Goal: Task Accomplishment & Management: Manage account settings

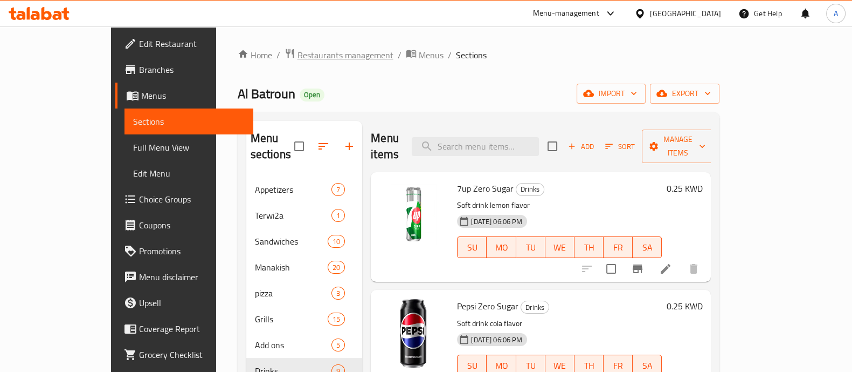
click at [298, 52] on span "Restaurants management" at bounding box center [346, 55] width 96 height 13
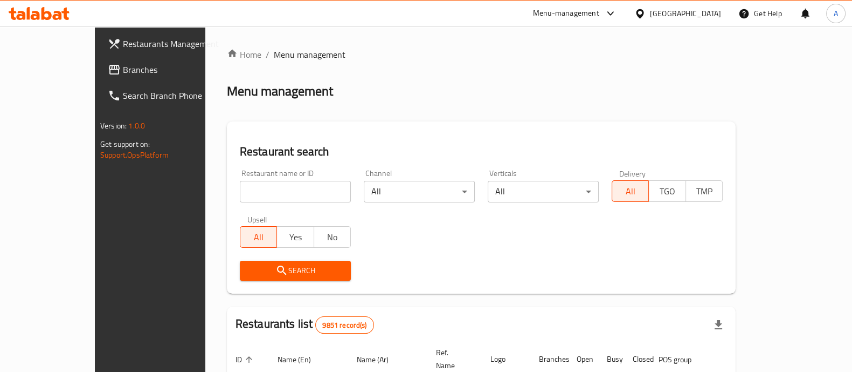
click at [267, 194] on input "search" at bounding box center [295, 192] width 111 height 22
type input "daze"
click at [262, 268] on span "Search" at bounding box center [296, 270] width 94 height 13
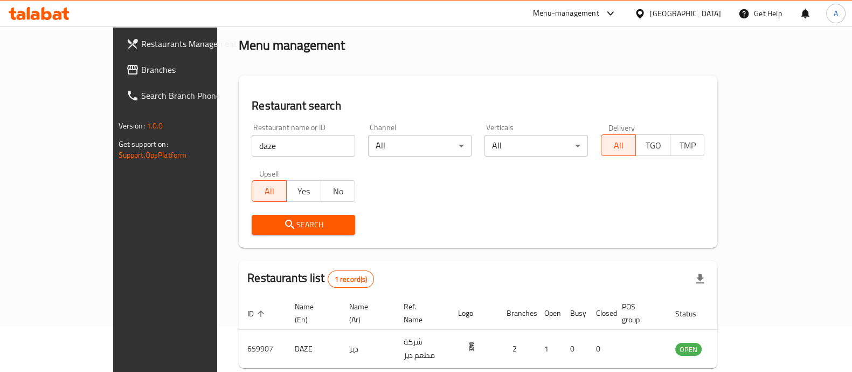
scroll to position [88, 0]
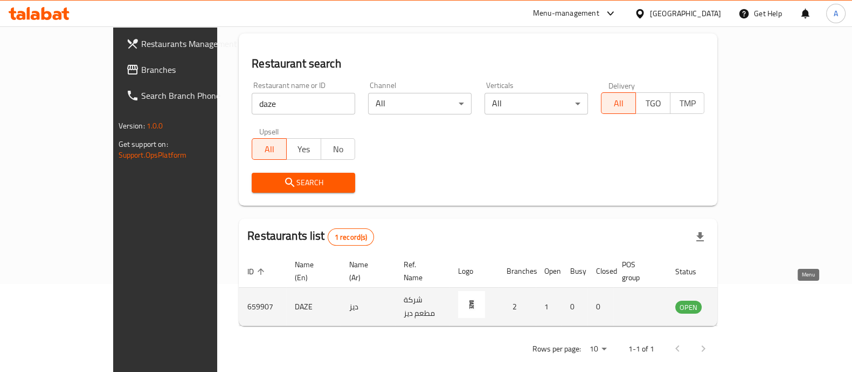
click at [745, 302] on icon "enhanced table" at bounding box center [739, 306] width 12 height 9
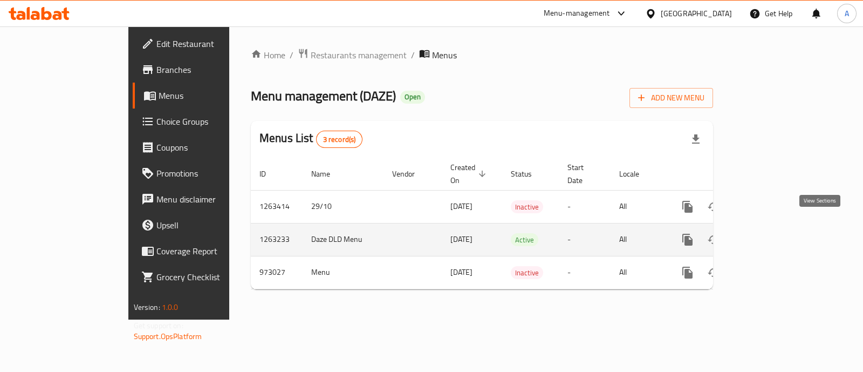
click at [772, 233] on icon "enhanced table" at bounding box center [765, 239] width 13 height 13
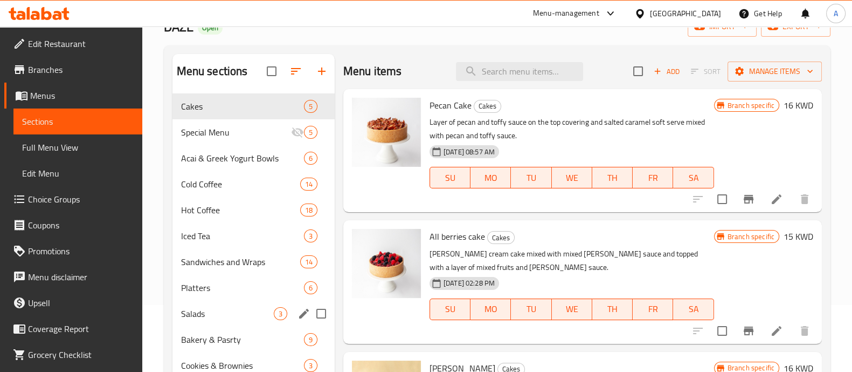
scroll to position [134, 0]
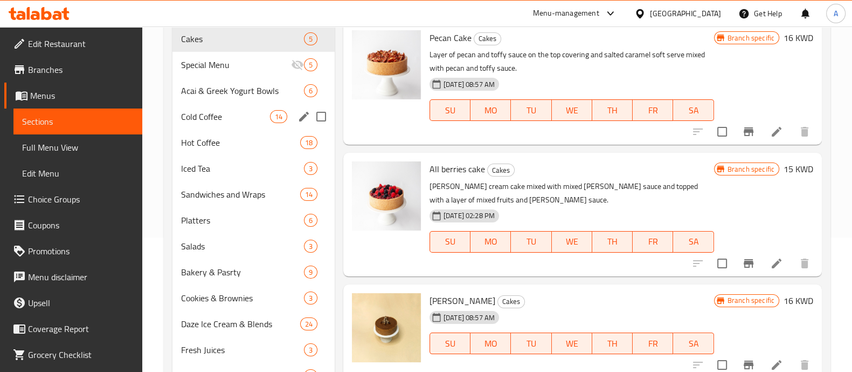
click at [221, 104] on div "Cold Coffee 14" at bounding box center [254, 117] width 162 height 26
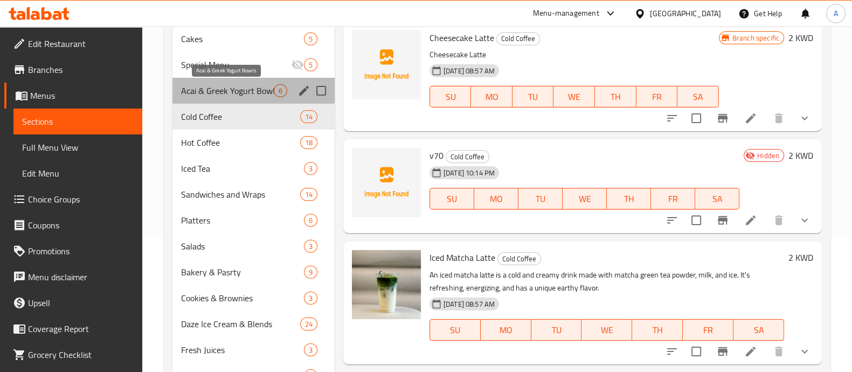
click at [220, 95] on span "Acai & Greek Yogurt Bowls" at bounding box center [227, 90] width 93 height 13
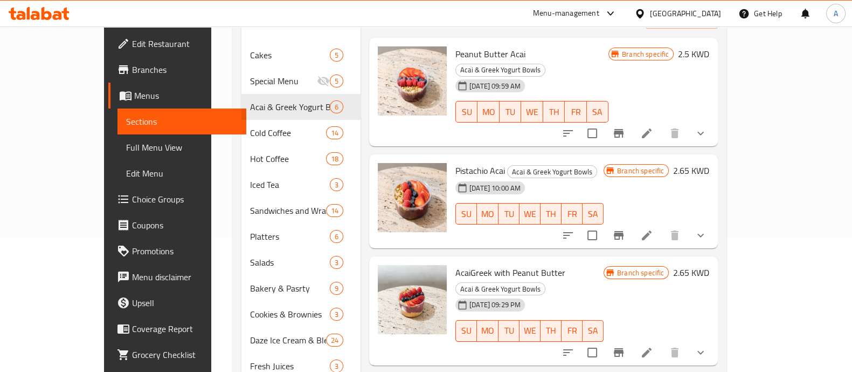
scroll to position [67, 0]
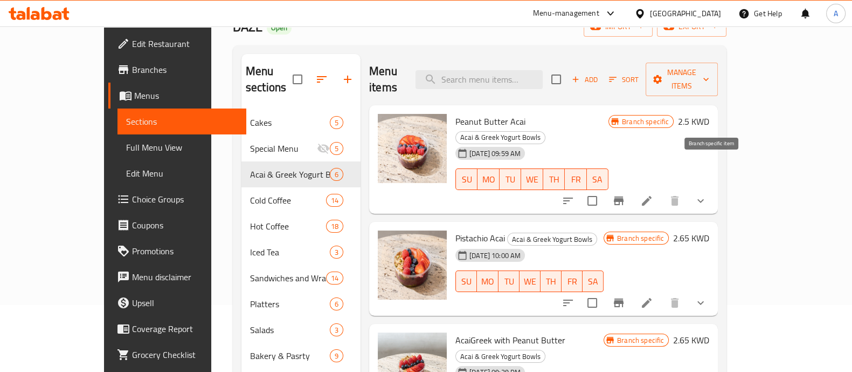
click at [624, 196] on icon "Branch-specific-item" at bounding box center [619, 200] width 10 height 9
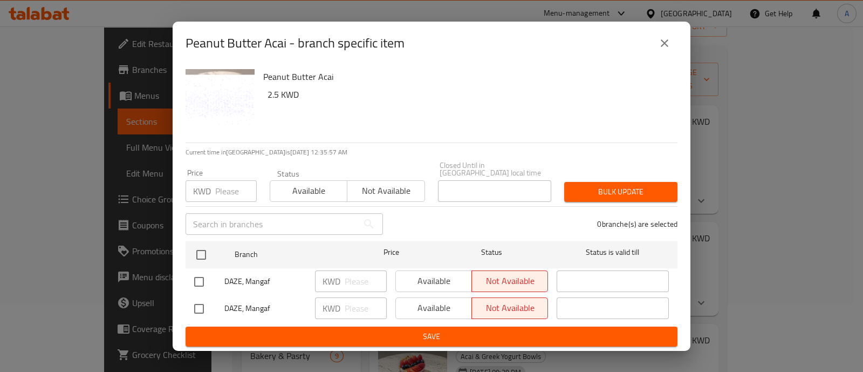
click at [665, 40] on icon "close" at bounding box center [664, 43] width 13 height 13
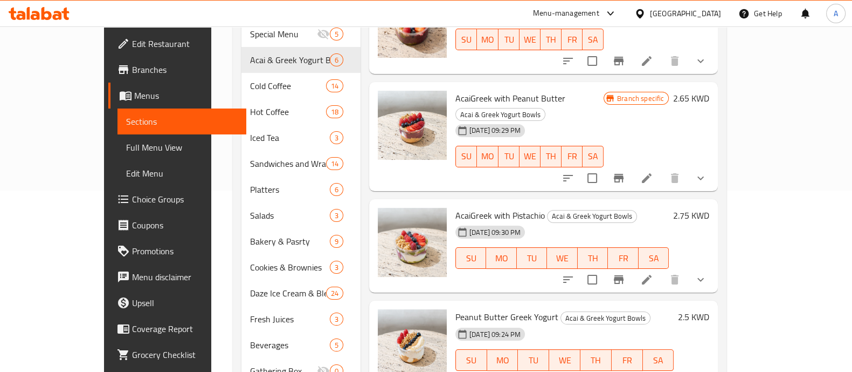
scroll to position [202, 0]
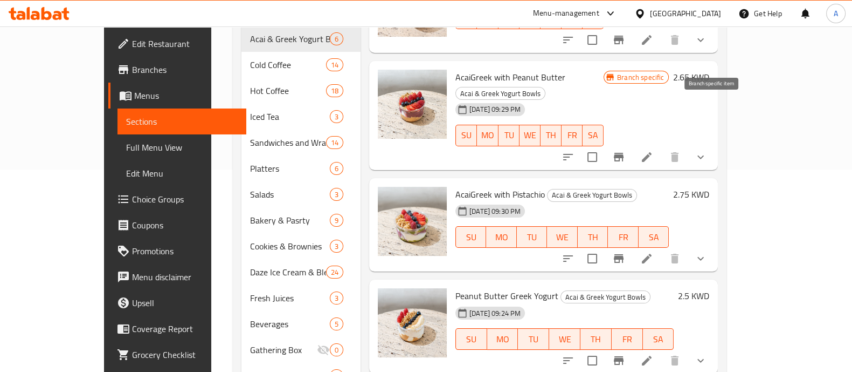
click at [632, 144] on button "Branch-specific-item" at bounding box center [619, 157] width 26 height 26
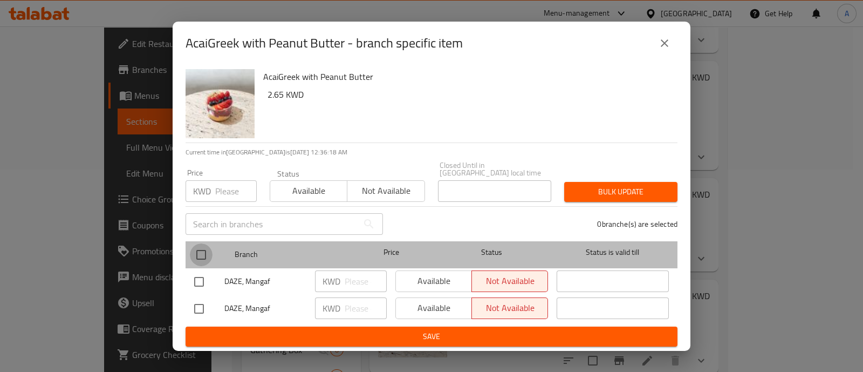
click at [200, 246] on input "checkbox" at bounding box center [201, 254] width 23 height 23
checkbox input "true"
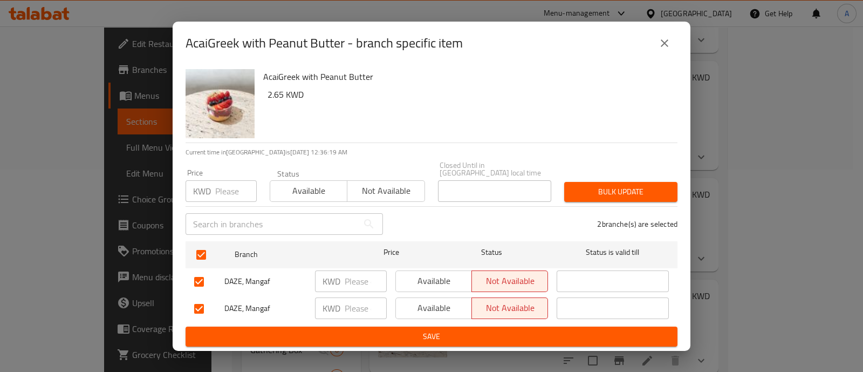
click at [326, 184] on span "Available" at bounding box center [308, 191] width 68 height 16
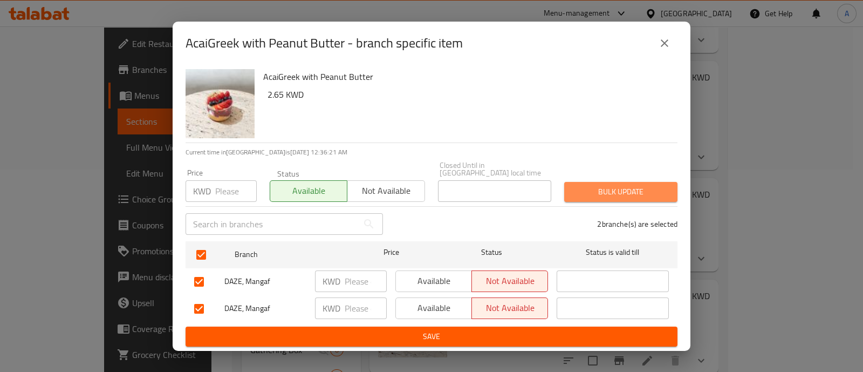
click at [590, 192] on span "Bulk update" at bounding box center [621, 191] width 96 height 13
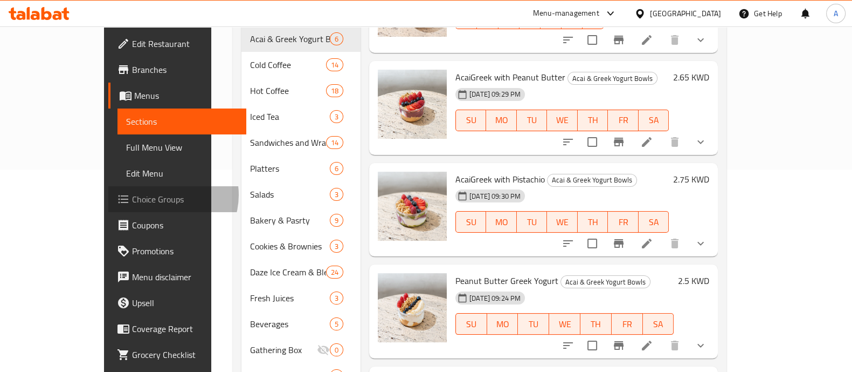
click at [132, 195] on span "Choice Groups" at bounding box center [185, 198] width 106 height 13
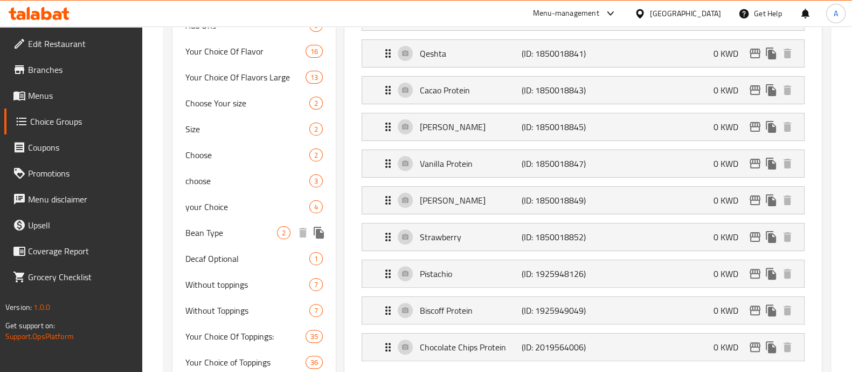
scroll to position [404, 0]
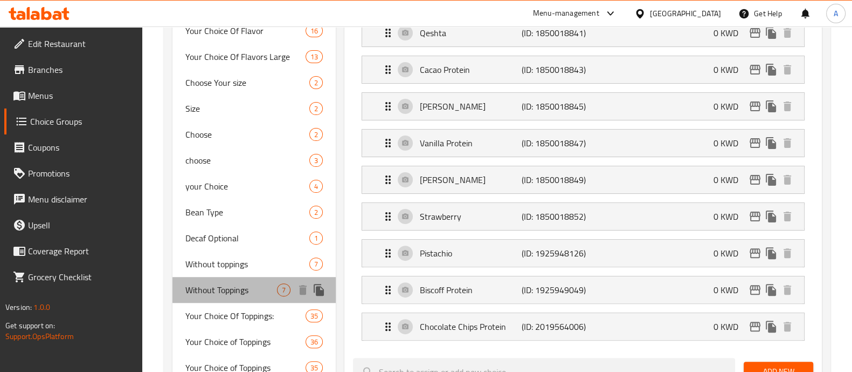
click at [238, 283] on span "Without Toppings" at bounding box center [231, 289] width 92 height 13
type input "Without Toppings"
type input "من دون اضافات"
type input "0"
type input "7"
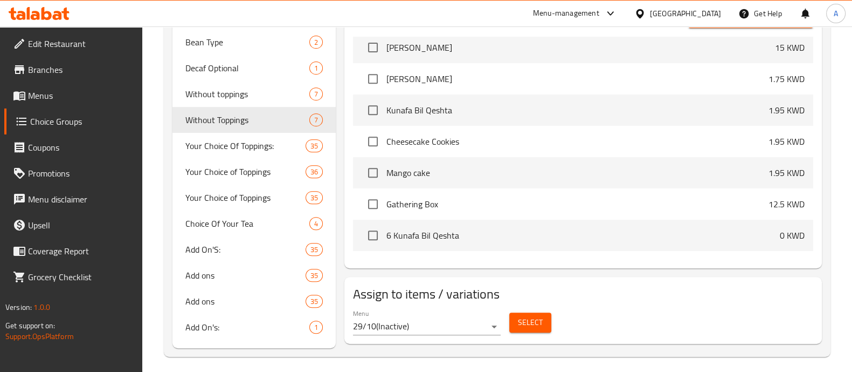
scroll to position [580, 0]
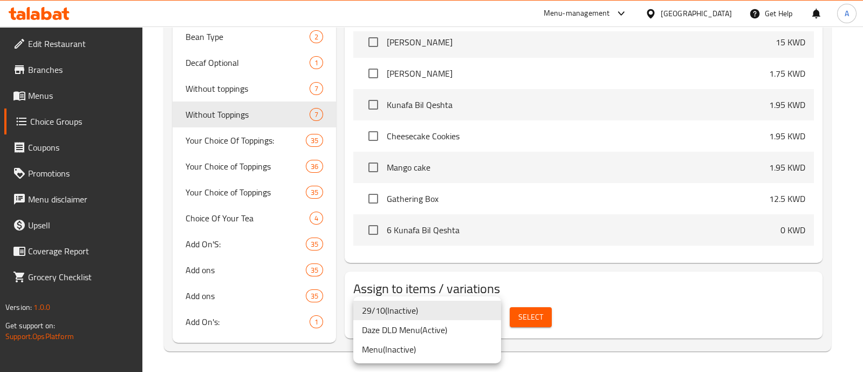
click at [428, 326] on li "Daze DLD Menu ( Active )" at bounding box center [427, 329] width 148 height 19
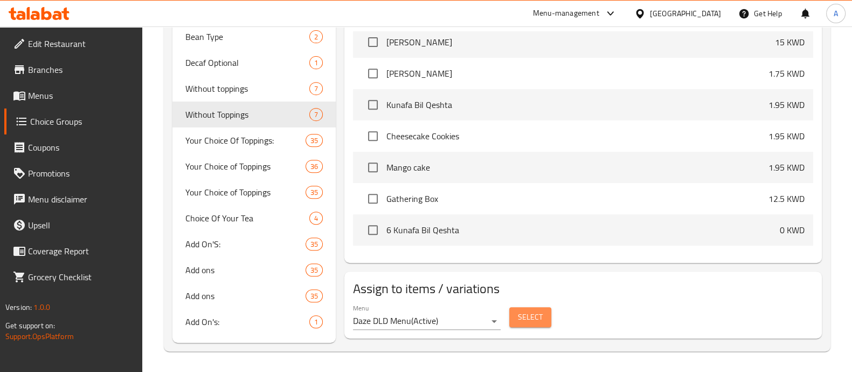
click at [519, 320] on span "Select" at bounding box center [530, 316] width 25 height 13
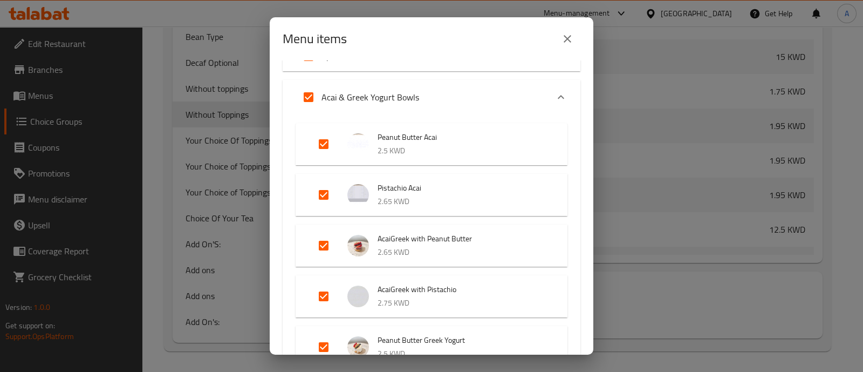
scroll to position [67, 0]
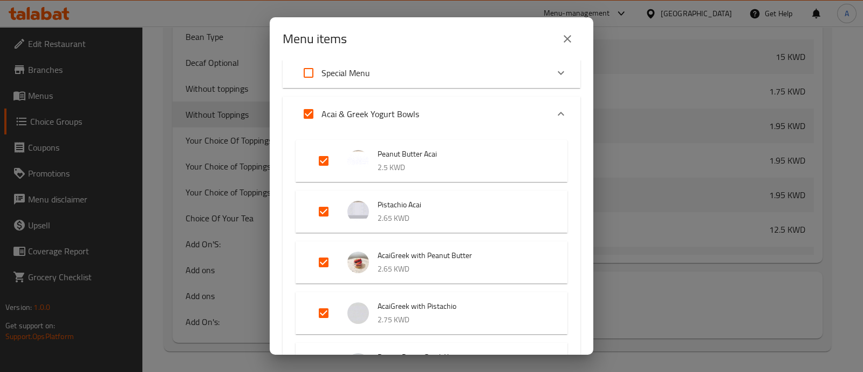
click at [322, 159] on input "Expand" at bounding box center [324, 161] width 26 height 26
checkbox input "false"
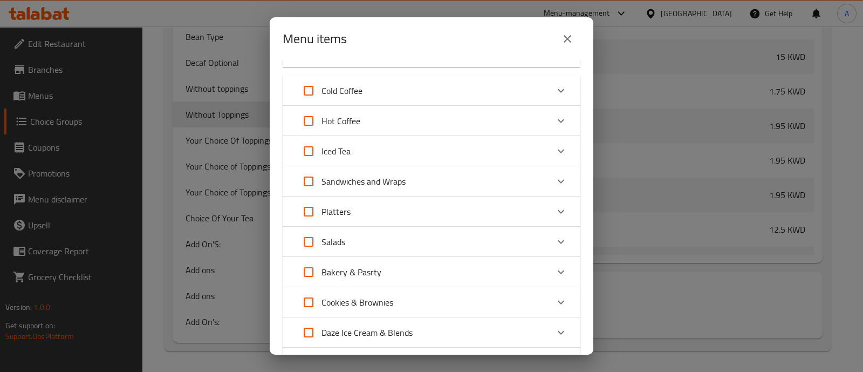
scroll to position [671, 0]
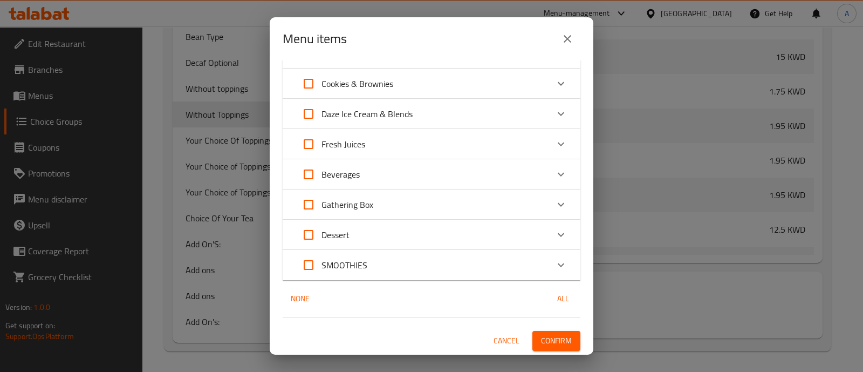
click at [558, 342] on span "Confirm" at bounding box center [556, 340] width 31 height 13
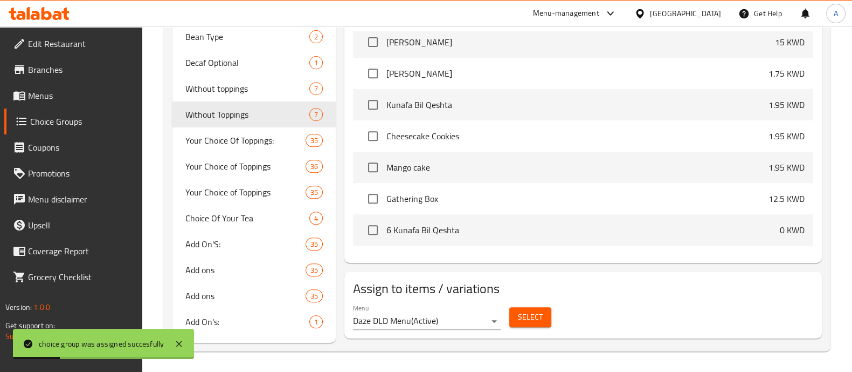
click at [528, 314] on span "Select" at bounding box center [530, 316] width 25 height 13
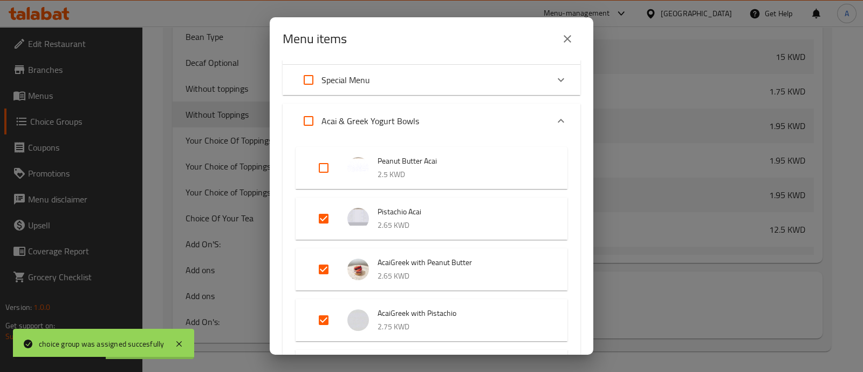
scroll to position [134, 0]
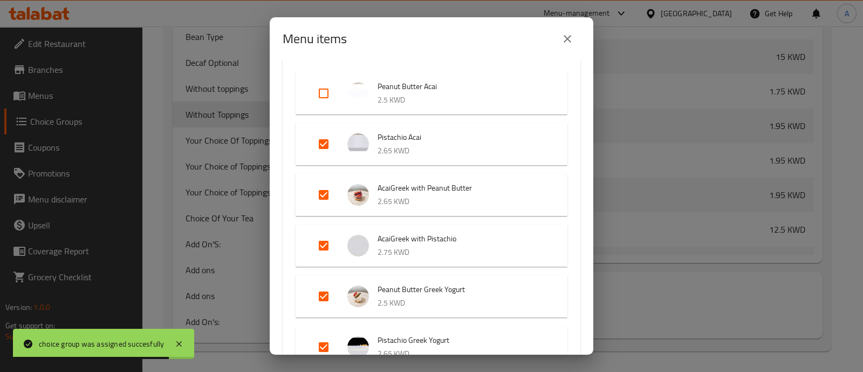
click at [321, 190] on input "Expand" at bounding box center [324, 195] width 26 height 26
checkbox input "false"
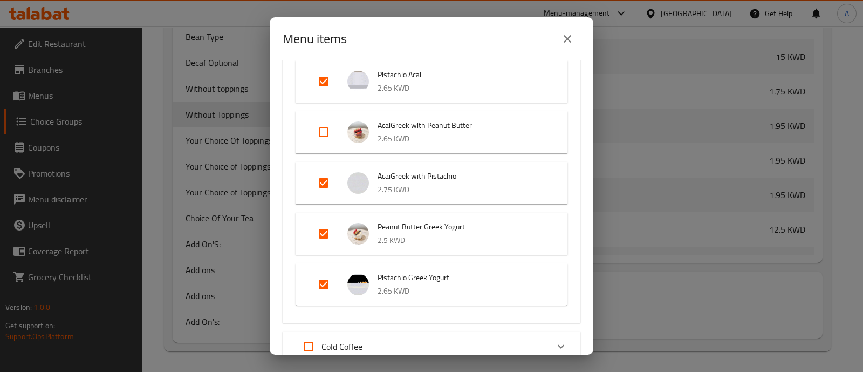
scroll to position [269, 0]
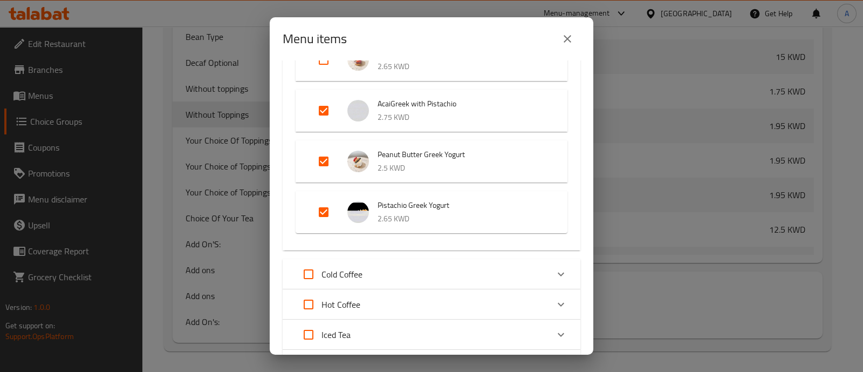
click at [324, 153] on input "Expand" at bounding box center [324, 161] width 26 height 26
checkbox input "false"
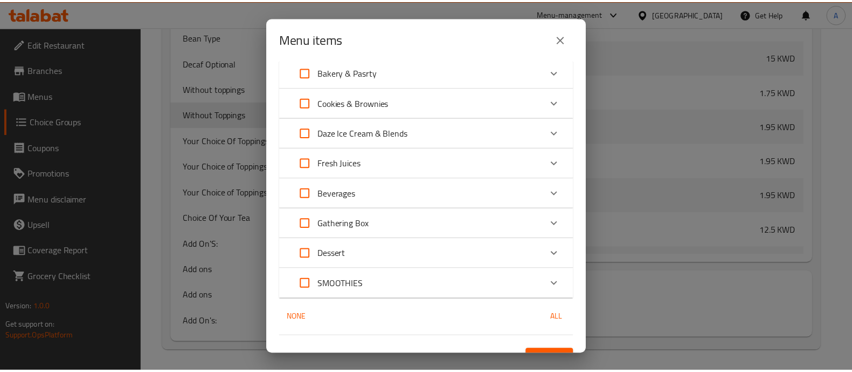
scroll to position [671, 0]
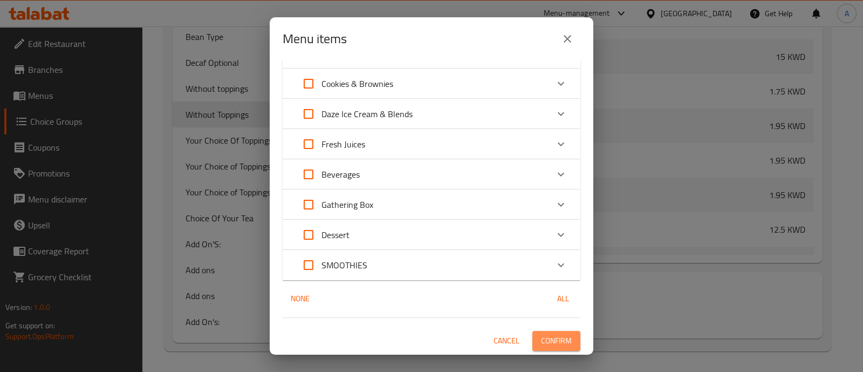
click at [555, 334] on span "Confirm" at bounding box center [556, 340] width 31 height 13
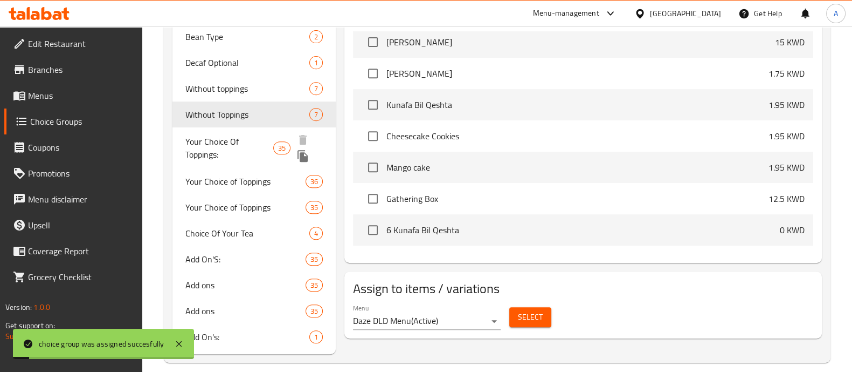
click at [233, 143] on span "Your Choice Of Toppings:" at bounding box center [229, 148] width 88 height 26
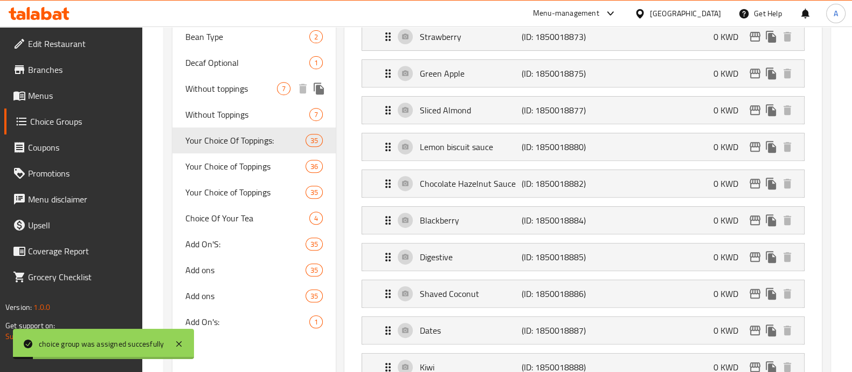
type input "Your Choice Of Toppings:"
type input "اختيارك من الاضافات:"
type input "1"
click at [240, 86] on span "Without toppings" at bounding box center [231, 88] width 92 height 13
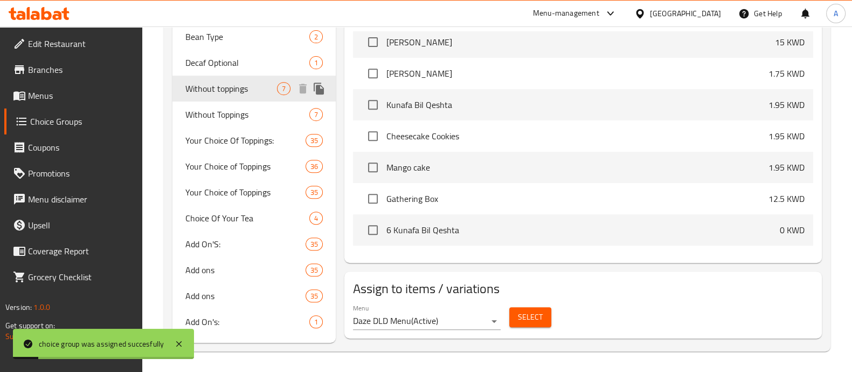
type input "Without toppings"
type input "من دون اضافات"
type input "0"
type input "7"
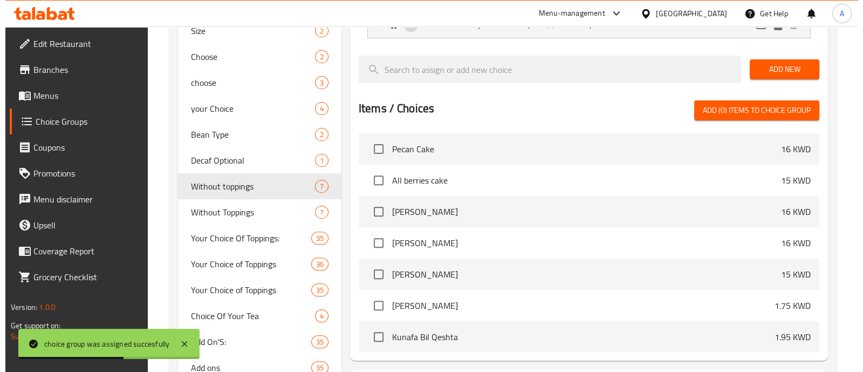
scroll to position [580, 0]
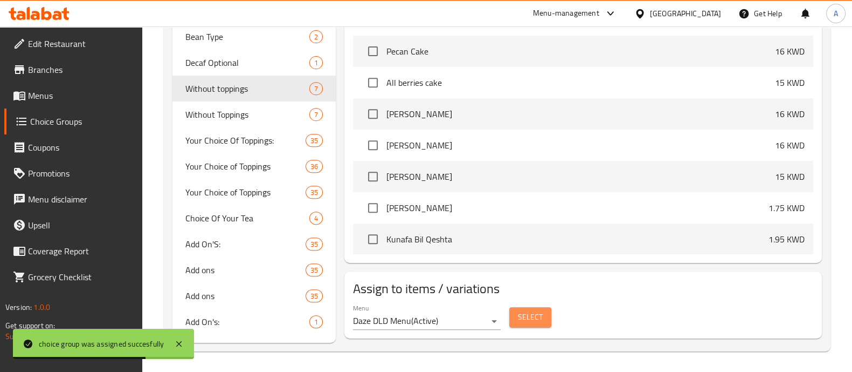
click at [526, 317] on span "Select" at bounding box center [530, 316] width 25 height 13
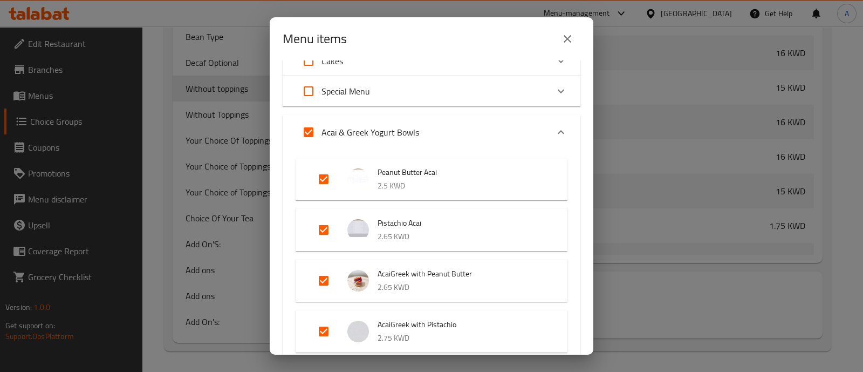
scroll to position [67, 0]
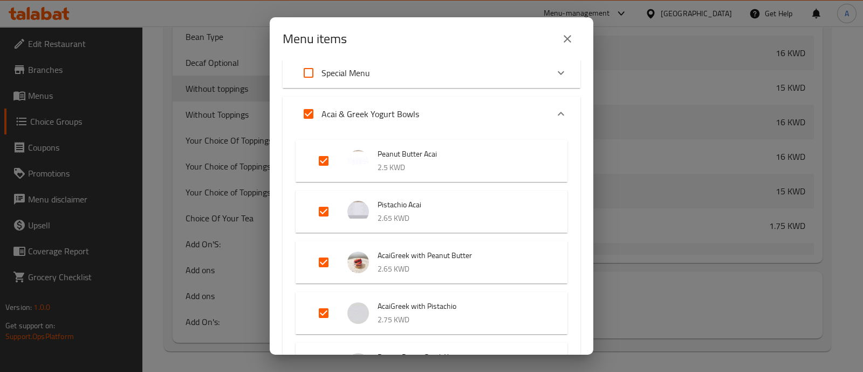
click at [324, 205] on input "Expand" at bounding box center [324, 211] width 26 height 26
checkbox input "false"
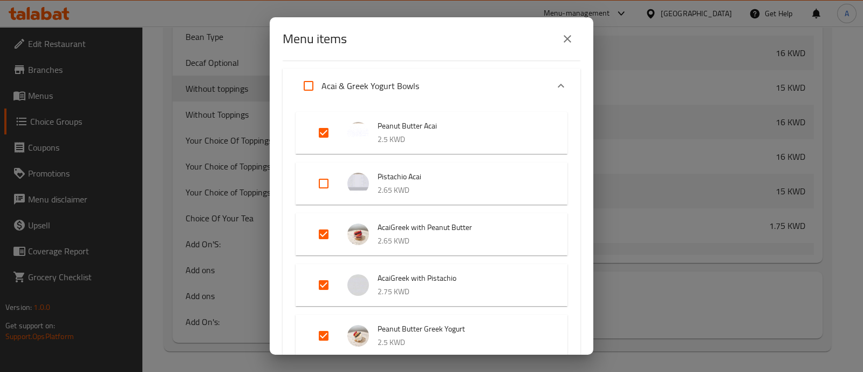
scroll to position [134, 0]
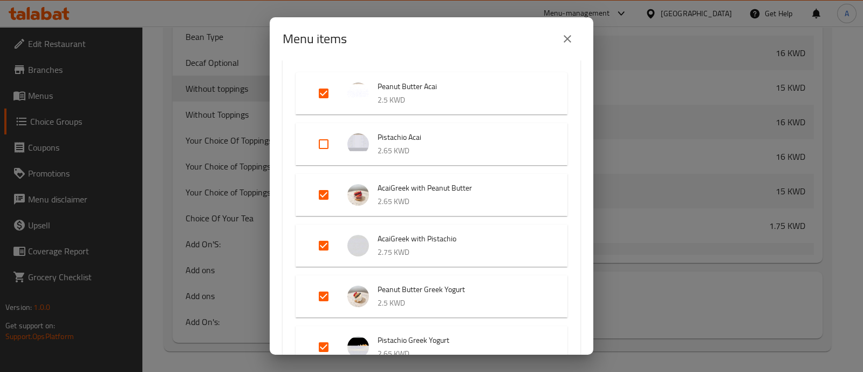
click at [323, 244] on input "Expand" at bounding box center [324, 245] width 26 height 26
checkbox input "false"
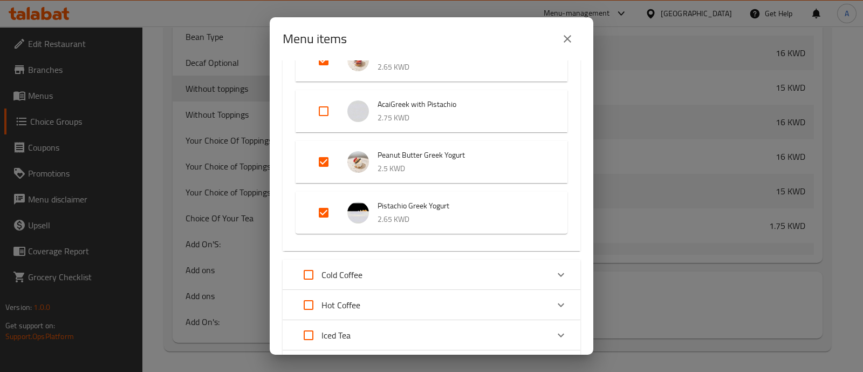
scroll to position [269, 0]
click at [321, 203] on input "Expand" at bounding box center [324, 212] width 26 height 26
checkbox input "false"
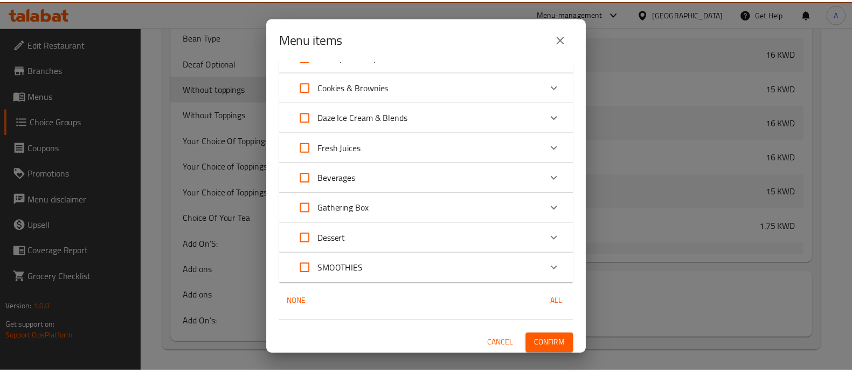
scroll to position [671, 0]
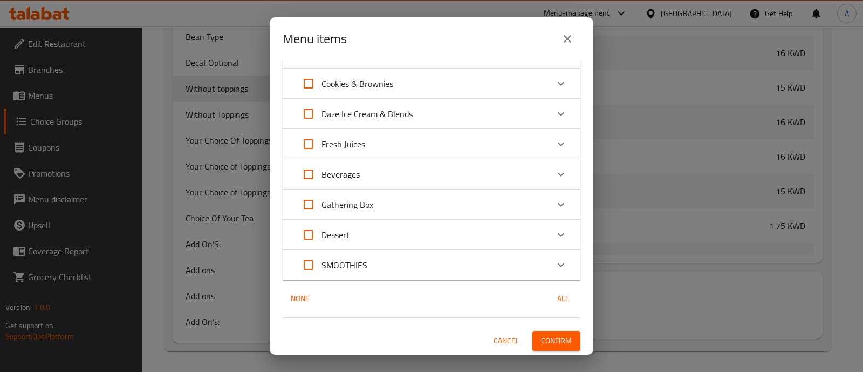
click at [549, 343] on span "Confirm" at bounding box center [556, 340] width 31 height 13
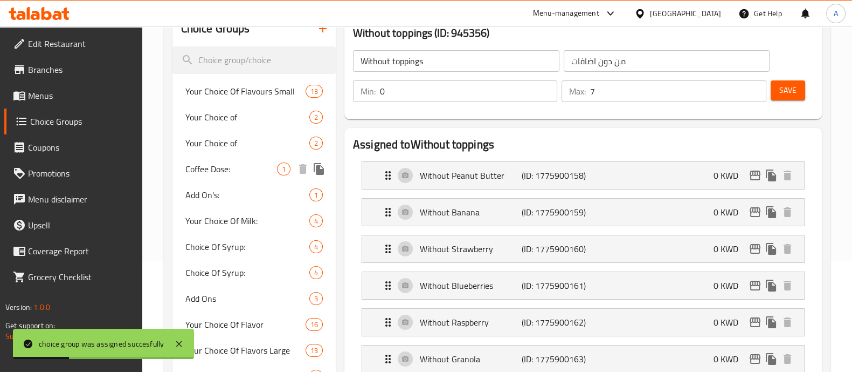
scroll to position [107, 0]
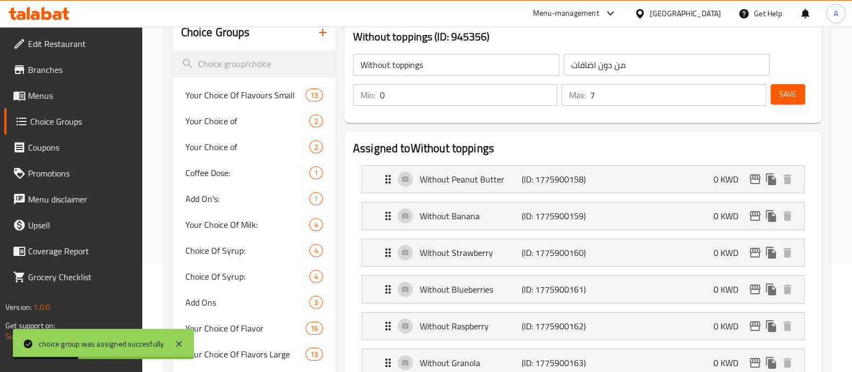
click at [63, 98] on span "Menus" at bounding box center [81, 95] width 106 height 13
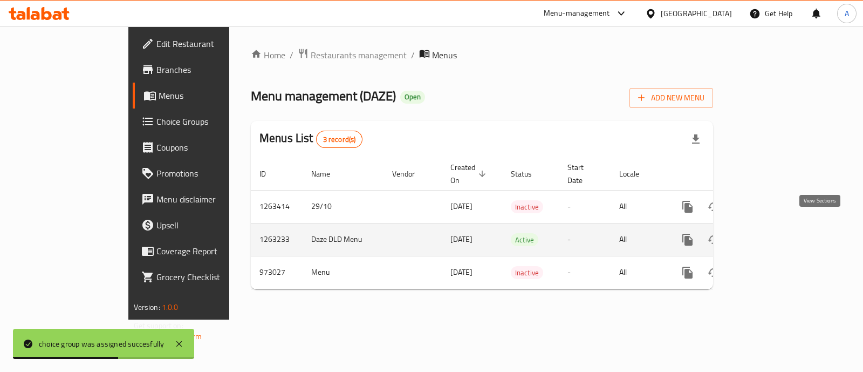
click at [772, 233] on icon "enhanced table" at bounding box center [765, 239] width 13 height 13
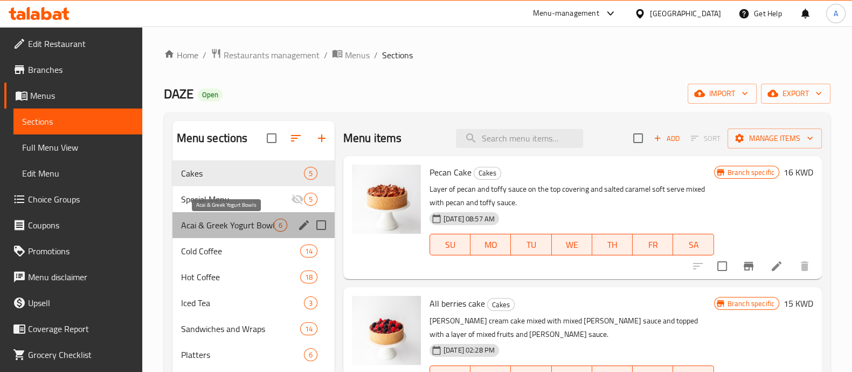
click at [225, 226] on span "Acai & Greek Yogurt Bowls" at bounding box center [227, 224] width 93 height 13
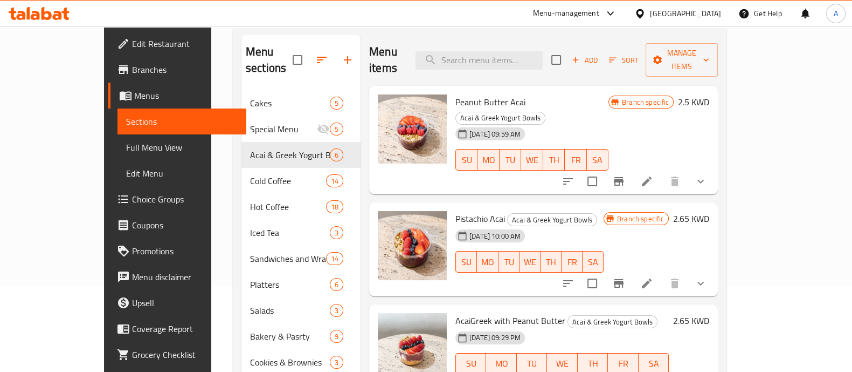
scroll to position [19, 0]
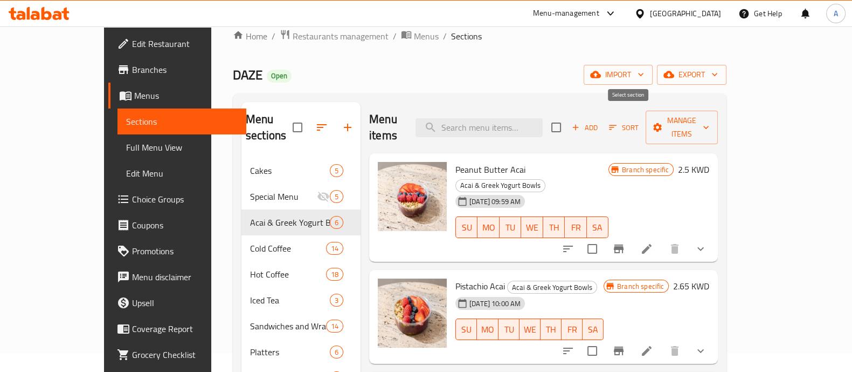
click at [568, 116] on input "checkbox" at bounding box center [556, 127] width 23 height 23
checkbox input "true"
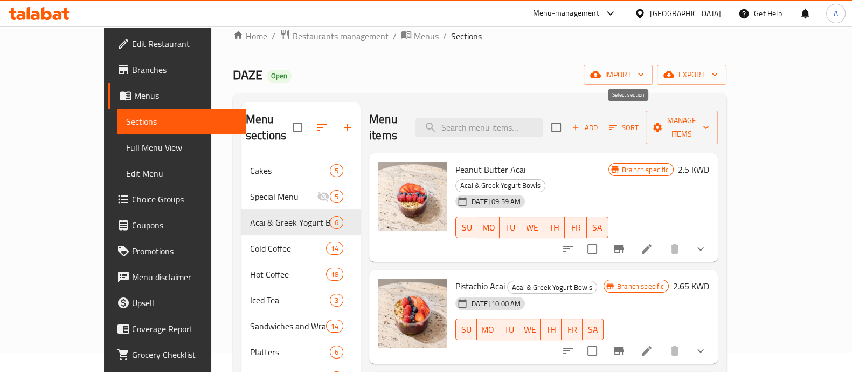
checkbox input "true"
click at [604, 237] on input "checkbox" at bounding box center [592, 248] width 23 height 23
checkbox input "false"
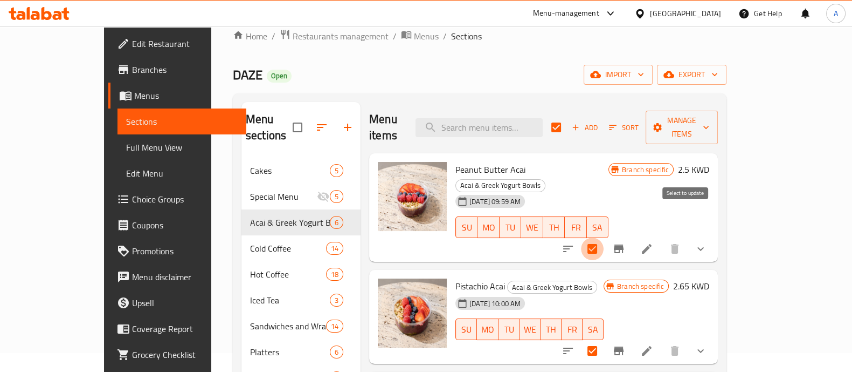
checkbox input "false"
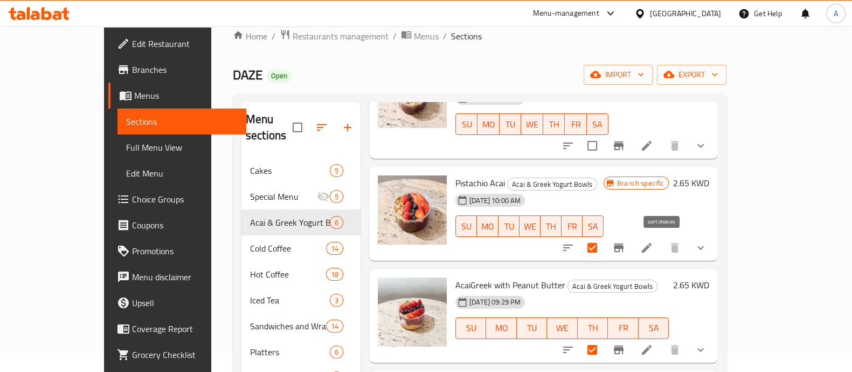
scroll to position [127, 0]
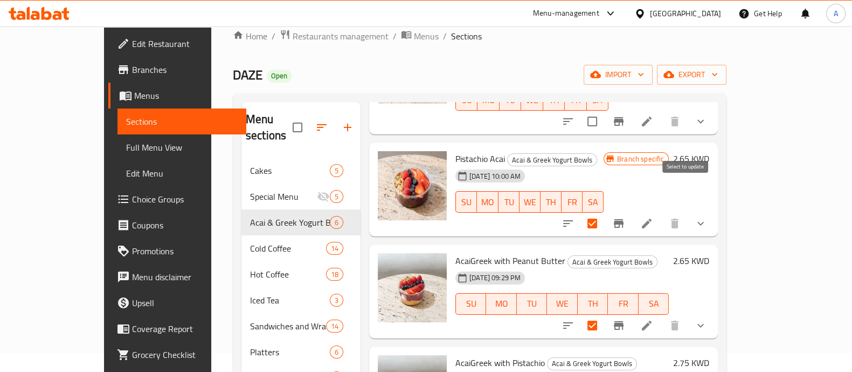
click at [604, 212] on input "checkbox" at bounding box center [592, 223] width 23 height 23
checkbox input "false"
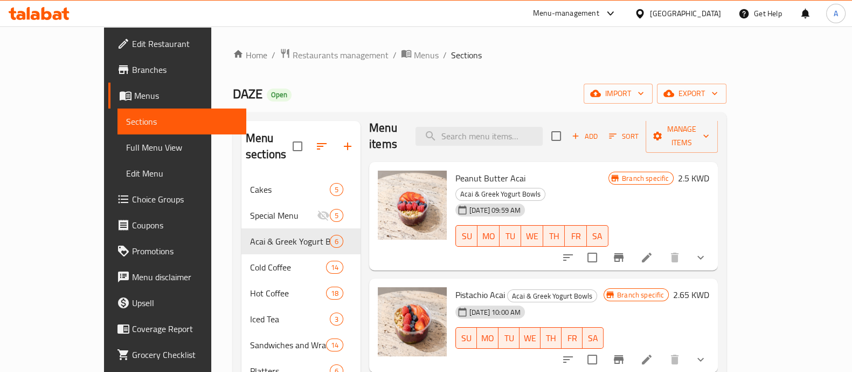
scroll to position [0, 0]
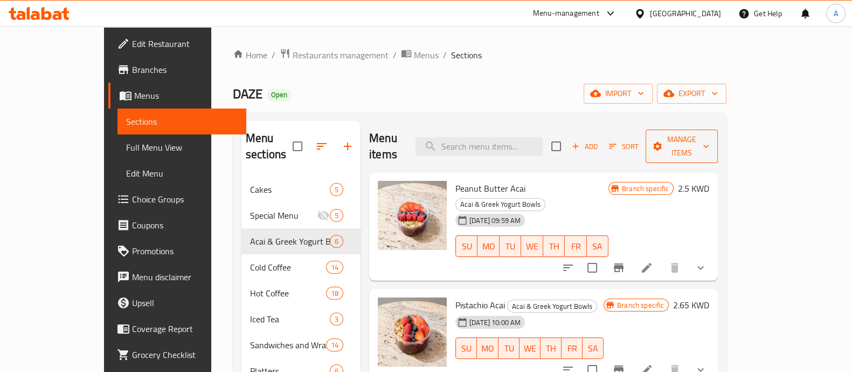
click at [710, 141] on span "Manage items" at bounding box center [682, 146] width 55 height 27
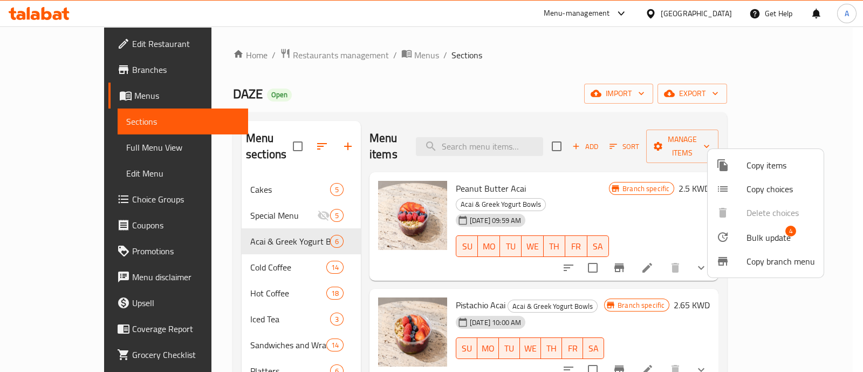
click at [759, 240] on span "Bulk update" at bounding box center [768, 237] width 44 height 13
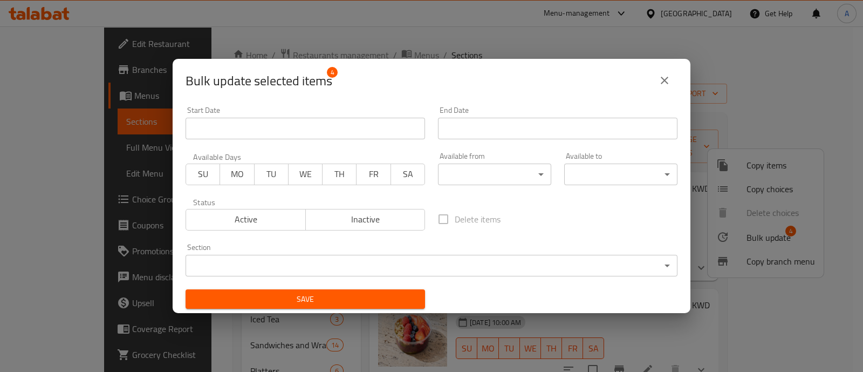
click at [326, 219] on span "Inactive" at bounding box center [365, 219] width 111 height 16
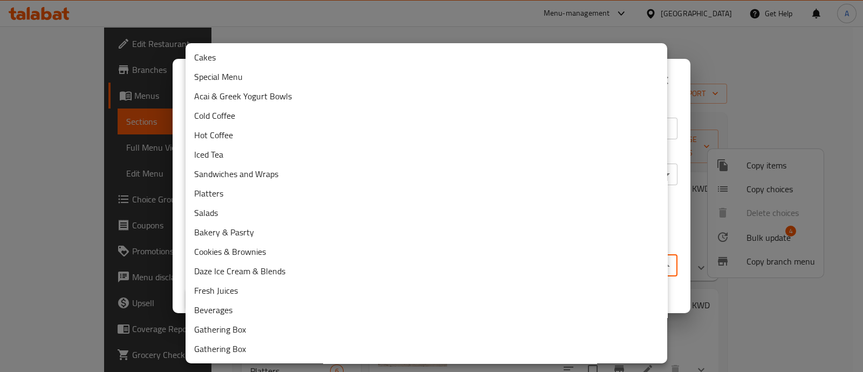
click at [319, 272] on body "​ Menu-management Kuwait Get Help A Edit Restaurant Branches Menus Sections Ful…" at bounding box center [431, 198] width 863 height 345
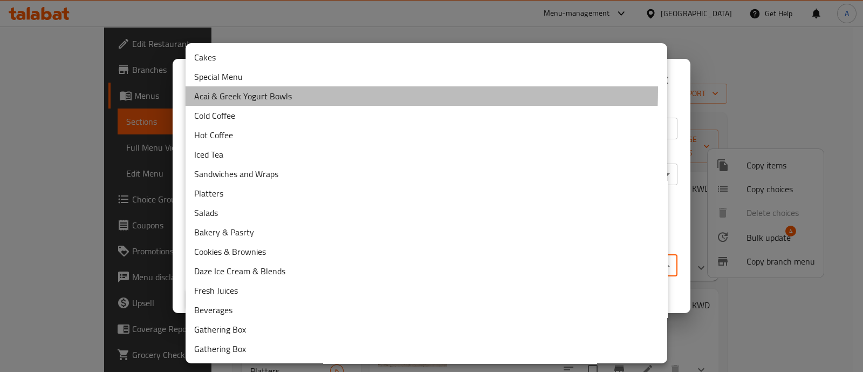
click at [235, 88] on li "Acai & Greek Yogurt Bowls" at bounding box center [426, 95] width 482 height 19
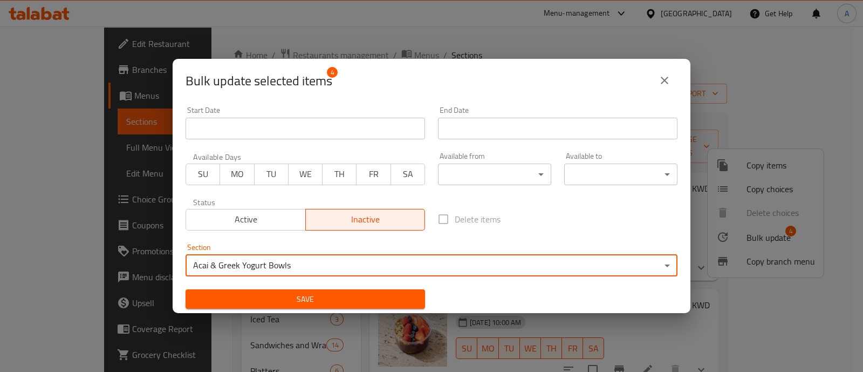
click at [331, 294] on span "Save" at bounding box center [305, 298] width 222 height 13
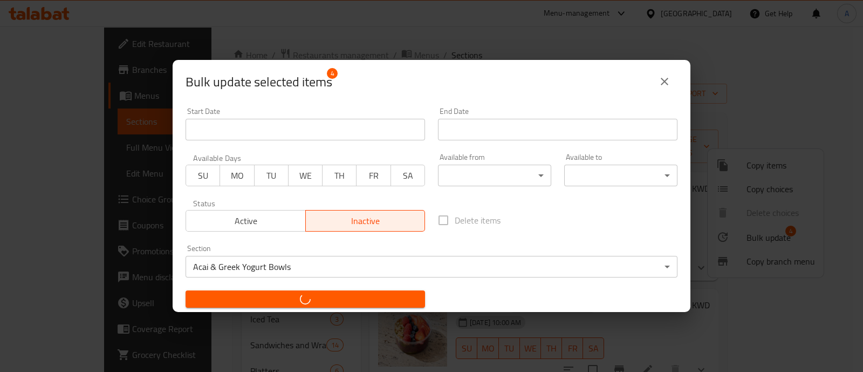
checkbox input "false"
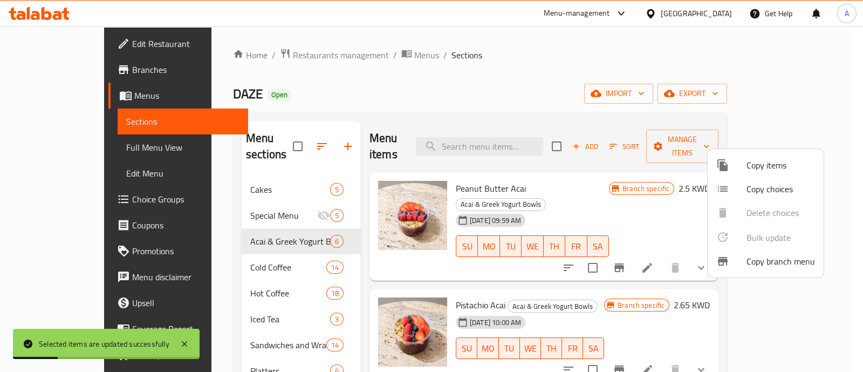
click at [597, 78] on div at bounding box center [431, 186] width 863 height 372
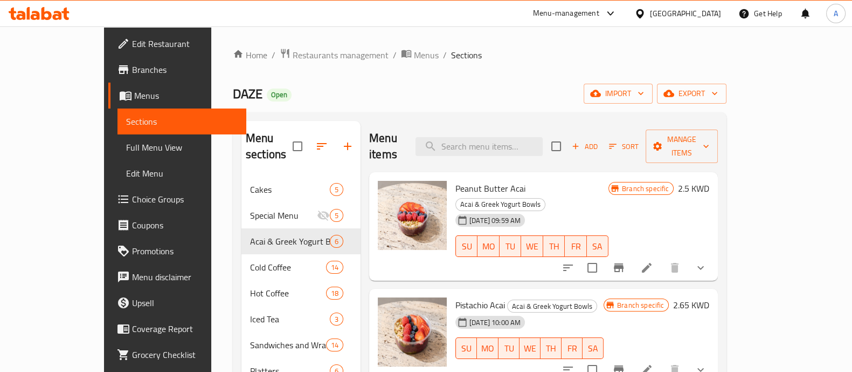
scroll to position [127, 0]
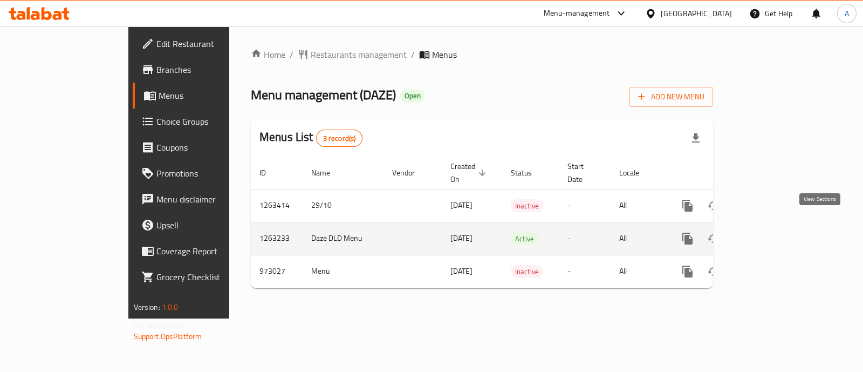
click at [772, 232] on icon "enhanced table" at bounding box center [765, 238] width 13 height 13
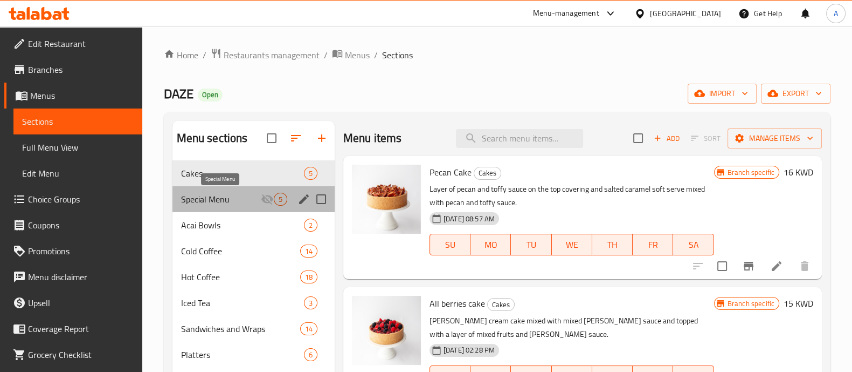
click at [238, 205] on div "Special Menu 5" at bounding box center [254, 199] width 162 height 26
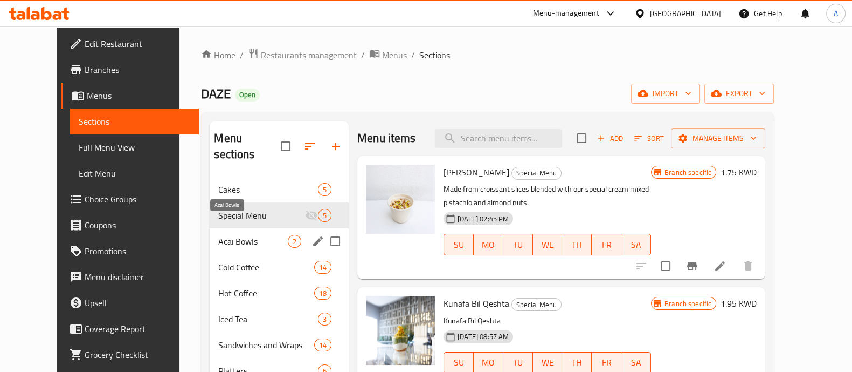
click at [224, 235] on span "Acai Bowls" at bounding box center [253, 241] width 70 height 13
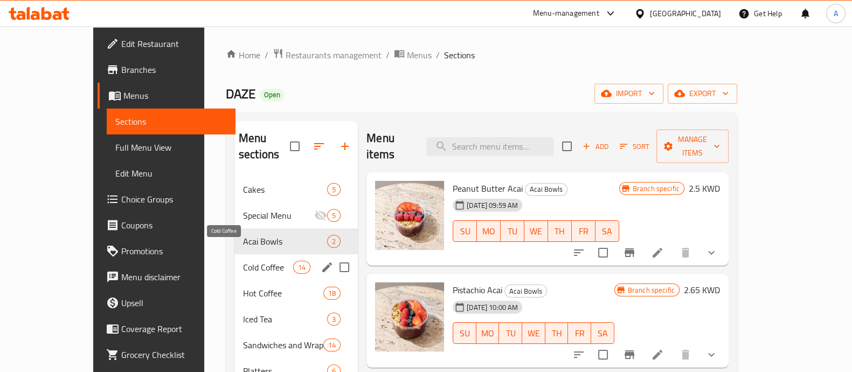
click at [243, 260] on span "Cold Coffee" at bounding box center [268, 266] width 50 height 13
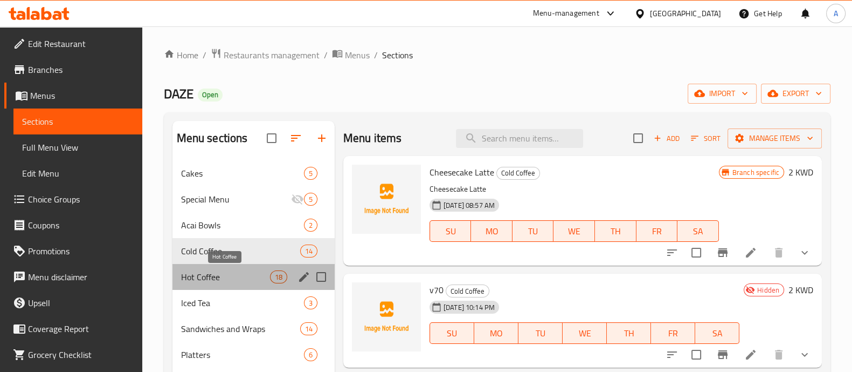
click at [235, 273] on span "Hot Coffee" at bounding box center [225, 276] width 89 height 13
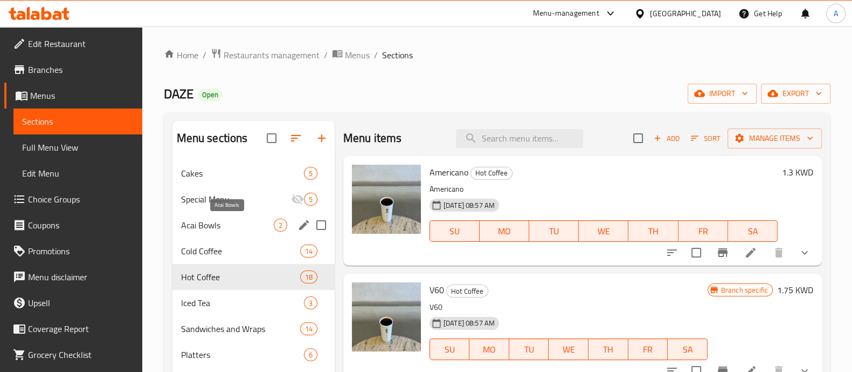
click at [229, 229] on span "Acai Bowls" at bounding box center [227, 224] width 93 height 13
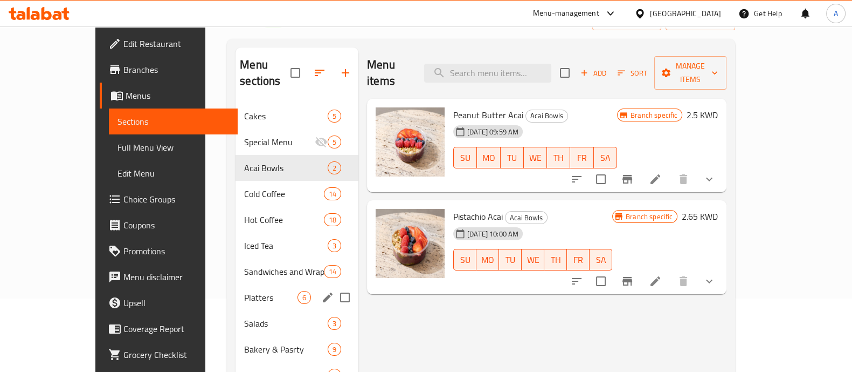
scroll to position [134, 0]
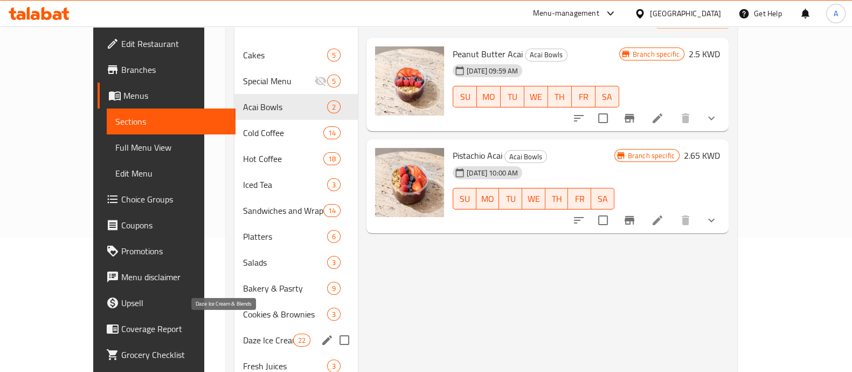
click at [243, 333] on span "Daze Ice Cream & Blends" at bounding box center [268, 339] width 50 height 13
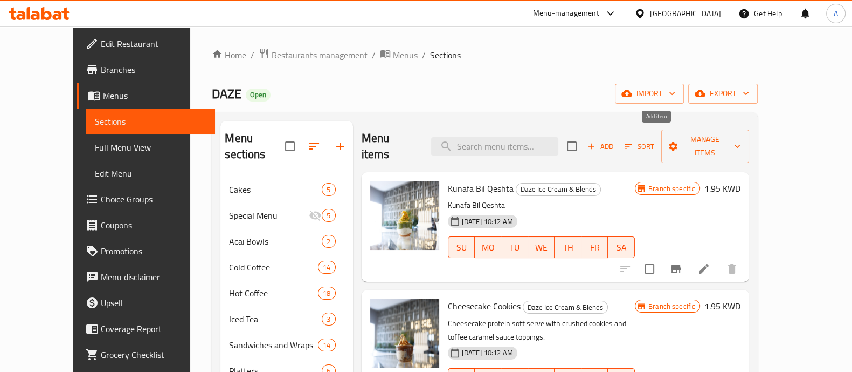
click at [615, 140] on span "Add" at bounding box center [600, 146] width 29 height 12
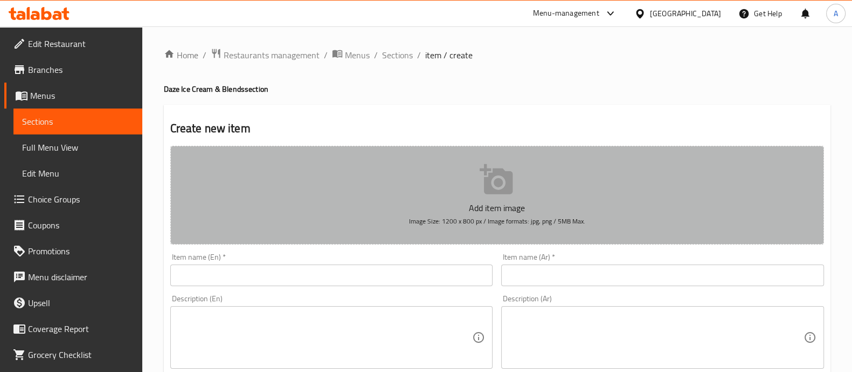
click at [526, 180] on button "Add item image Image Size: 1200 x 800 px / Image formats: jpg, png / 5MB Max." at bounding box center [497, 195] width 654 height 99
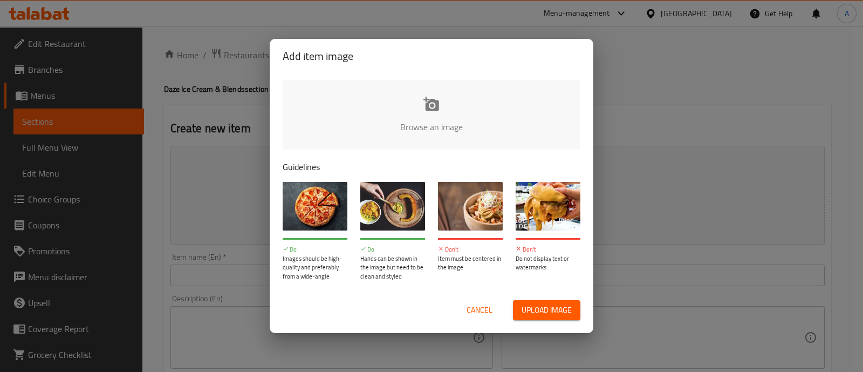
click at [383, 119] on input "file" at bounding box center [796, 130] width 1027 height 101
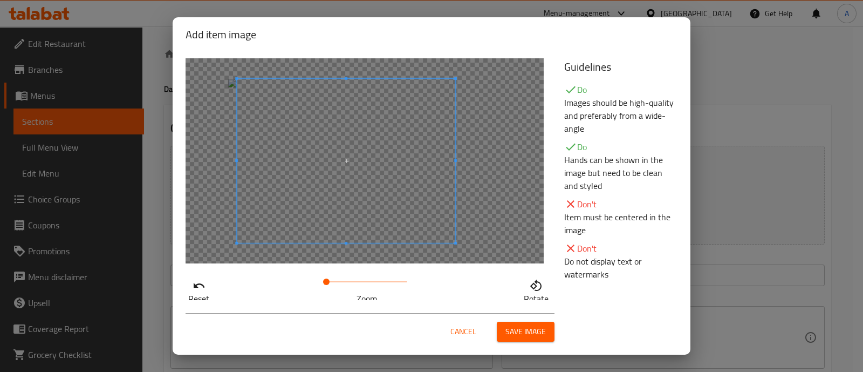
click at [342, 199] on span at bounding box center [346, 161] width 218 height 164
click at [535, 325] on span "Save image" at bounding box center [525, 331] width 40 height 13
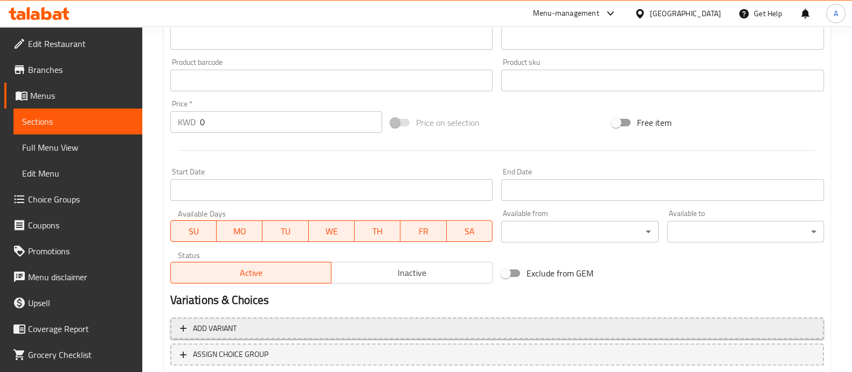
scroll to position [404, 0]
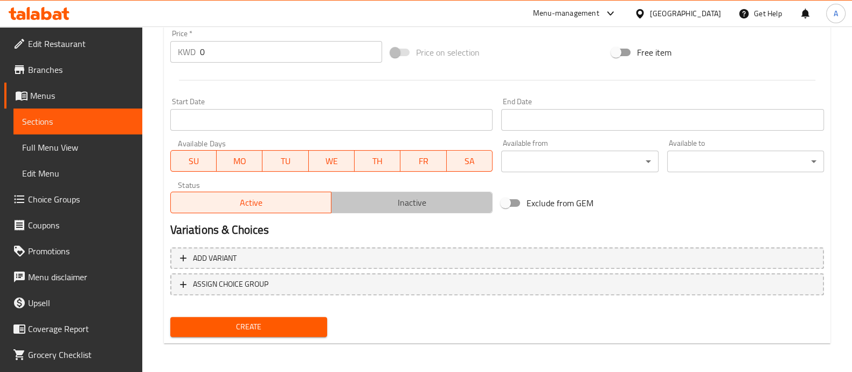
click at [406, 204] on span "Inactive" at bounding box center [412, 203] width 153 height 16
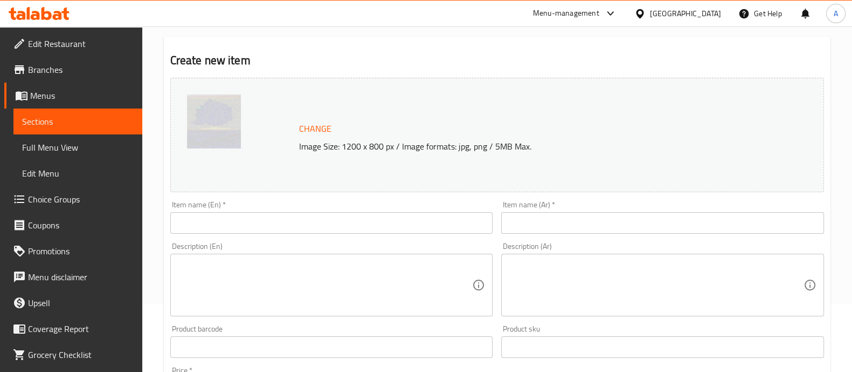
scroll to position [67, 0]
click at [205, 228] on input "text" at bounding box center [331, 224] width 323 height 22
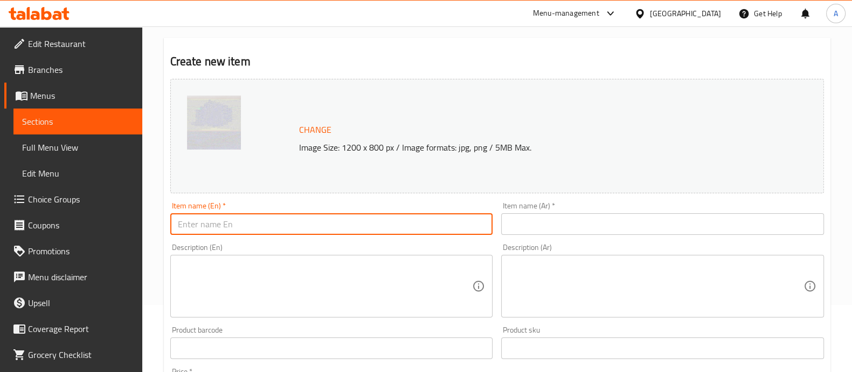
paste input "Greek Yogurt Pistachio"
type input "Greek Yogurt Pistachio"
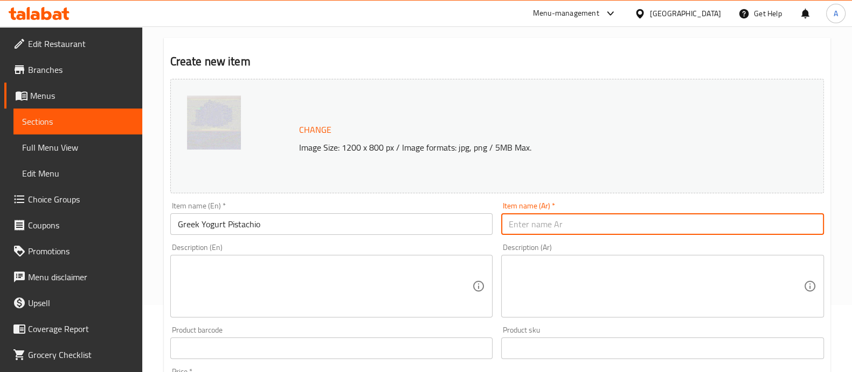
click at [534, 228] on input "text" at bounding box center [662, 224] width 323 height 22
paste input "قريك يوقرت مانقو"
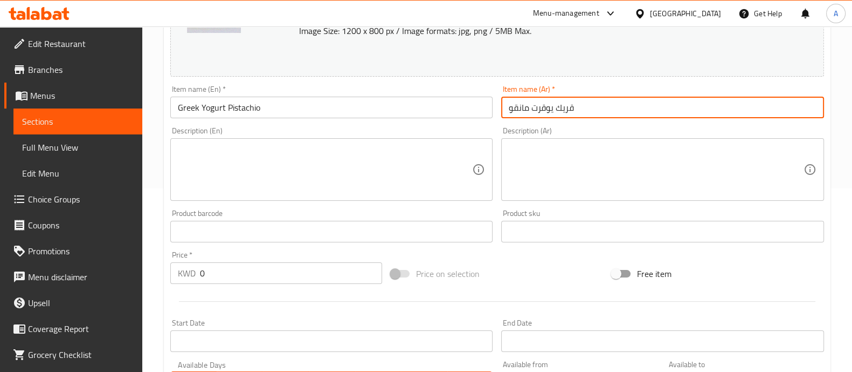
scroll to position [202, 0]
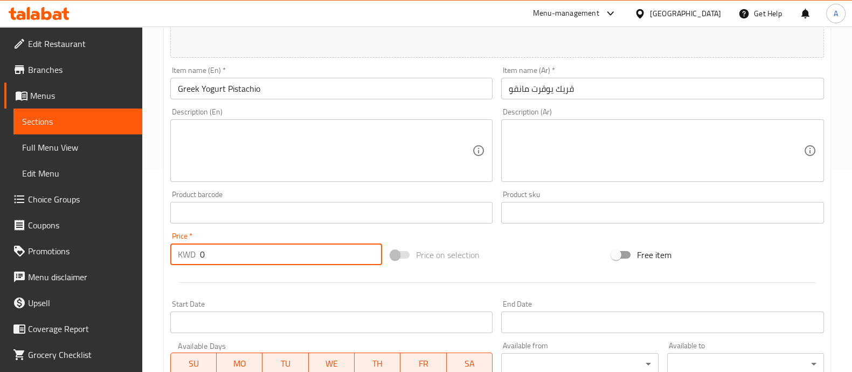
drag, startPoint x: 212, startPoint y: 257, endPoint x: 184, endPoint y: 253, distance: 28.8
click at [184, 253] on div "KWD 0 Price *" at bounding box center [276, 254] width 212 height 22
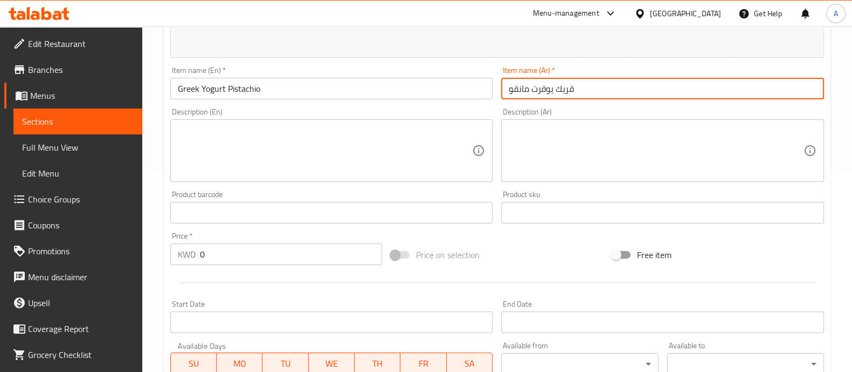
drag, startPoint x: 582, startPoint y: 90, endPoint x: 504, endPoint y: 88, distance: 77.7
click at [505, 88] on input "قريك يوقرت مانقو" at bounding box center [662, 89] width 323 height 22
paste input "بيستاشي"
type input "[PERSON_NAME] بيستاشيو"
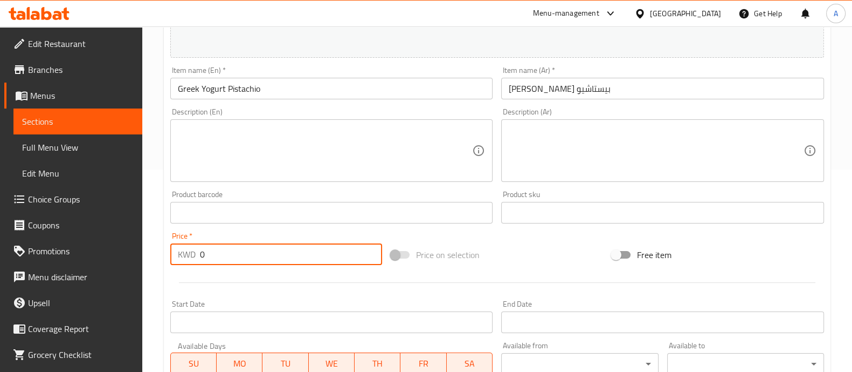
drag, startPoint x: 206, startPoint y: 259, endPoint x: 189, endPoint y: 259, distance: 17.3
click at [189, 259] on div "KWD 0 Price *" at bounding box center [276, 254] width 212 height 22
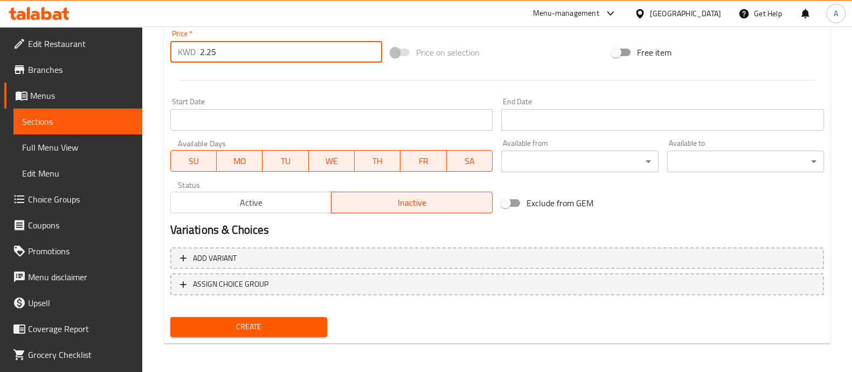
scroll to position [405, 0]
type input "2.25"
click at [267, 317] on button "Create" at bounding box center [248, 326] width 157 height 20
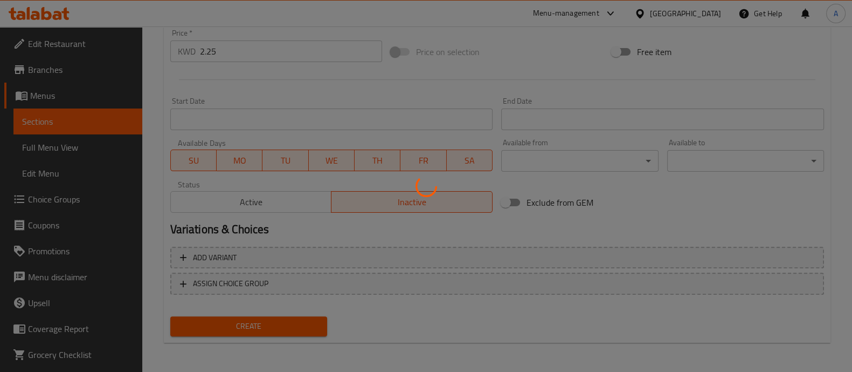
type input "0"
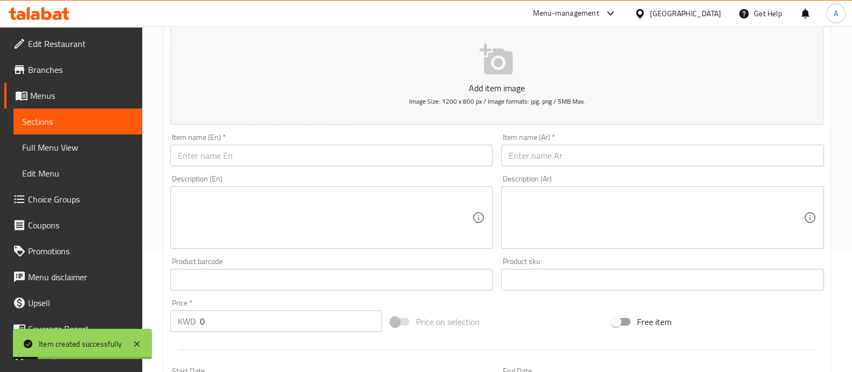
scroll to position [0, 0]
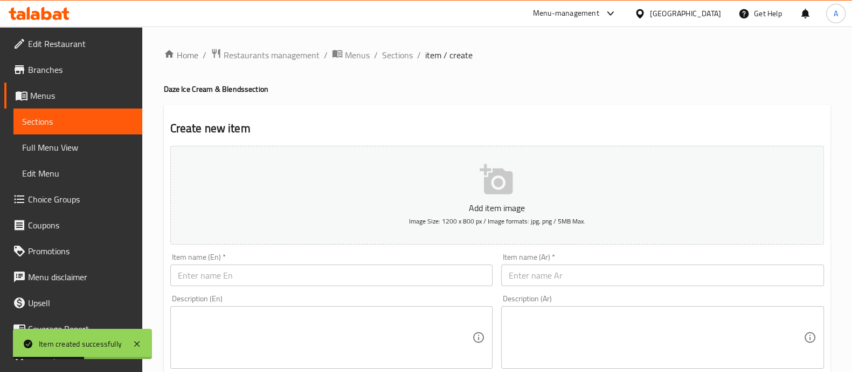
click at [495, 234] on button "Add item image Image Size: 1200 x 800 px / Image formats: jpg, png / 5MB Max." at bounding box center [497, 195] width 654 height 99
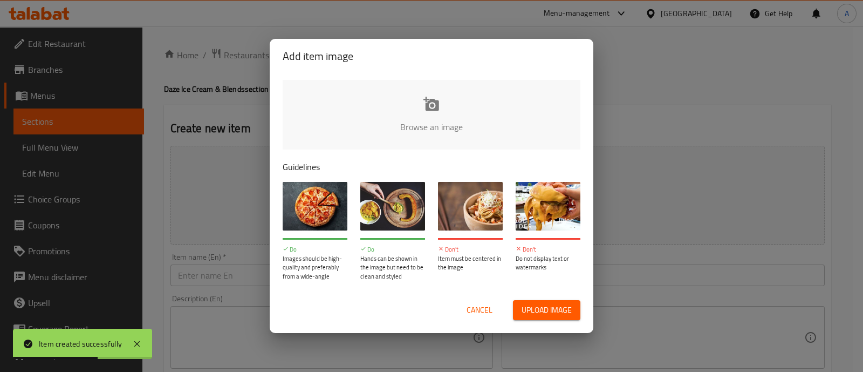
click at [329, 121] on input "file" at bounding box center [796, 130] width 1027 height 101
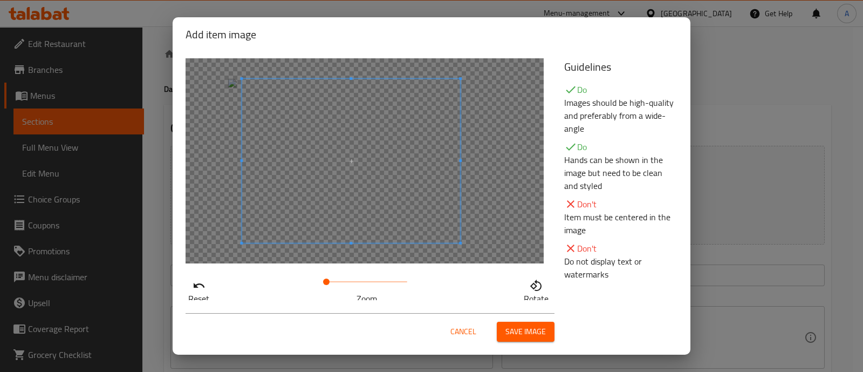
click at [370, 188] on span at bounding box center [351, 161] width 218 height 164
click at [521, 331] on span "Save image" at bounding box center [525, 331] width 40 height 13
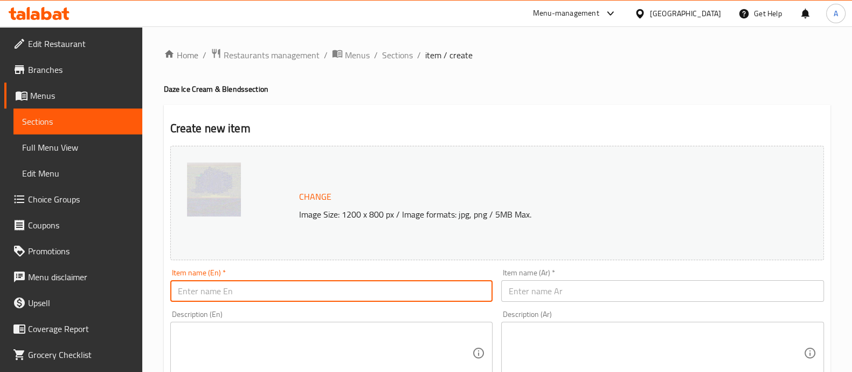
click at [214, 291] on input "text" at bounding box center [331, 291] width 323 height 22
paste input "Greek Yogurt Mango"
type input "Greek Yogurt Mango"
click at [556, 292] on input "text" at bounding box center [662, 291] width 323 height 22
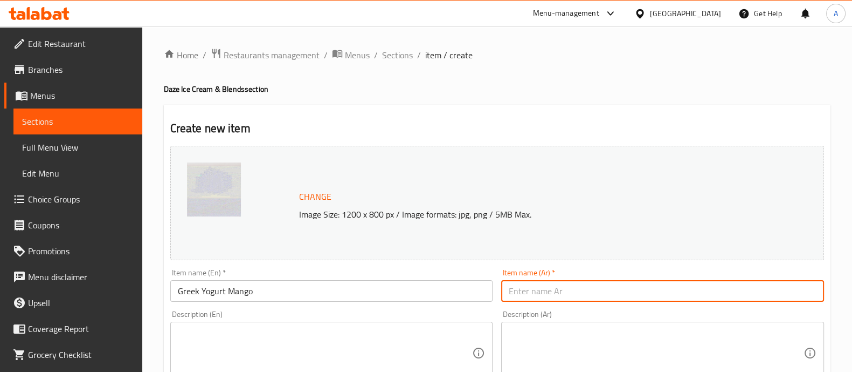
paste input "قريك يوقرت مانقو"
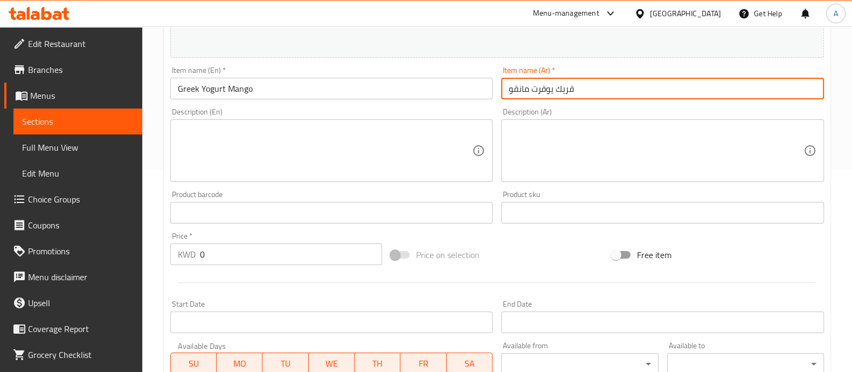
type input "قريك يوقرت مانقو"
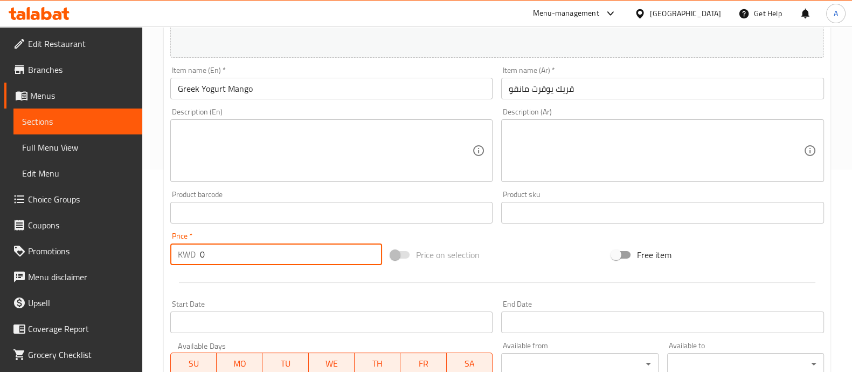
drag, startPoint x: 204, startPoint y: 254, endPoint x: 179, endPoint y: 255, distance: 24.8
click at [179, 255] on div "KWD 0 Price *" at bounding box center [276, 254] width 212 height 22
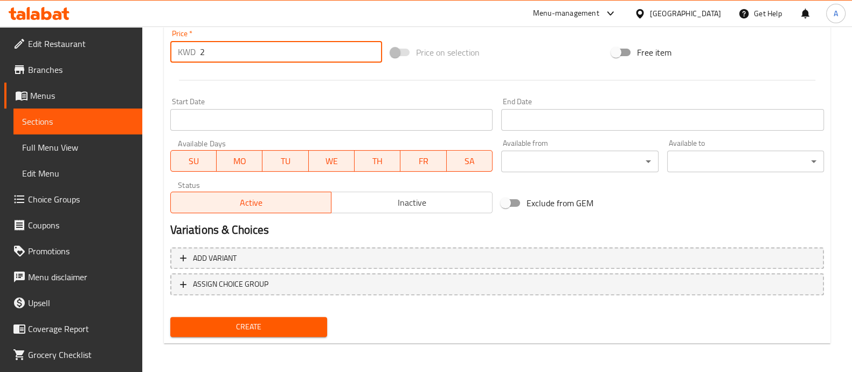
scroll to position [405, 0]
type input "2"
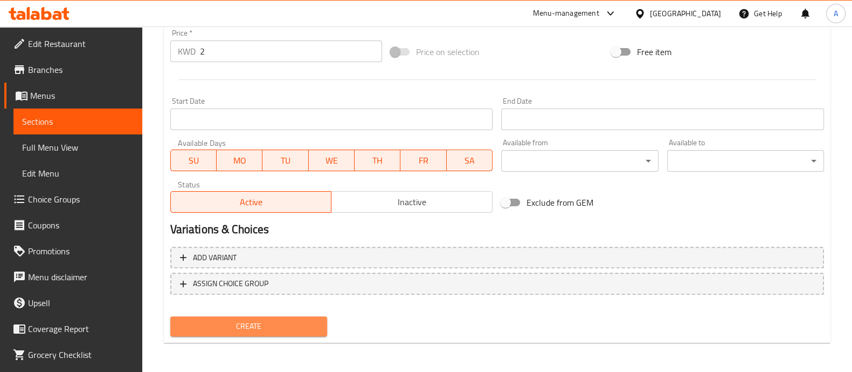
click at [251, 319] on span "Create" at bounding box center [249, 325] width 140 height 13
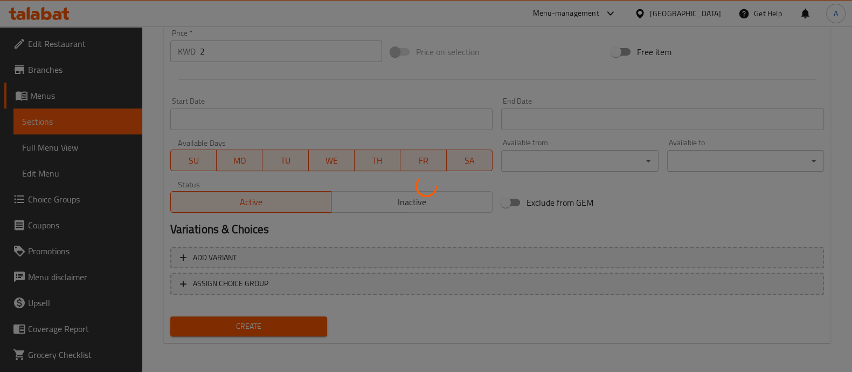
type input "0"
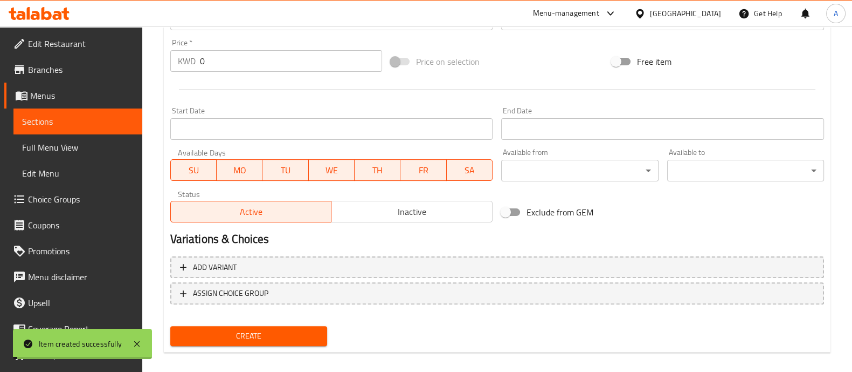
scroll to position [389, 0]
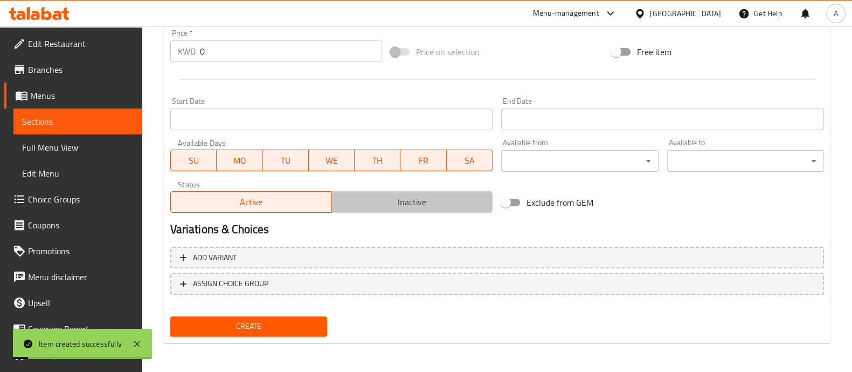
click at [375, 197] on span "Inactive" at bounding box center [412, 202] width 153 height 16
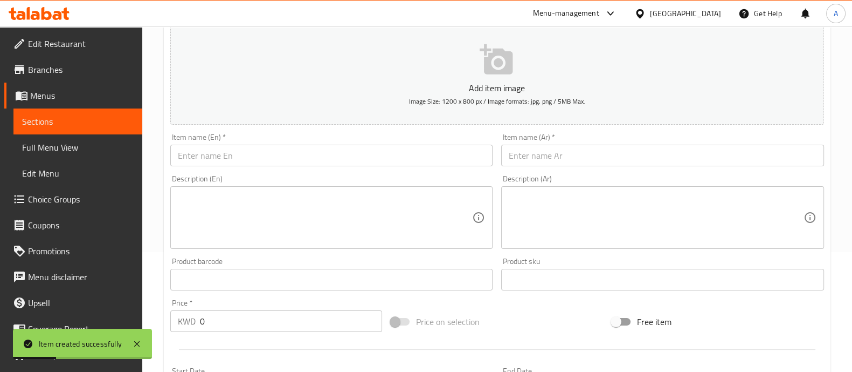
scroll to position [0, 0]
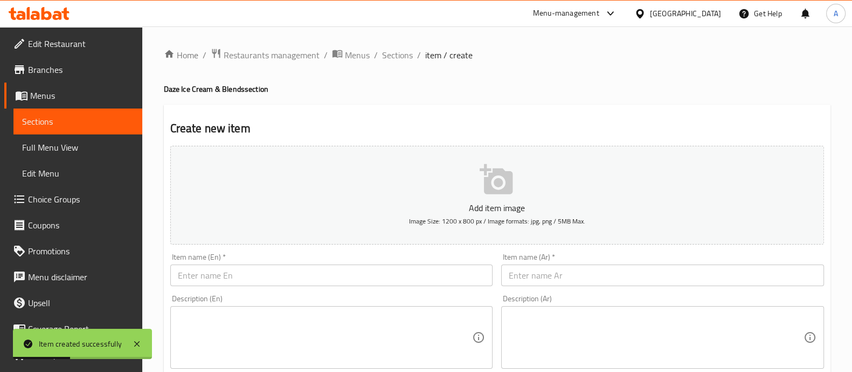
drag, startPoint x: 396, startPoint y: 53, endPoint x: 431, endPoint y: 77, distance: 41.9
click at [396, 53] on span "Sections" at bounding box center [397, 55] width 31 height 13
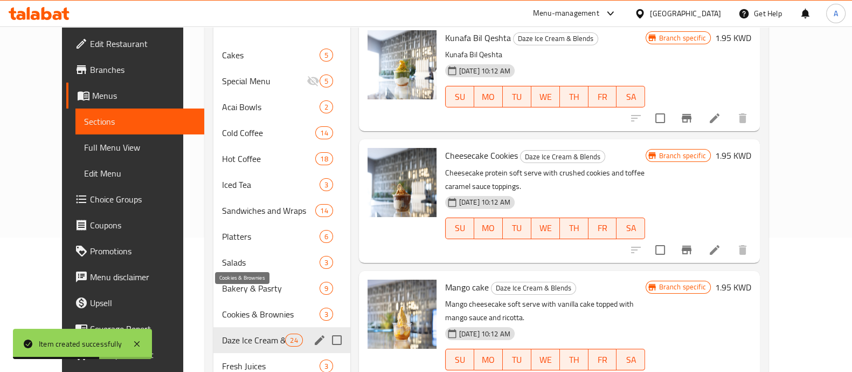
scroll to position [202, 0]
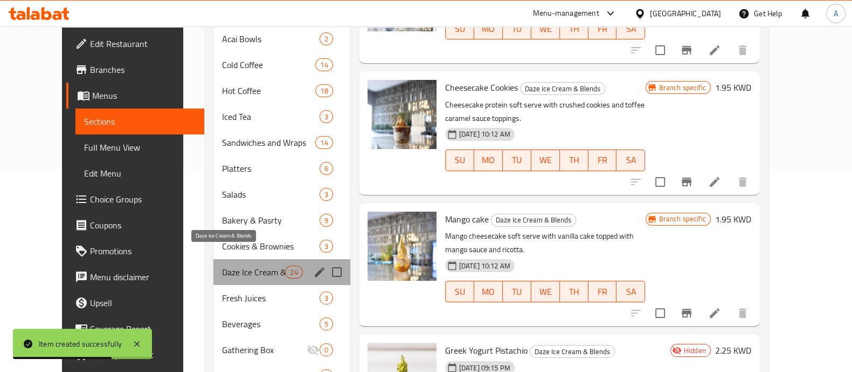
click at [222, 265] on span "Daze Ice Cream & Blends" at bounding box center [253, 271] width 63 height 13
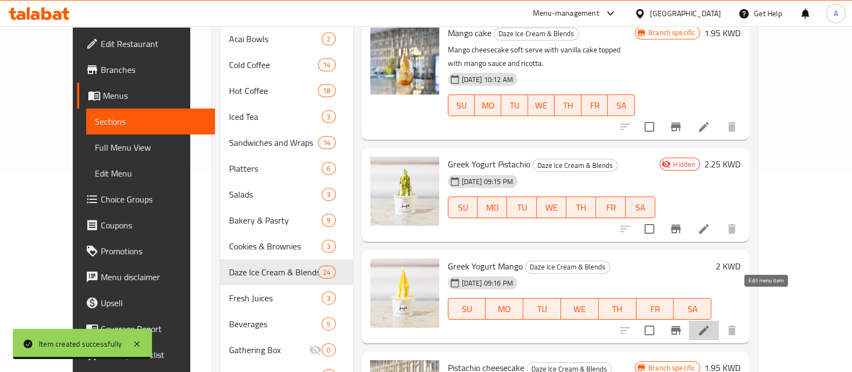
click at [711, 324] on icon at bounding box center [704, 330] width 13 height 13
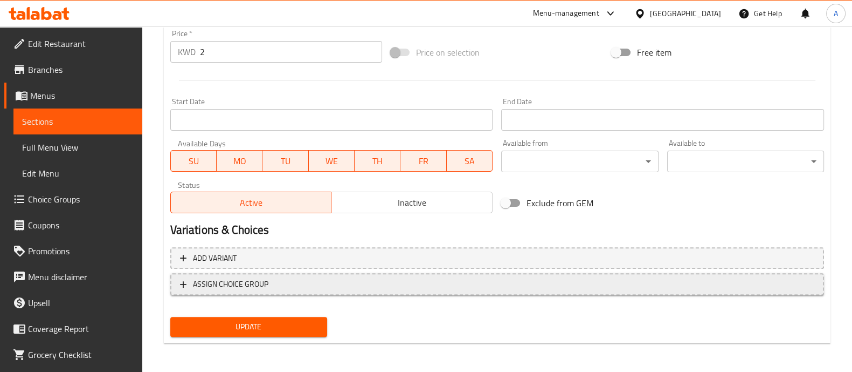
scroll to position [405, 0]
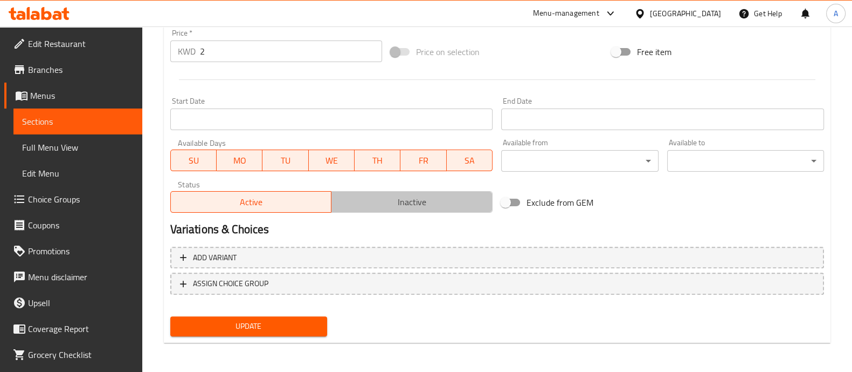
click at [361, 206] on span "Inactive" at bounding box center [412, 202] width 153 height 16
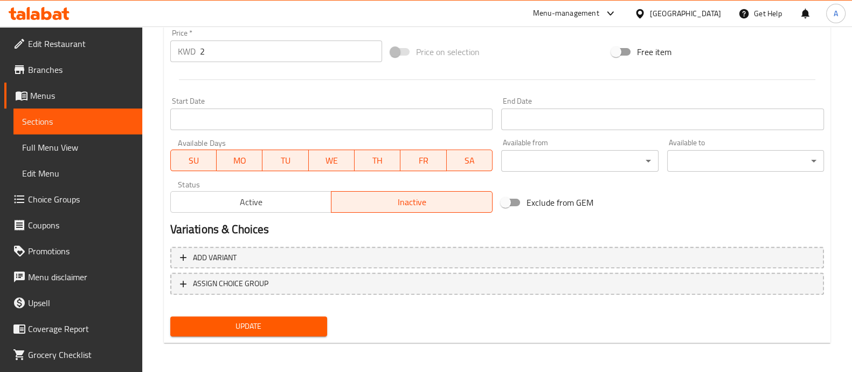
click at [290, 331] on span "Update" at bounding box center [249, 325] width 140 height 13
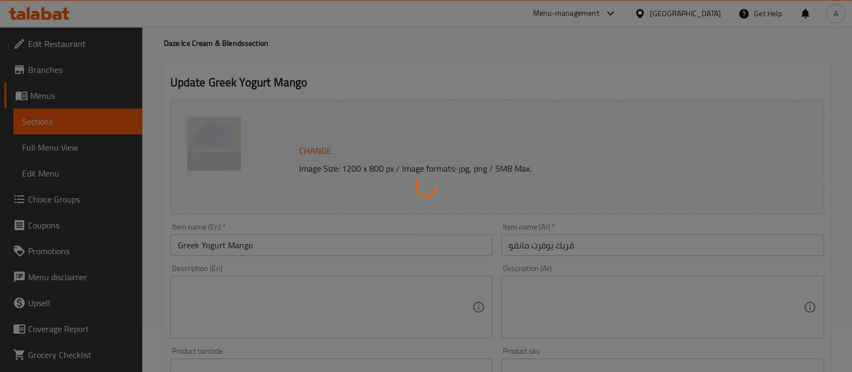
scroll to position [0, 0]
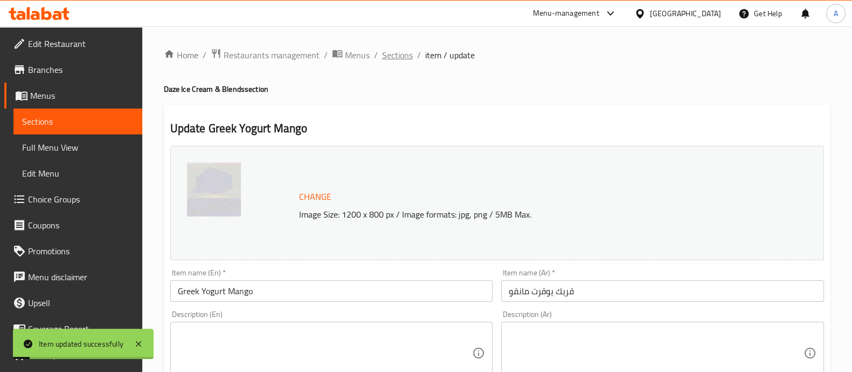
click at [403, 56] on span "Sections" at bounding box center [397, 55] width 31 height 13
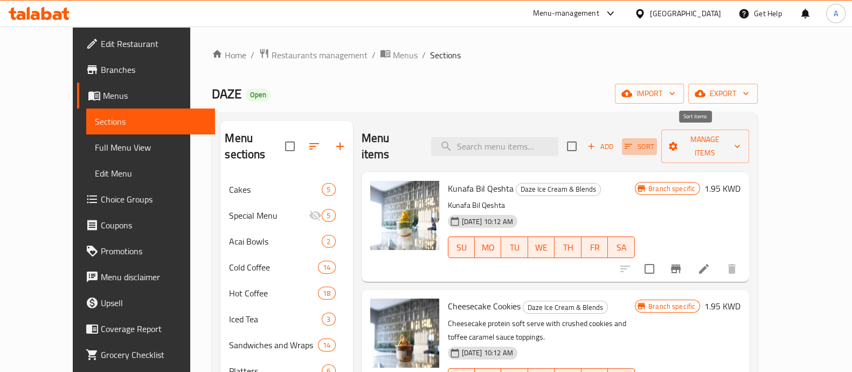
click at [655, 140] on span "Sort" at bounding box center [640, 146] width 30 height 12
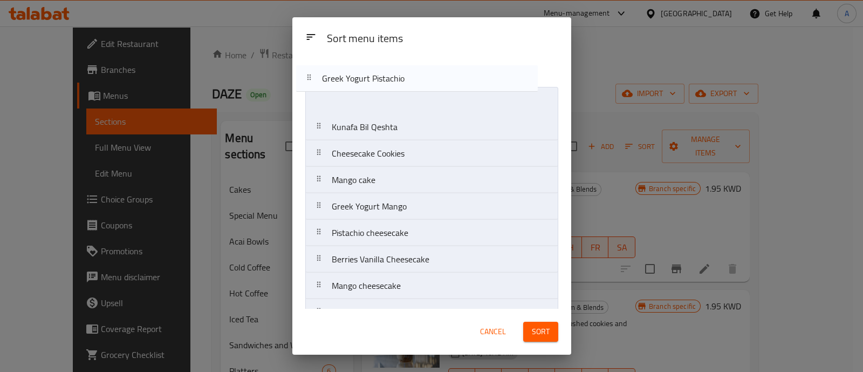
drag, startPoint x: 362, startPoint y: 188, endPoint x: 353, endPoint y: 83, distance: 105.5
click at [353, 83] on div "Sort menu items Kunafa Bil Qeshta Cheesecake Cookies Mango cake Greek Yogurt Pi…" at bounding box center [431, 182] width 279 height 252
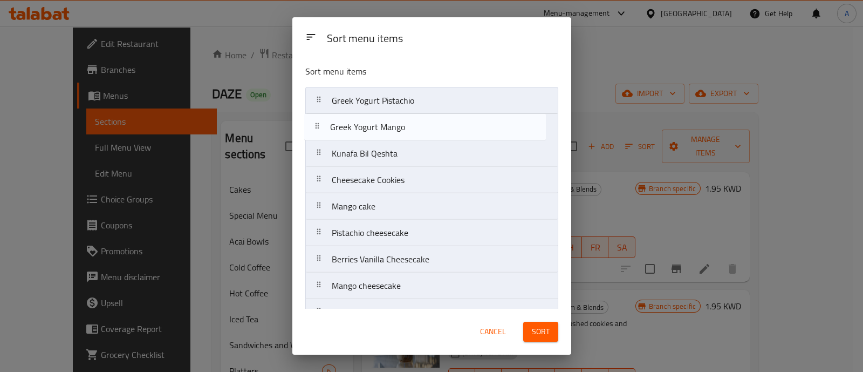
drag, startPoint x: 353, startPoint y: 213, endPoint x: 354, endPoint y: 125, distance: 87.9
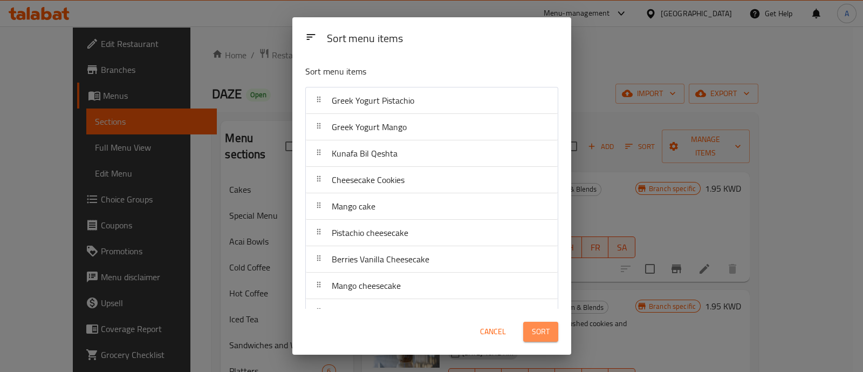
click at [545, 331] on span "Sort" at bounding box center [541, 331] width 18 height 13
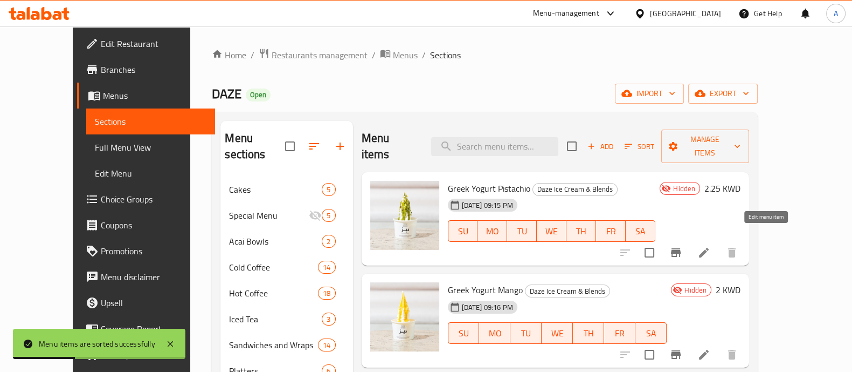
click at [709, 247] on icon at bounding box center [704, 252] width 10 height 10
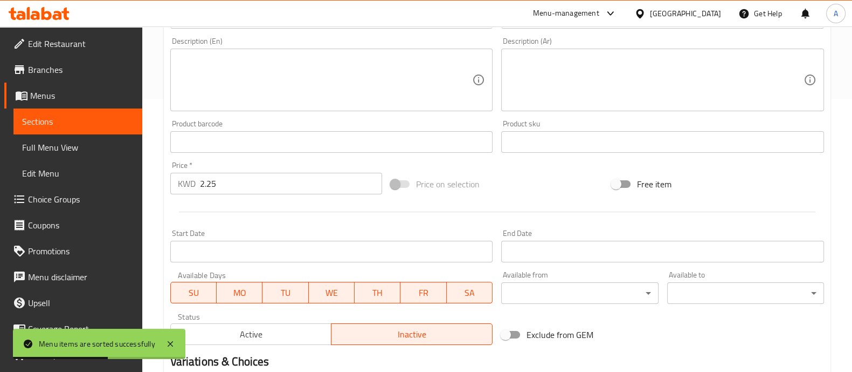
scroll to position [337, 0]
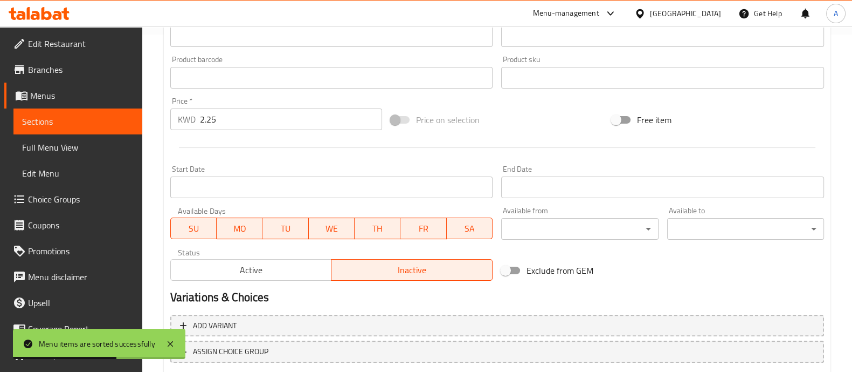
click at [294, 272] on span "Active" at bounding box center [251, 270] width 153 height 16
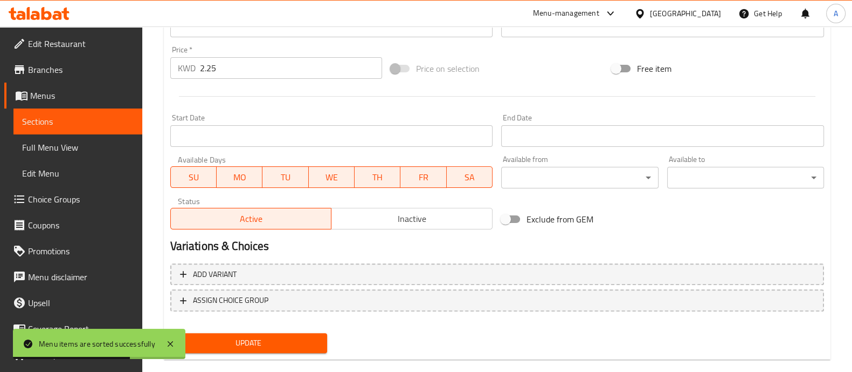
scroll to position [405, 0]
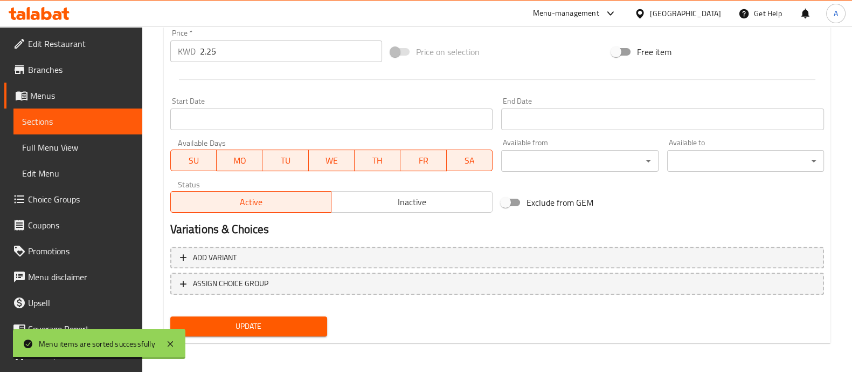
click at [304, 317] on button "Update" at bounding box center [248, 326] width 157 height 20
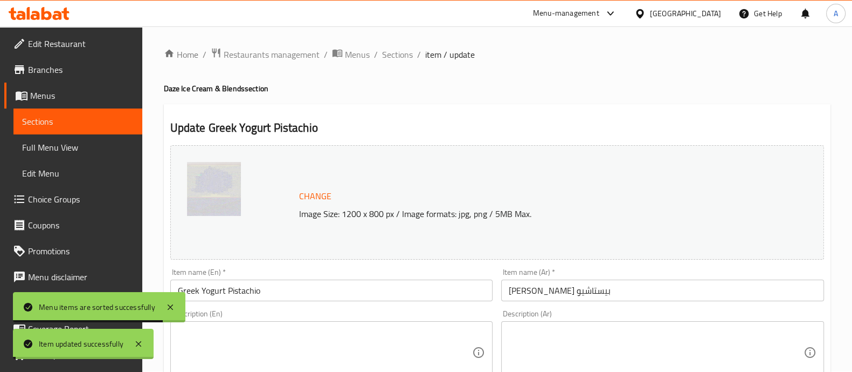
scroll to position [0, 0]
click at [388, 53] on span "Sections" at bounding box center [397, 55] width 31 height 13
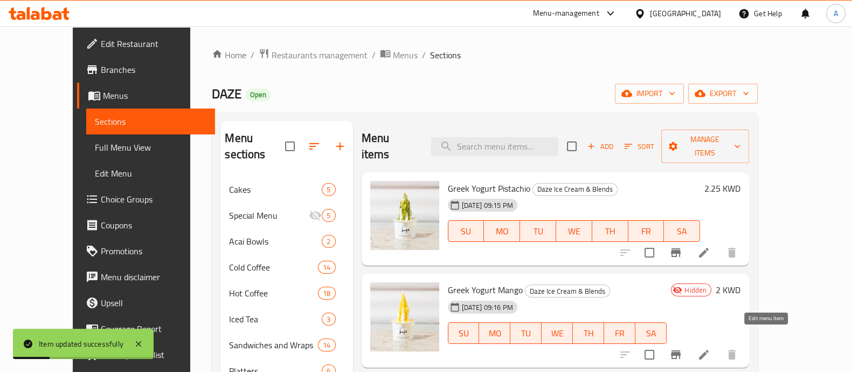
click at [709, 349] on icon at bounding box center [704, 354] width 10 height 10
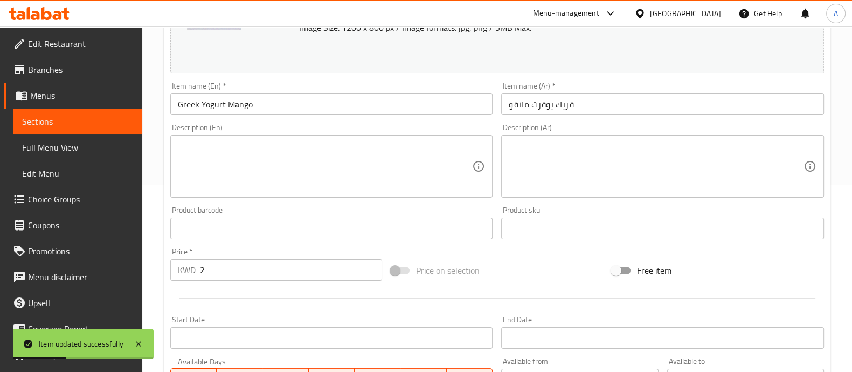
scroll to position [404, 0]
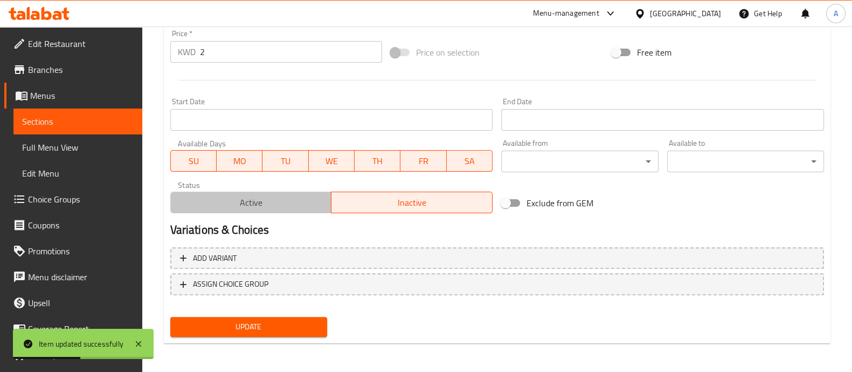
click at [258, 204] on span "Active" at bounding box center [251, 203] width 153 height 16
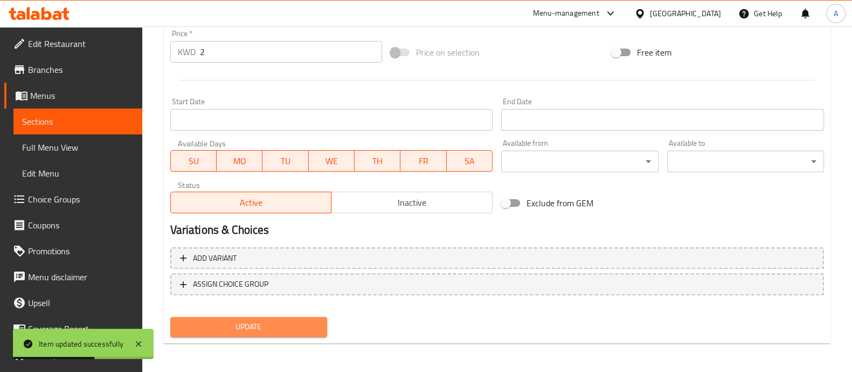
click at [269, 326] on span "Update" at bounding box center [249, 326] width 140 height 13
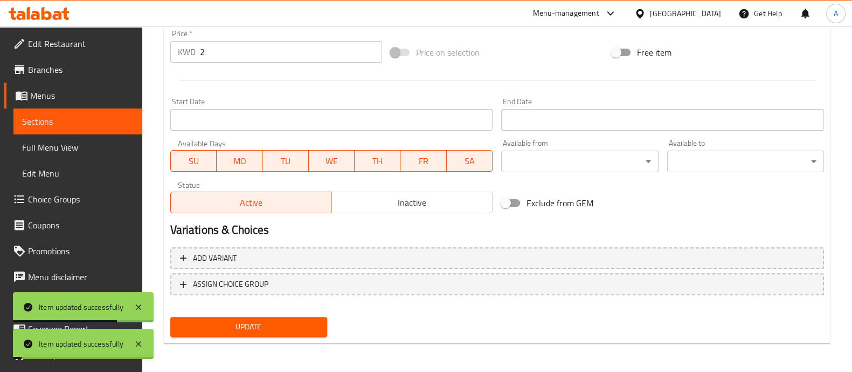
scroll to position [0, 0]
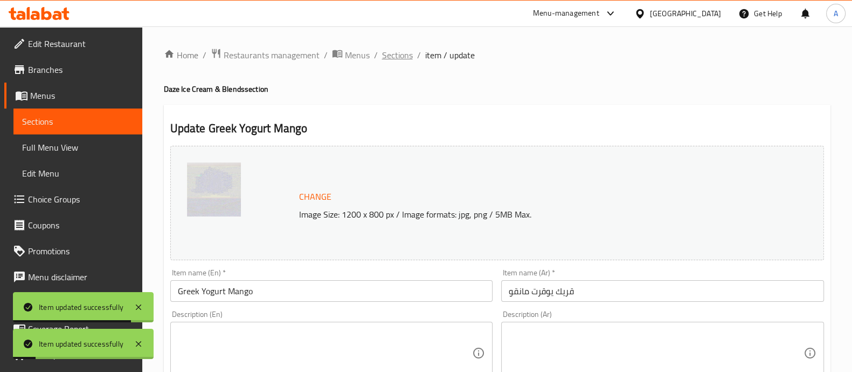
click at [386, 56] on span "Sections" at bounding box center [397, 55] width 31 height 13
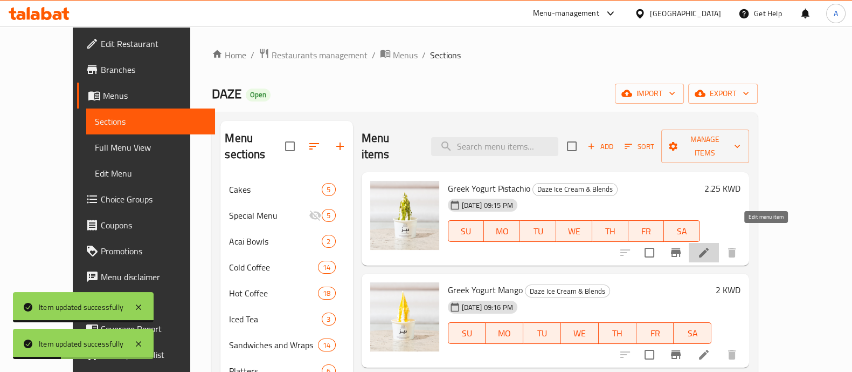
click at [709, 247] on icon at bounding box center [704, 252] width 10 height 10
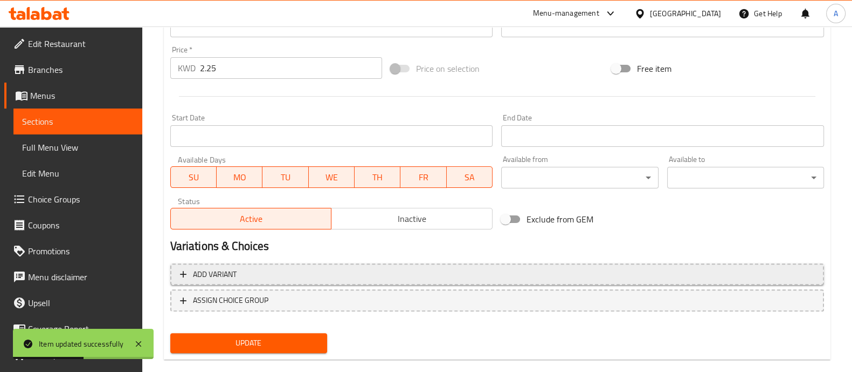
scroll to position [405, 0]
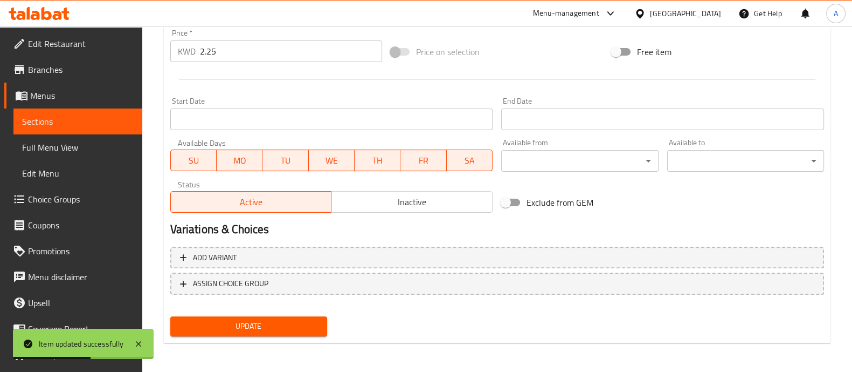
click at [358, 198] on span "Inactive" at bounding box center [412, 202] width 153 height 16
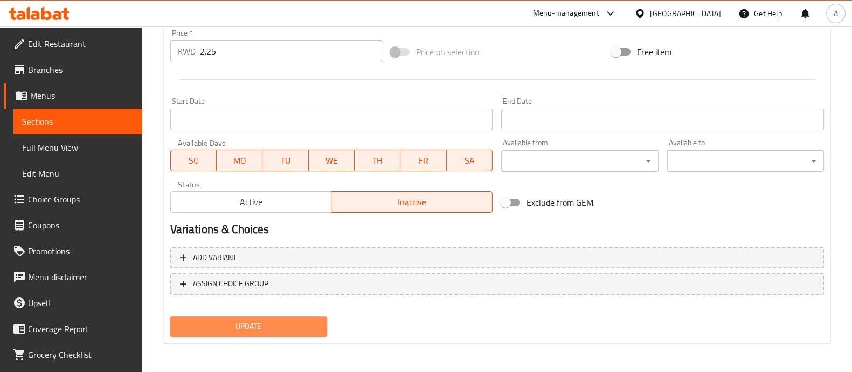
click at [221, 321] on span "Update" at bounding box center [249, 325] width 140 height 13
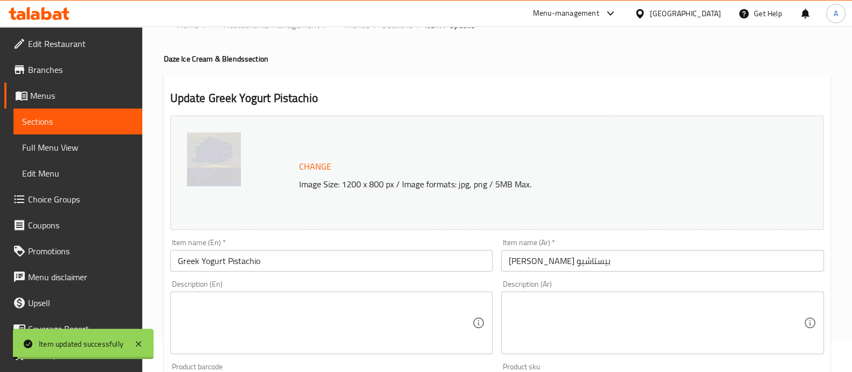
scroll to position [0, 0]
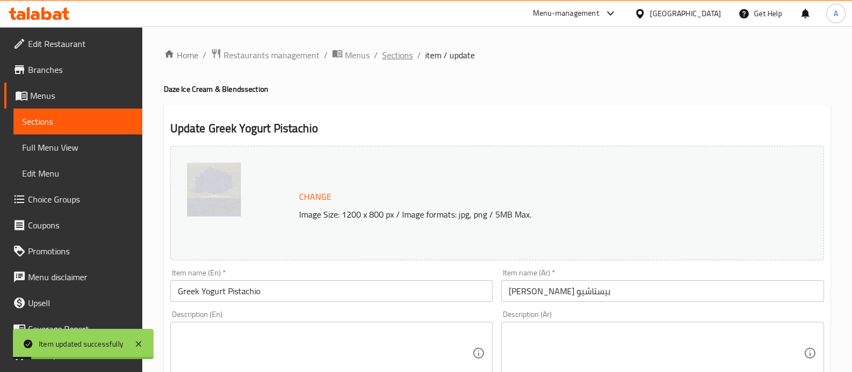
click at [395, 56] on span "Sections" at bounding box center [397, 55] width 31 height 13
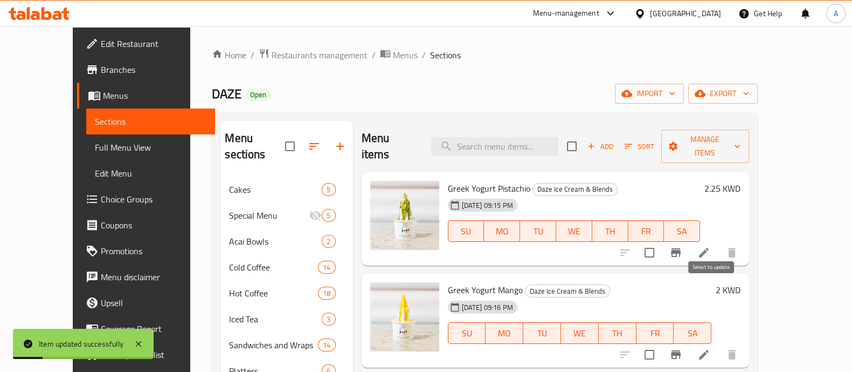
scroll to position [67, 0]
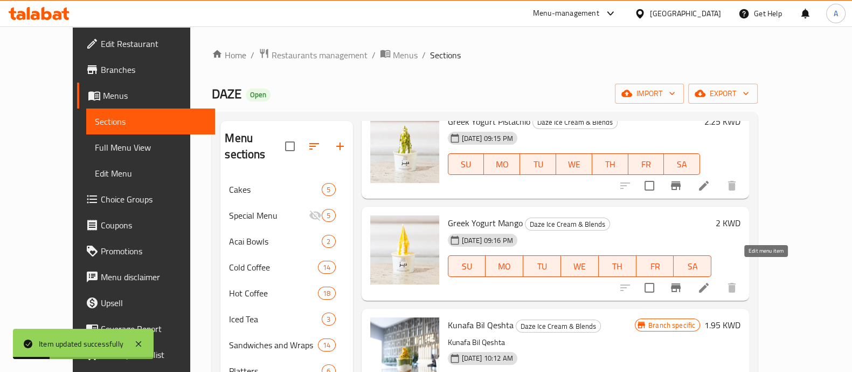
click at [709, 283] on icon at bounding box center [704, 288] width 10 height 10
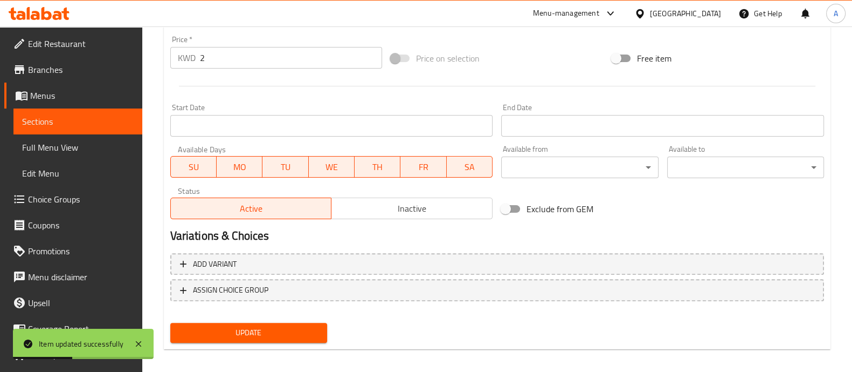
scroll to position [404, 0]
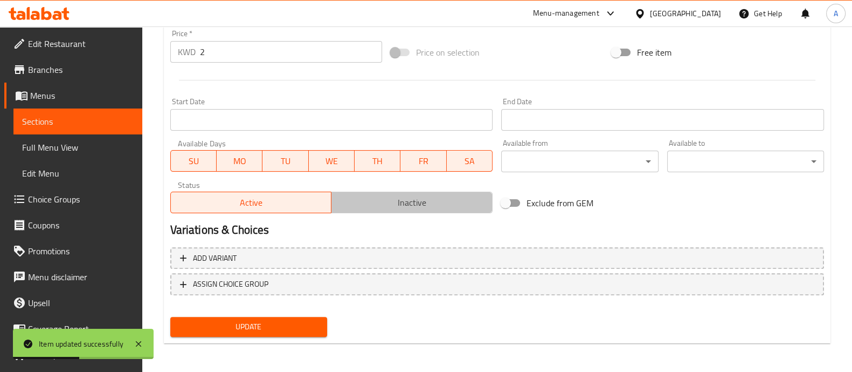
click at [379, 196] on span "Inactive" at bounding box center [412, 203] width 153 height 16
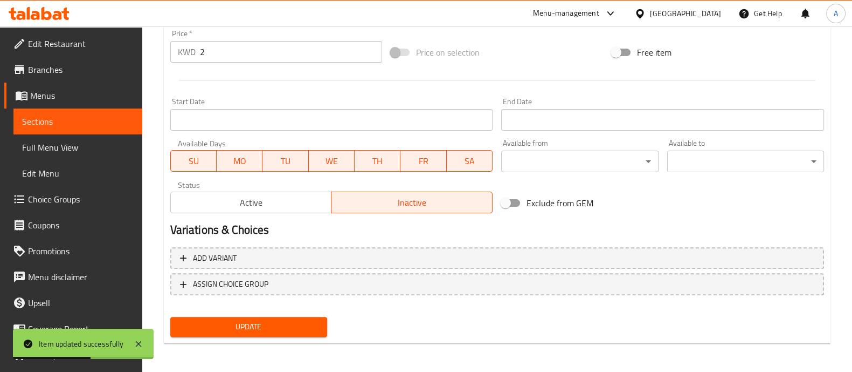
click at [259, 320] on span "Update" at bounding box center [249, 326] width 140 height 13
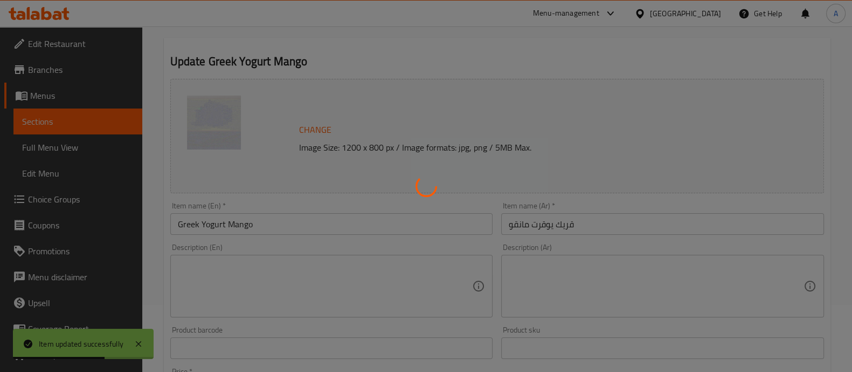
scroll to position [0, 0]
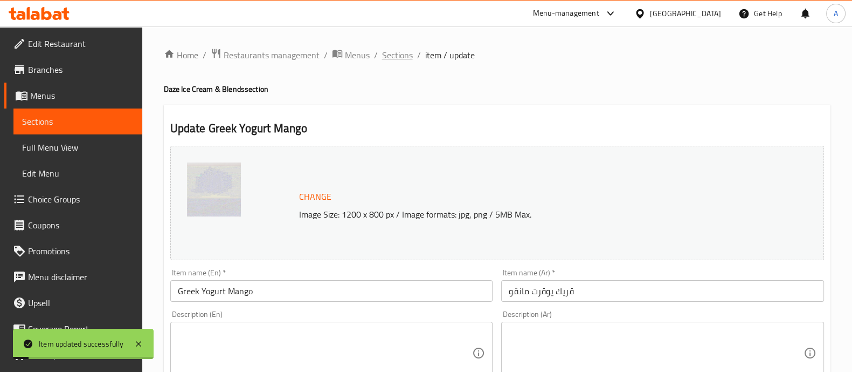
click at [406, 52] on span "Sections" at bounding box center [397, 55] width 31 height 13
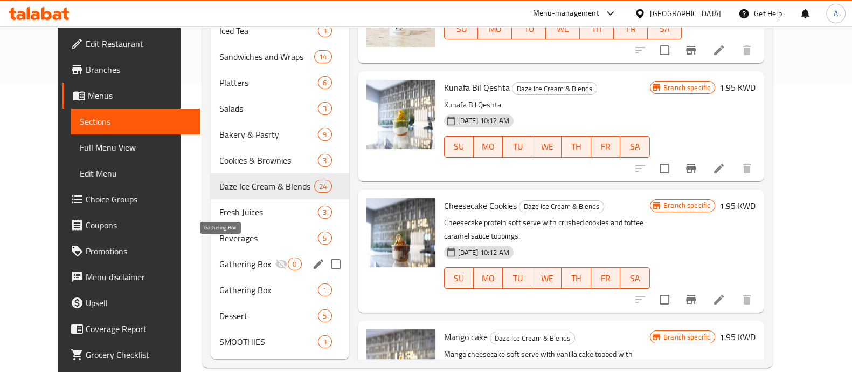
scroll to position [288, 0]
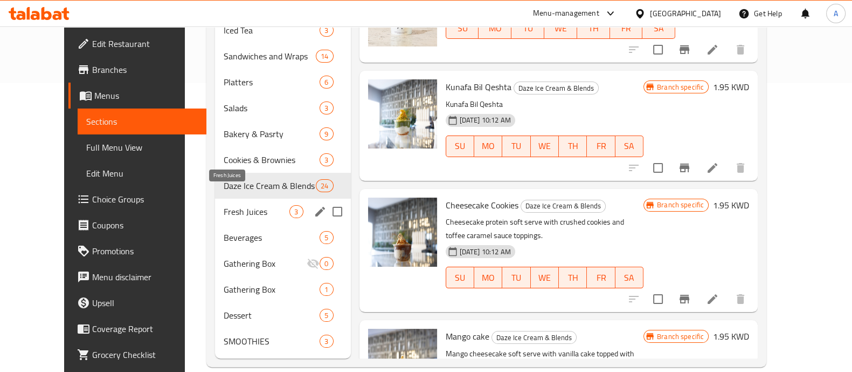
click at [232, 205] on span "Fresh Juices" at bounding box center [257, 211] width 66 height 13
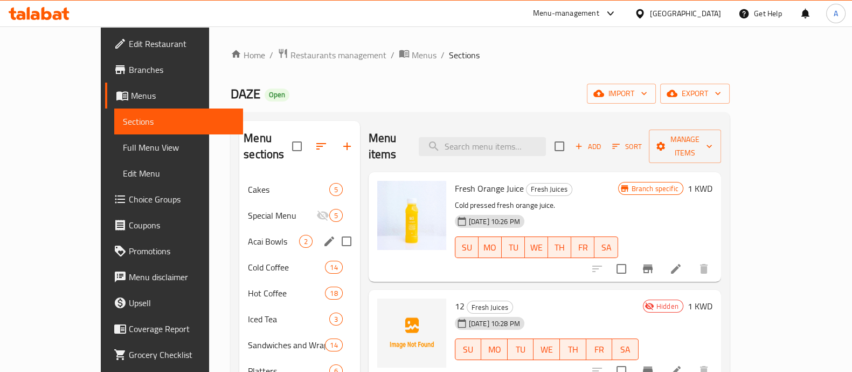
click at [239, 228] on div "Acai Bowls 2" at bounding box center [299, 241] width 120 height 26
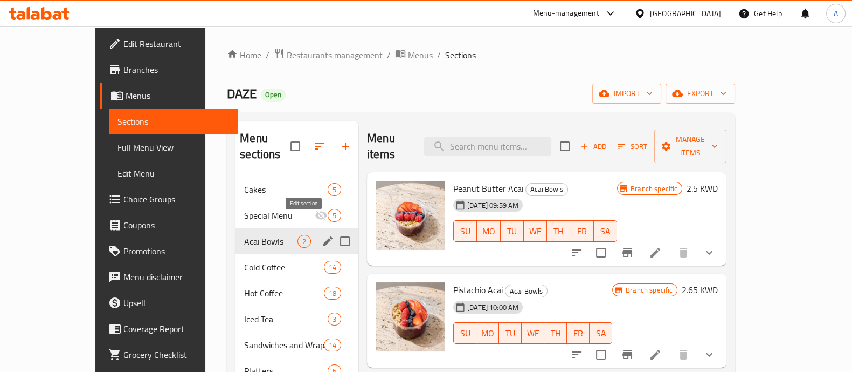
click at [323, 236] on icon "edit" at bounding box center [328, 241] width 10 height 10
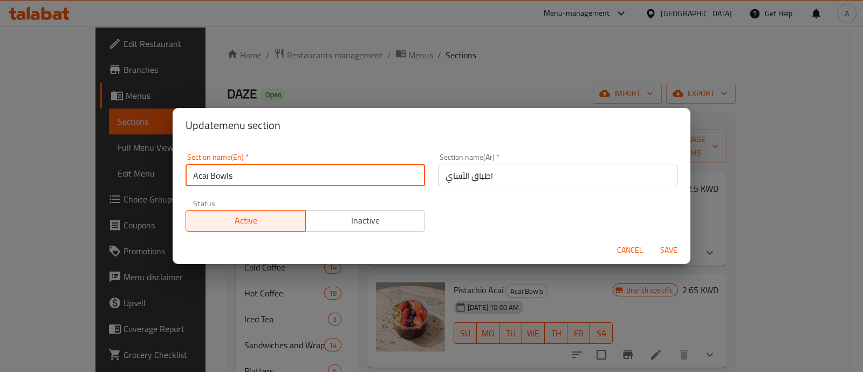
drag, startPoint x: 250, startPoint y: 174, endPoint x: 146, endPoint y: 197, distance: 106.6
click at [146, 197] on div "Update menu section Section name(En)   * Acai Bowls Section name(En) * Section …" at bounding box center [431, 186] width 863 height 372
paste input "& Greek Yogurt"
type input "Acai & Greek Yogurt Bowls"
click at [661, 247] on span "Save" at bounding box center [669, 249] width 26 height 13
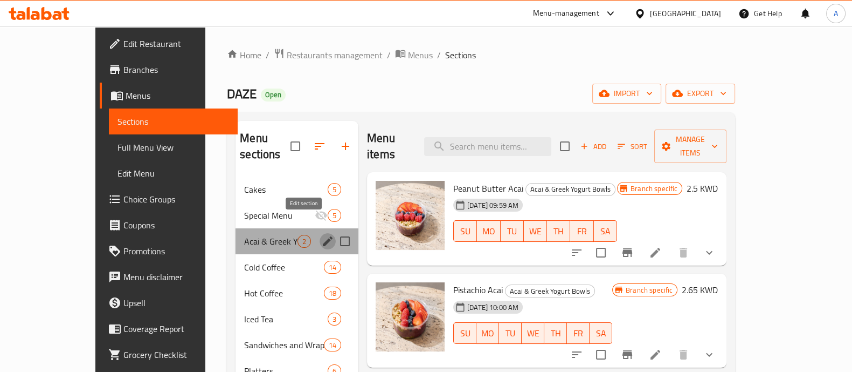
click at [321, 235] on icon "edit" at bounding box center [327, 241] width 13 height 13
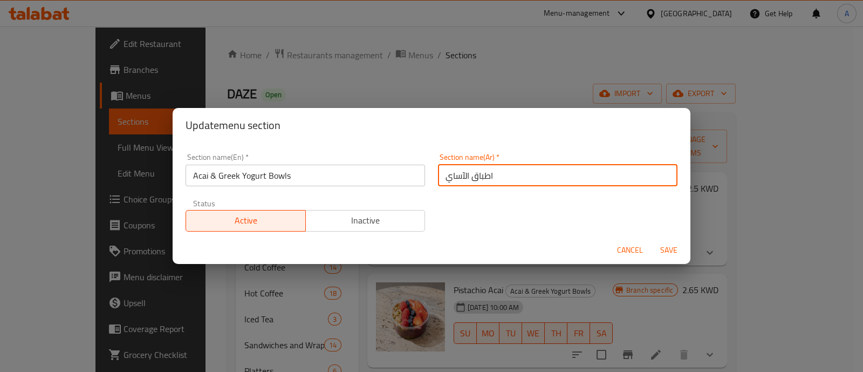
drag, startPoint x: 510, startPoint y: 175, endPoint x: 425, endPoint y: 172, distance: 84.7
click at [425, 172] on div "Section name(En)   * Acai & Greek Yogurt Bowls Section name(En) * Section name(…" at bounding box center [431, 192] width 505 height 91
paste input "طباق الاساي و القريك يوقرت"
type input "أطباق الاساي و القريك يوقرت"
click at [667, 251] on span "Save" at bounding box center [669, 249] width 26 height 13
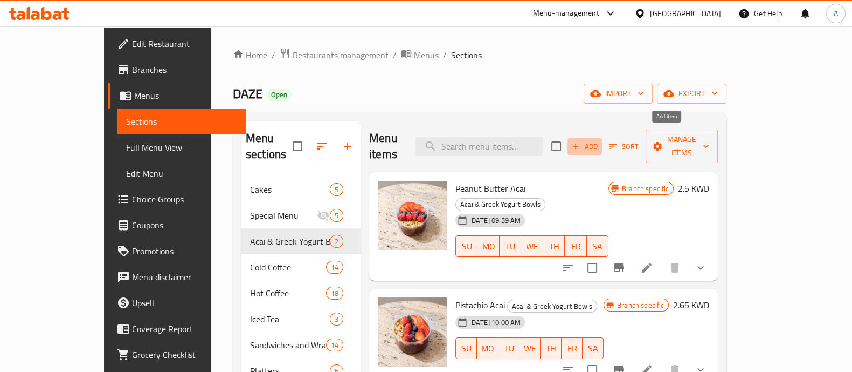
click at [600, 140] on span "Add" at bounding box center [584, 146] width 29 height 12
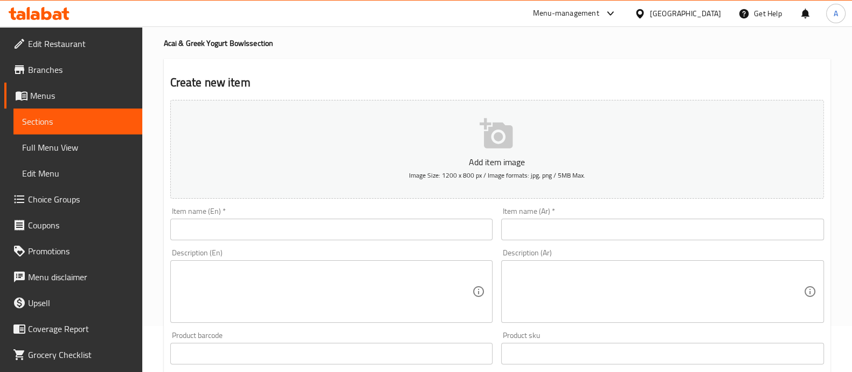
scroll to position [67, 0]
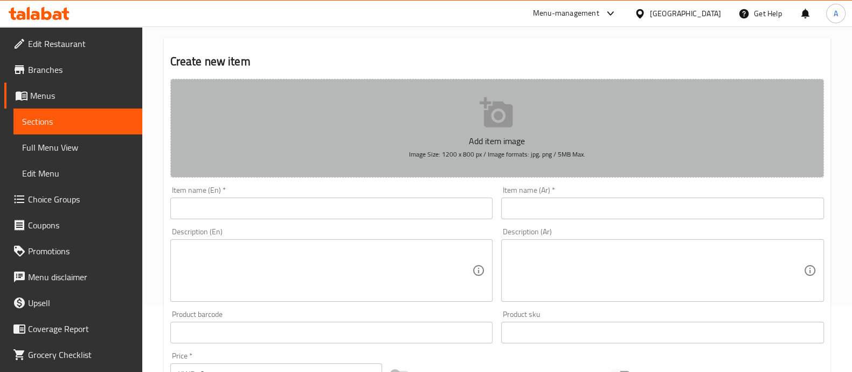
click at [495, 112] on icon "button" at bounding box center [497, 112] width 35 height 35
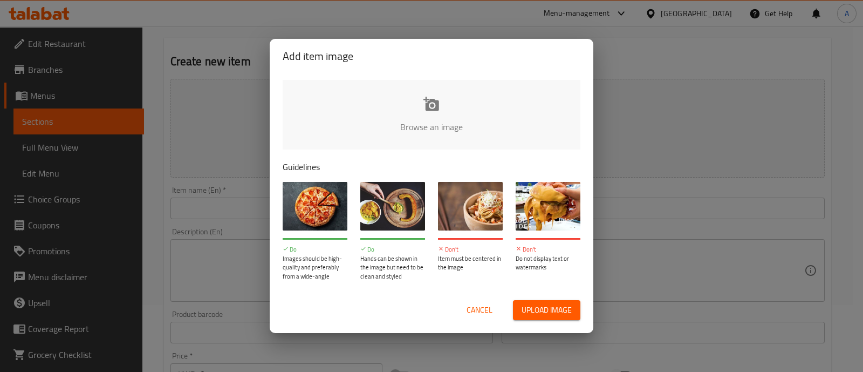
click at [429, 119] on input "file" at bounding box center [796, 130] width 1027 height 101
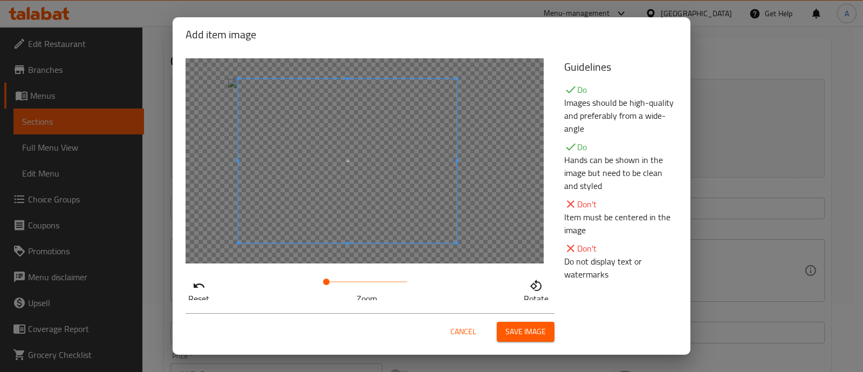
click at [437, 184] on span at bounding box center [347, 161] width 218 height 164
click at [376, 203] on span at bounding box center [345, 161] width 218 height 164
click at [524, 330] on span "Save image" at bounding box center [525, 331] width 40 height 13
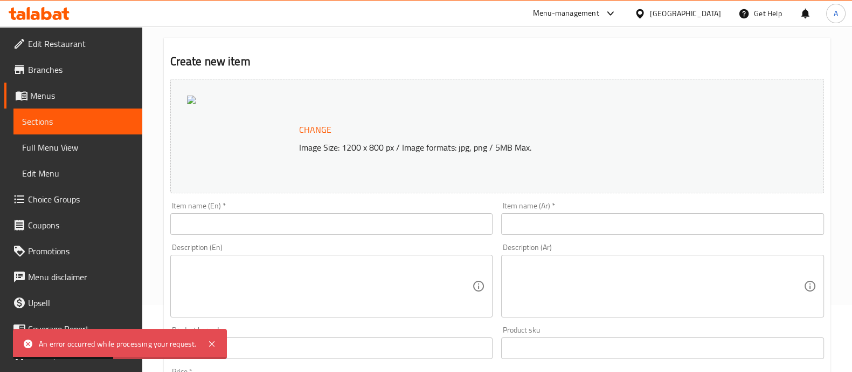
click at [189, 104] on div at bounding box center [241, 135] width 108 height 81
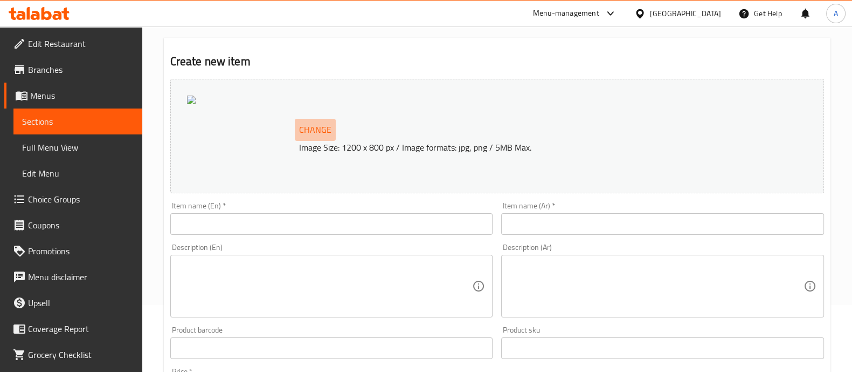
click at [310, 120] on button "Change" at bounding box center [315, 130] width 41 height 22
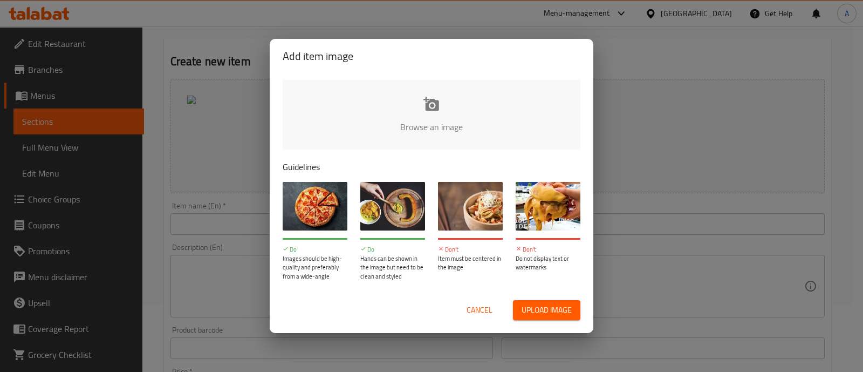
click at [418, 104] on input "file" at bounding box center [796, 130] width 1027 height 101
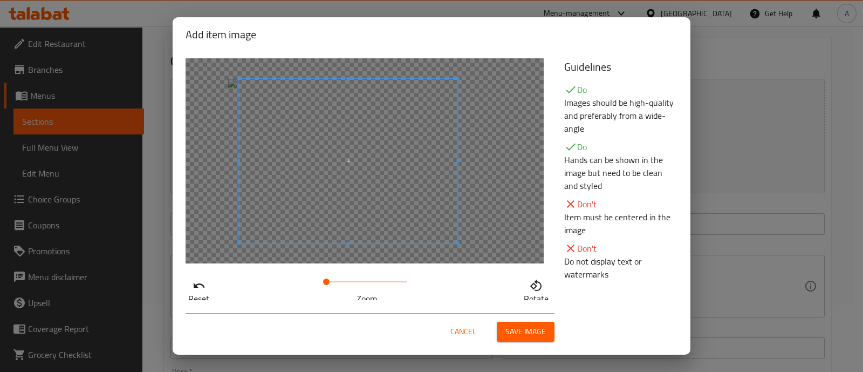
click at [350, 173] on span at bounding box center [348, 161] width 218 height 164
click at [525, 335] on span "Save image" at bounding box center [525, 331] width 40 height 13
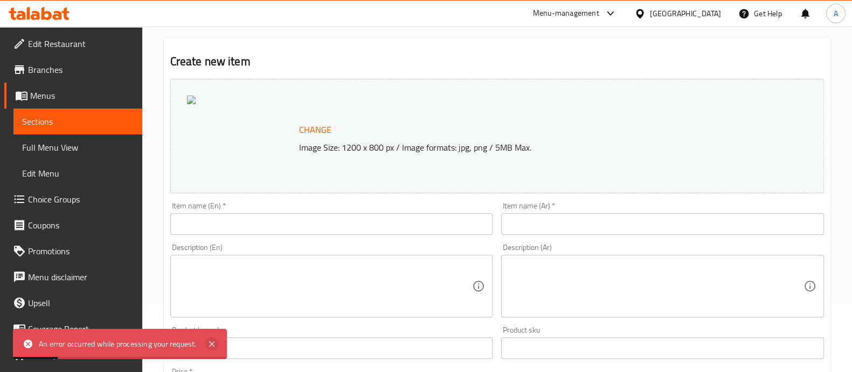
click at [209, 341] on icon at bounding box center [211, 343] width 5 height 5
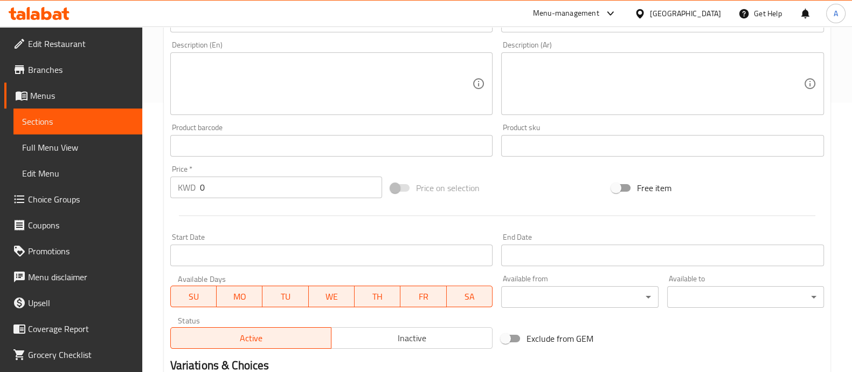
scroll to position [202, 0]
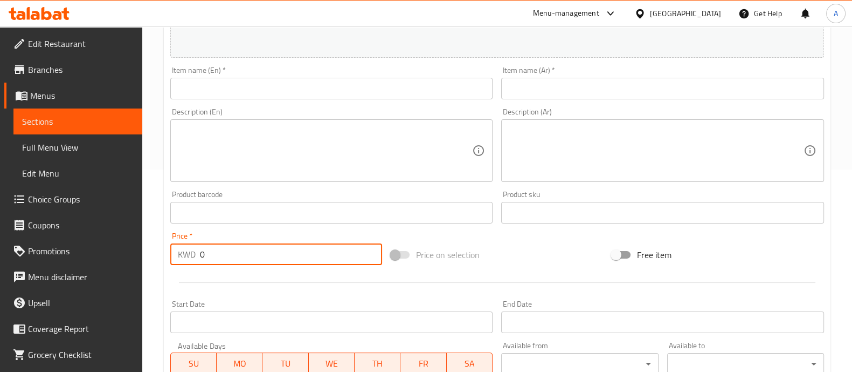
click at [198, 259] on div "KWD 0 Price *" at bounding box center [276, 254] width 212 height 22
type input "2.65"
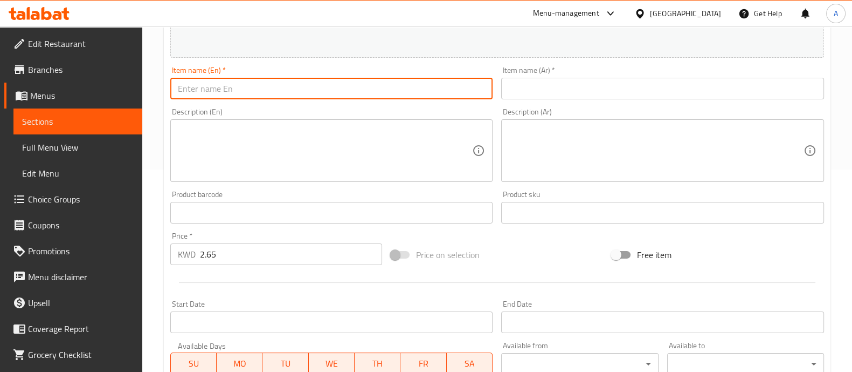
click at [200, 82] on input "text" at bounding box center [331, 89] width 323 height 22
paste input "Peanut Butter Greek Yogurt"
type input "Peanut Butter Greek Yogurt"
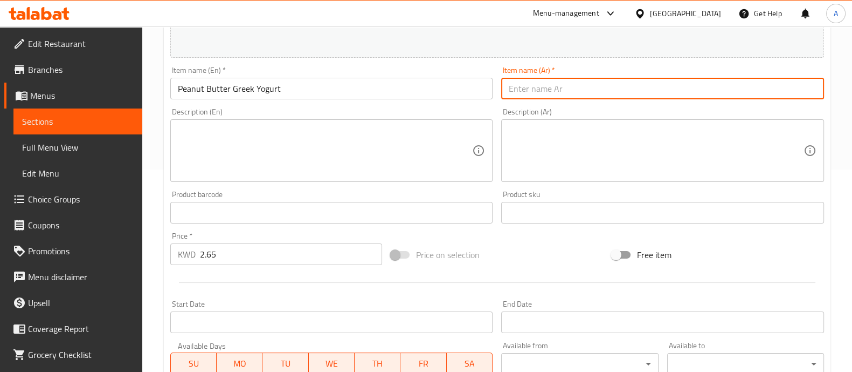
click at [533, 85] on input "text" at bounding box center [662, 89] width 323 height 22
paste input "بينت بتر [PERSON_NAME]"
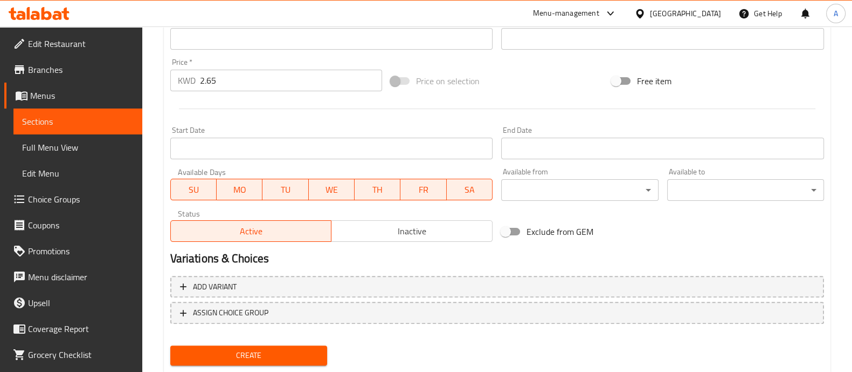
scroll to position [405, 0]
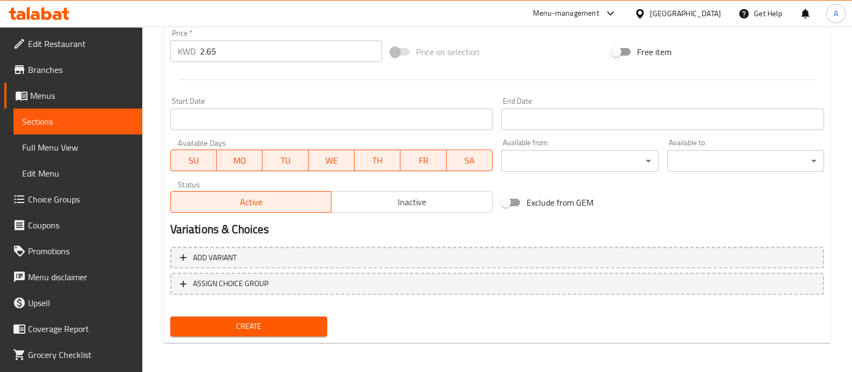
type input "بينت بتر [PERSON_NAME]"
click at [298, 320] on span "Create" at bounding box center [249, 325] width 140 height 13
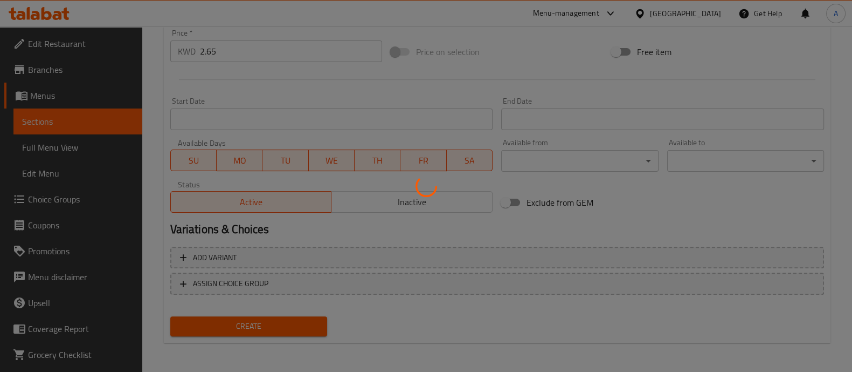
type input "0"
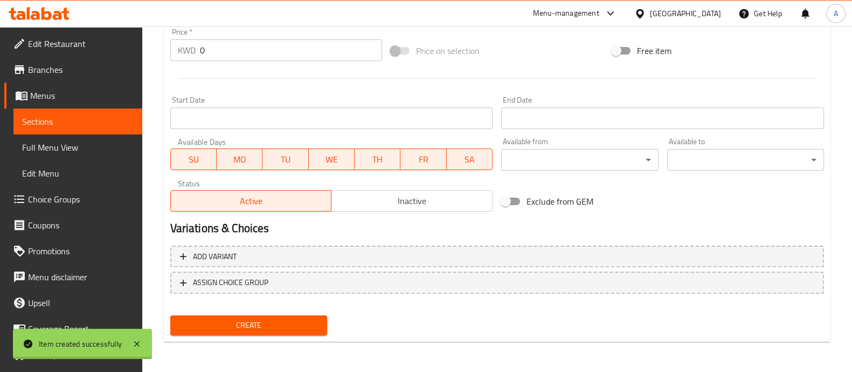
scroll to position [389, 0]
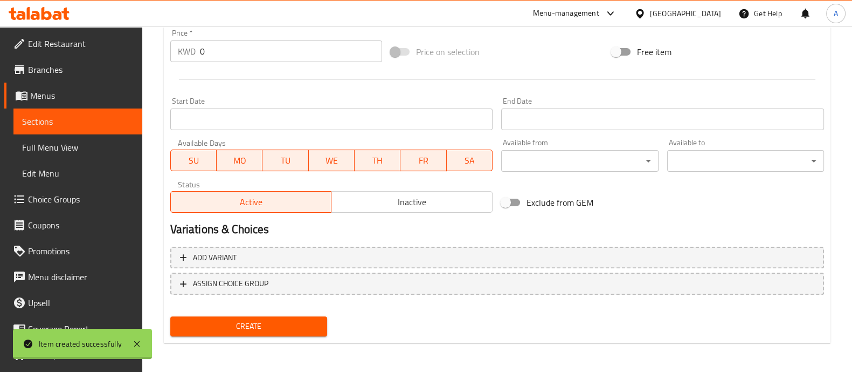
click at [421, 205] on span "Inactive" at bounding box center [412, 202] width 153 height 16
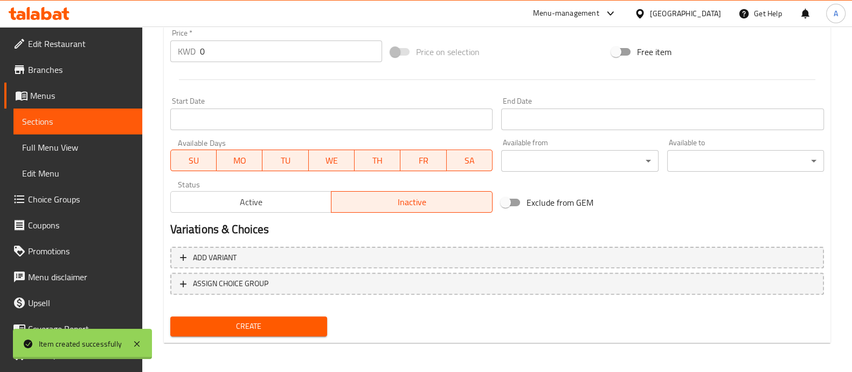
click at [302, 327] on span "Create" at bounding box center [249, 325] width 140 height 13
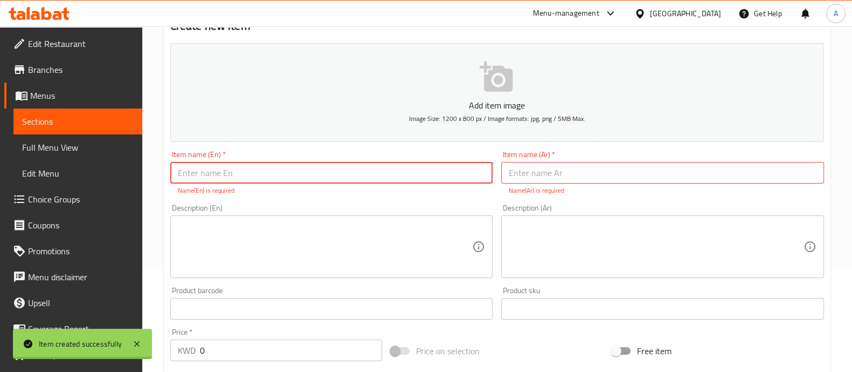
scroll to position [22, 0]
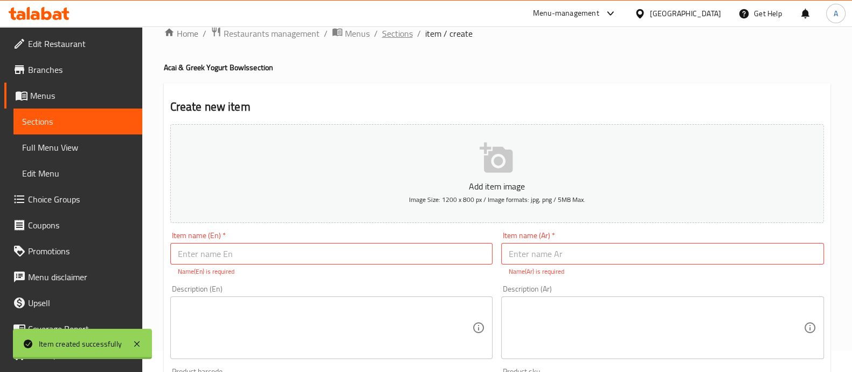
click at [404, 31] on span "Sections" at bounding box center [397, 33] width 31 height 13
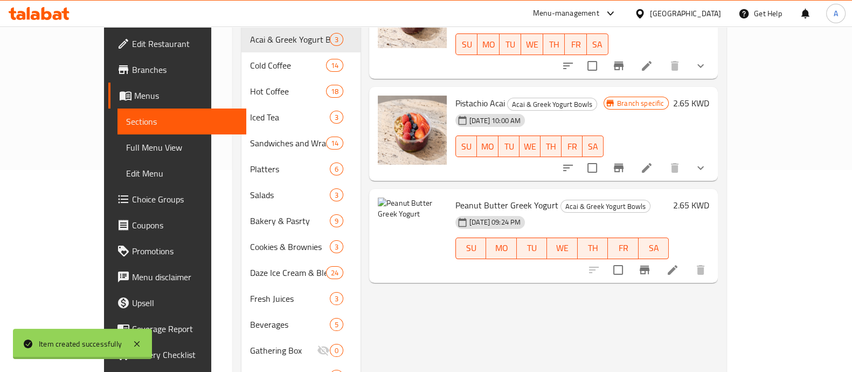
scroll to position [224, 0]
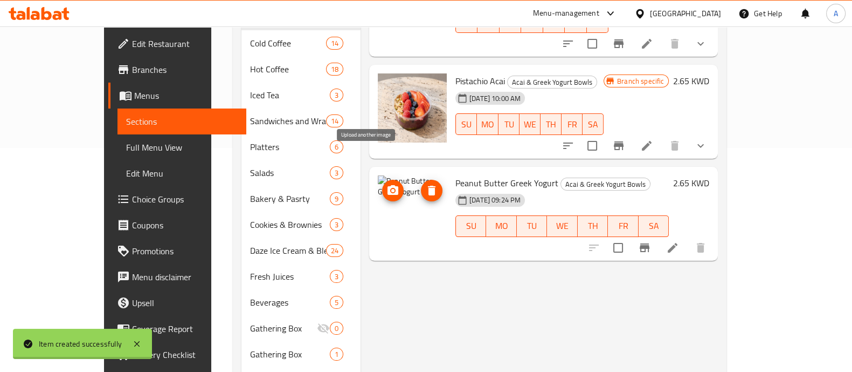
click at [388, 185] on icon "upload picture" at bounding box center [393, 190] width 11 height 10
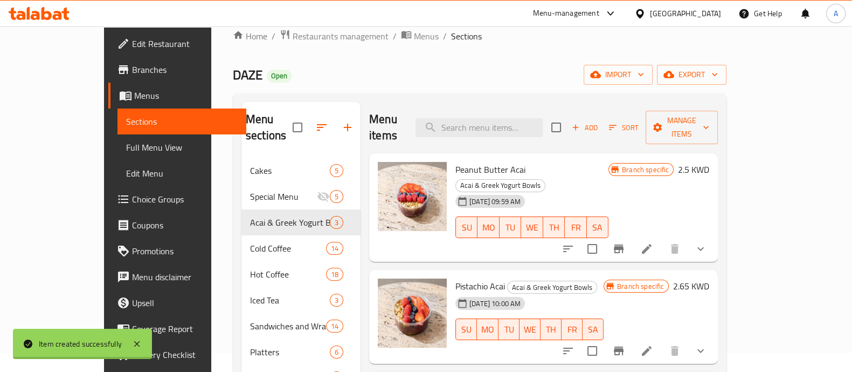
scroll to position [288, 0]
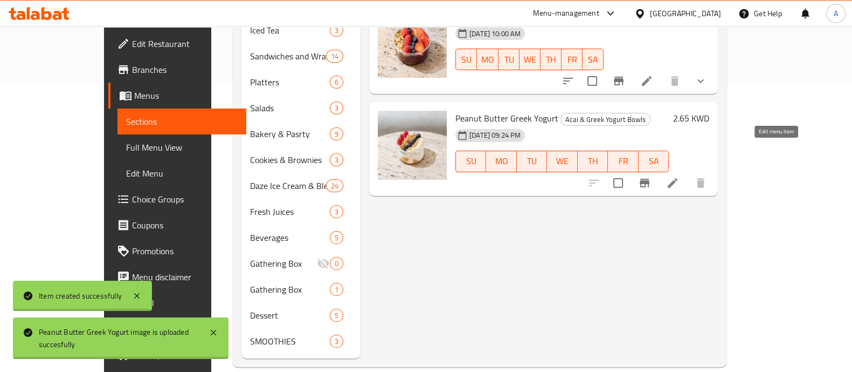
click at [679, 176] on icon at bounding box center [672, 182] width 13 height 13
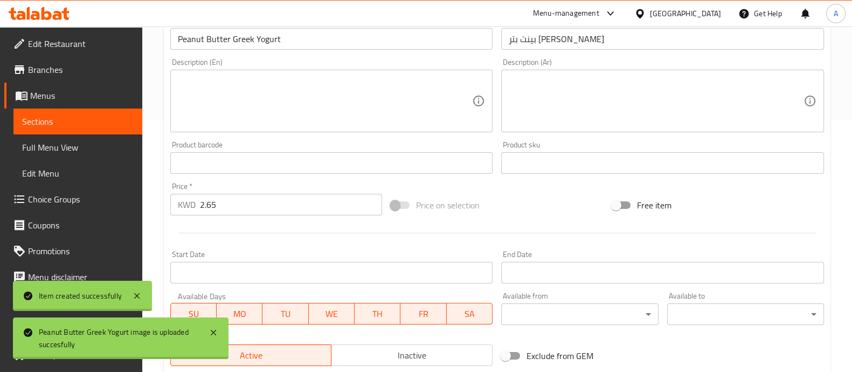
scroll to position [269, 0]
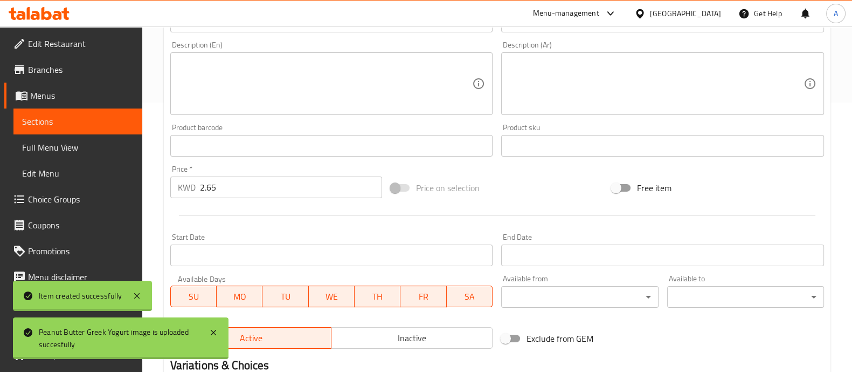
click at [388, 334] on span "Inactive" at bounding box center [412, 338] width 153 height 16
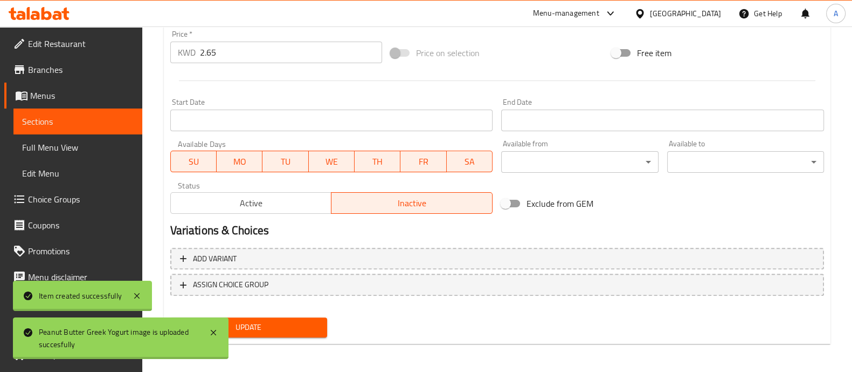
scroll to position [405, 0]
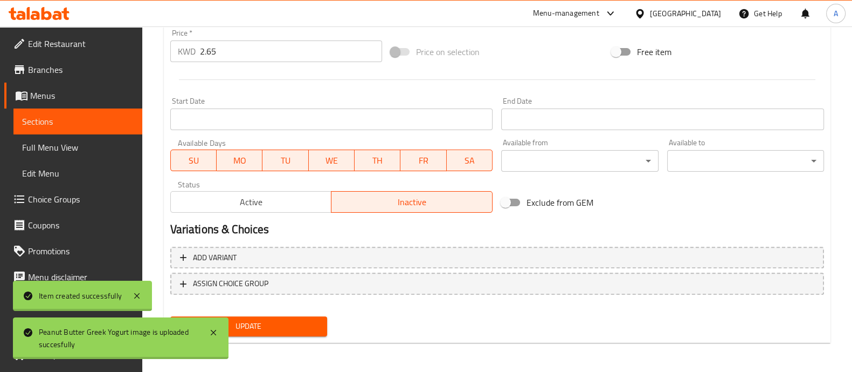
click at [288, 321] on span "Update" at bounding box center [249, 325] width 140 height 13
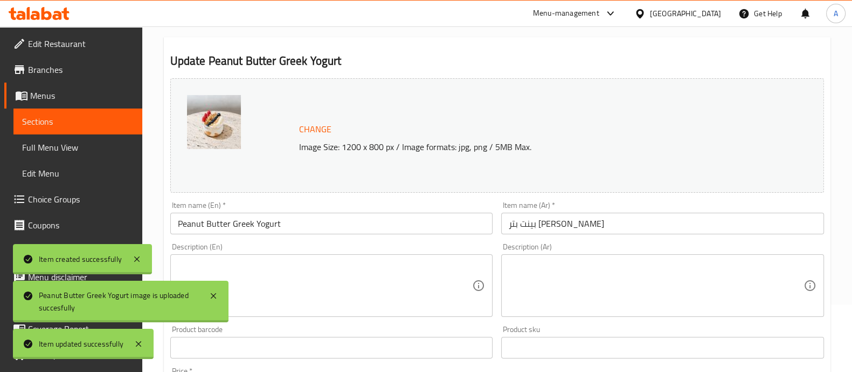
scroll to position [1, 0]
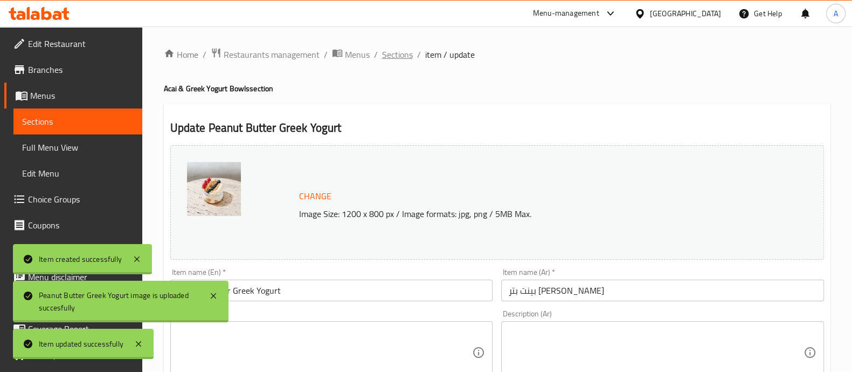
click at [394, 55] on span "Sections" at bounding box center [397, 54] width 31 height 13
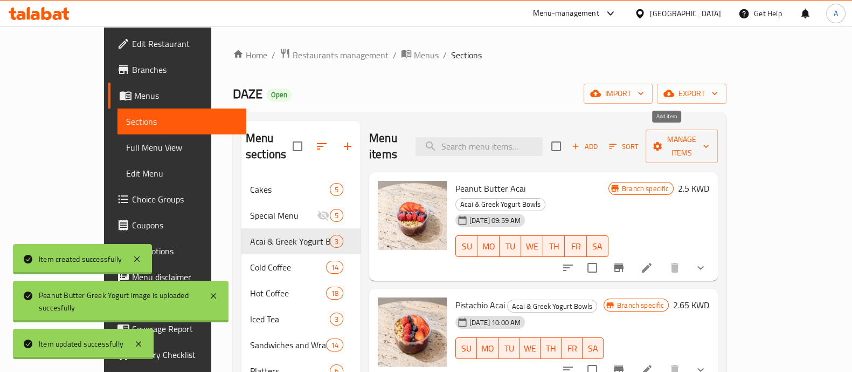
click at [600, 140] on span "Add" at bounding box center [584, 146] width 29 height 12
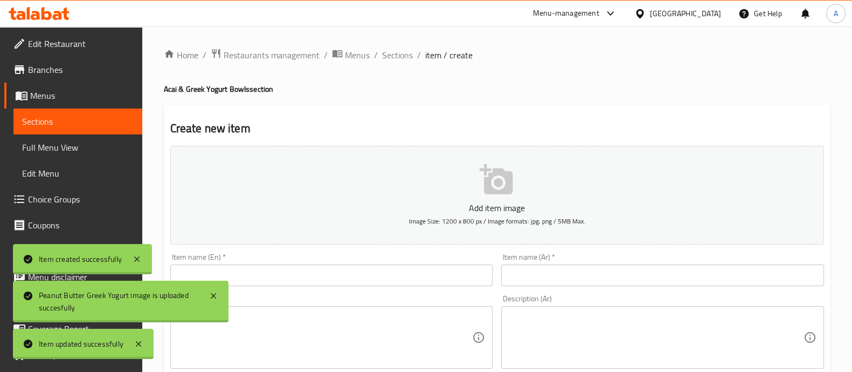
click at [472, 192] on button "Add item image Image Size: 1200 x 800 px / Image formats: jpg, png / 5MB Max." at bounding box center [497, 195] width 654 height 99
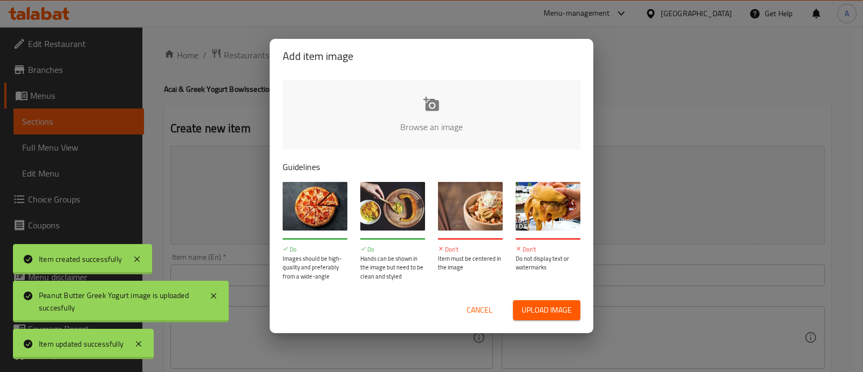
click at [368, 117] on input "file" at bounding box center [796, 130] width 1027 height 101
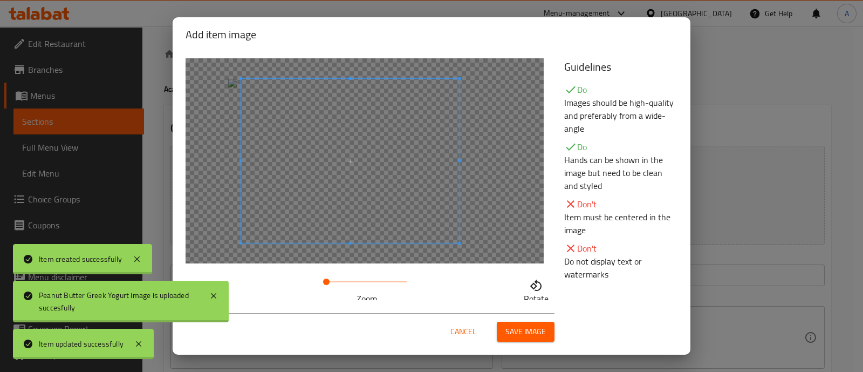
click at [356, 184] on span at bounding box center [350, 161] width 218 height 164
click at [545, 334] on span "Save image" at bounding box center [525, 331] width 40 height 13
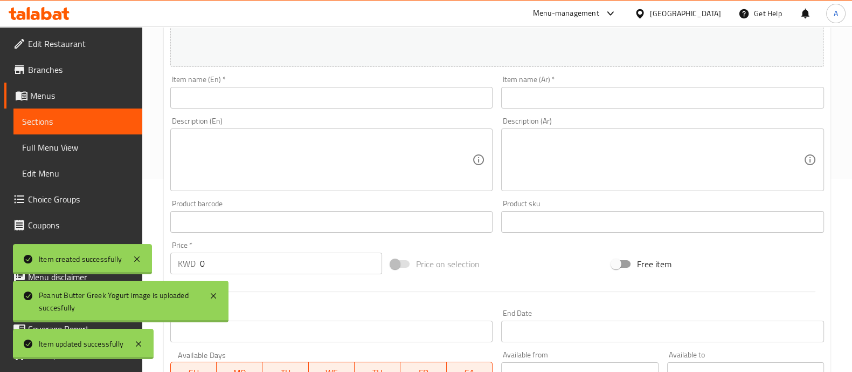
scroll to position [269, 0]
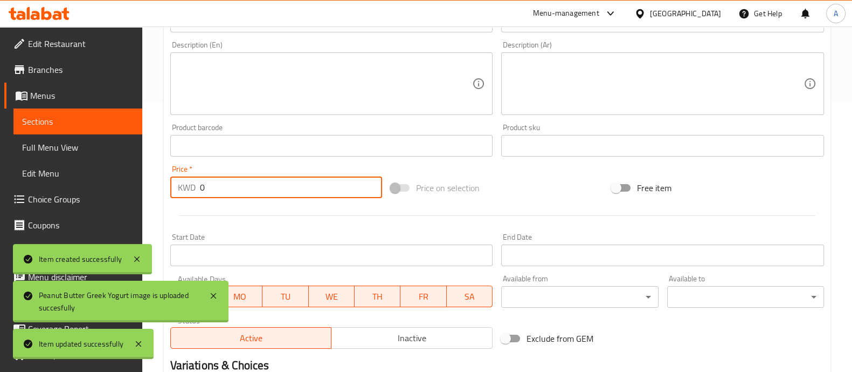
drag, startPoint x: 216, startPoint y: 178, endPoint x: 191, endPoint y: 181, distance: 24.9
click at [191, 181] on div "KWD 0 Price *" at bounding box center [276, 187] width 212 height 22
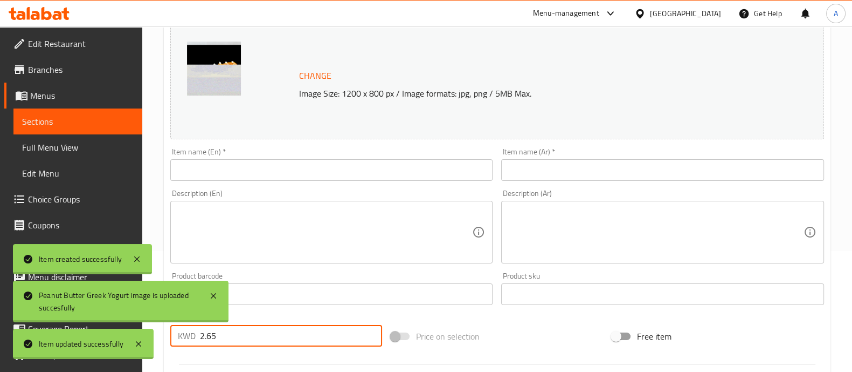
scroll to position [67, 0]
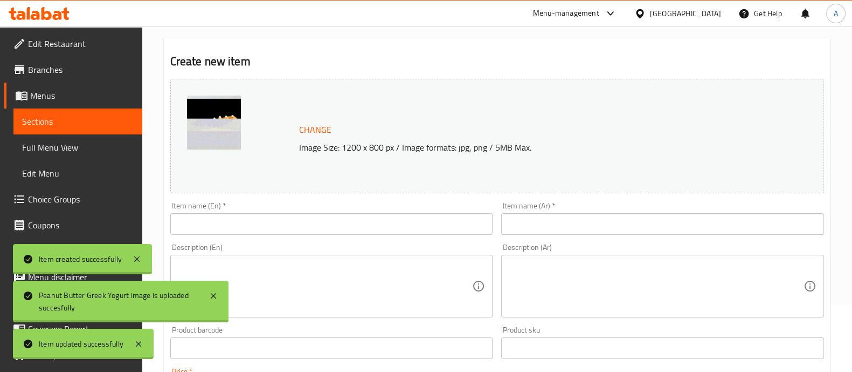
type input "2.65"
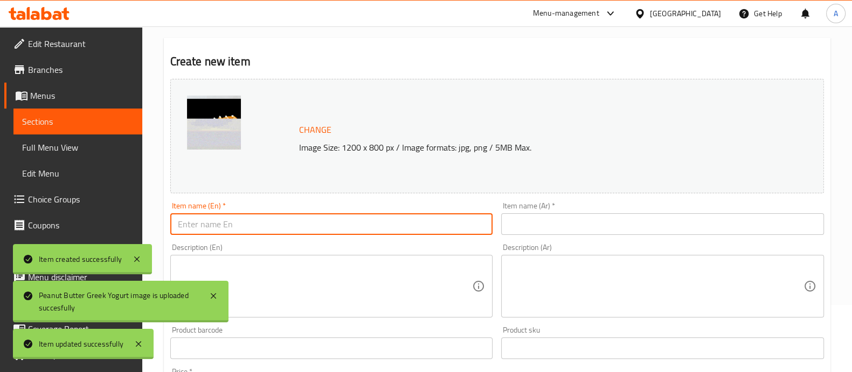
paste input "Pistachio Greek Yogurt"
type input "Pistachio Greek Yogurt"
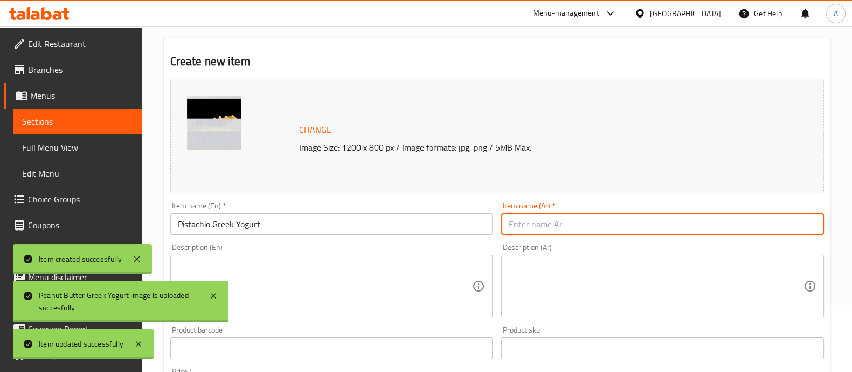
paste input "[PERSON_NAME]"
type input "[PERSON_NAME]"
click at [212, 297] on icon at bounding box center [213, 295] width 5 height 5
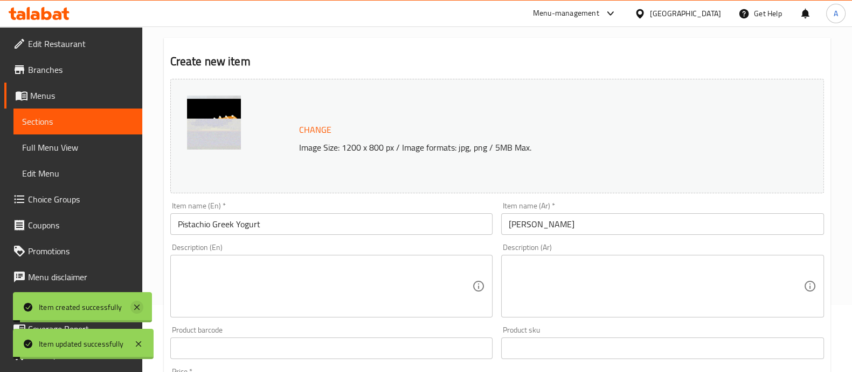
click at [136, 305] on icon at bounding box center [136, 306] width 13 height 13
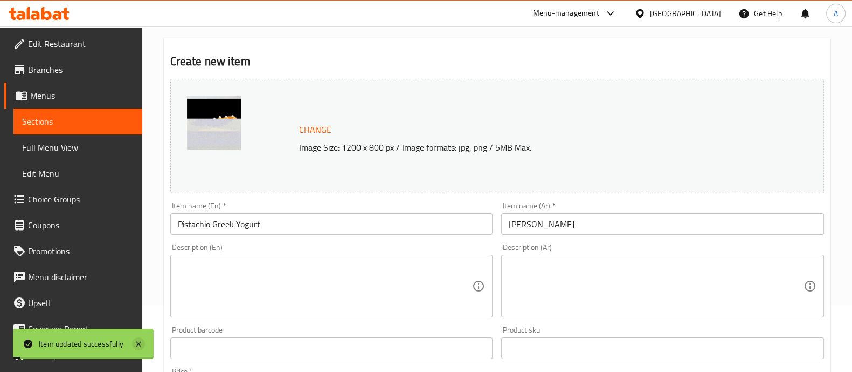
click at [141, 342] on icon at bounding box center [138, 343] width 13 height 13
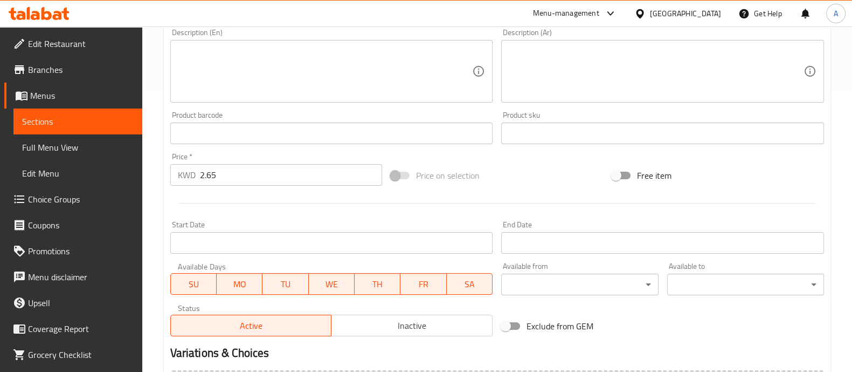
scroll to position [405, 0]
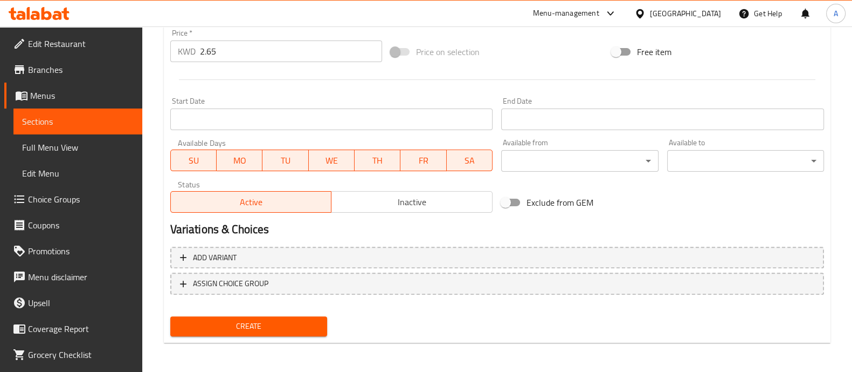
click at [270, 326] on span "Create" at bounding box center [249, 325] width 140 height 13
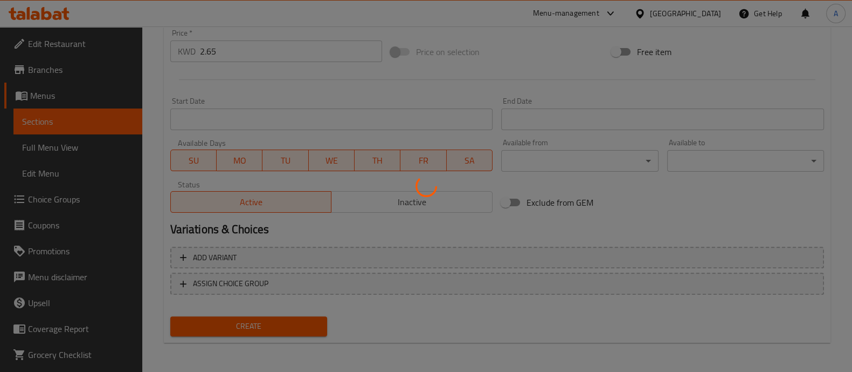
type input "0"
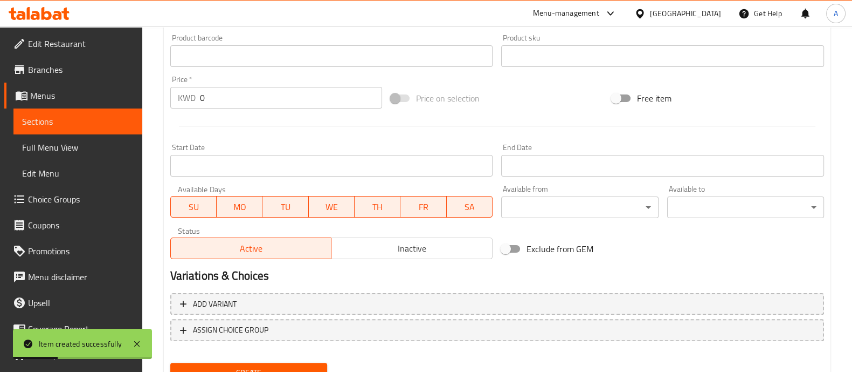
scroll to position [0, 0]
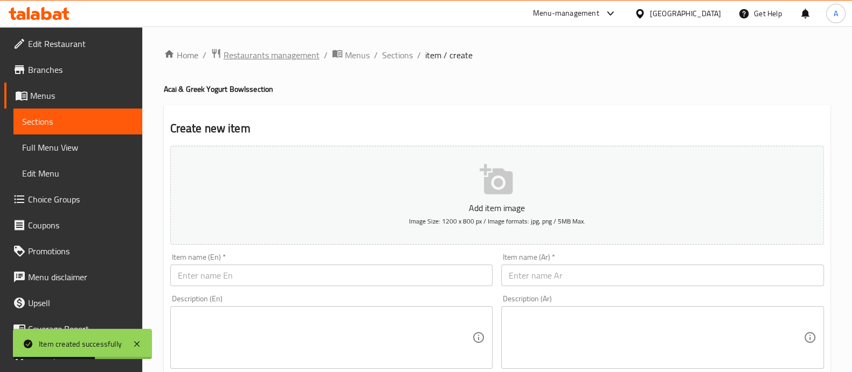
click at [255, 52] on span "Restaurants management" at bounding box center [272, 55] width 96 height 13
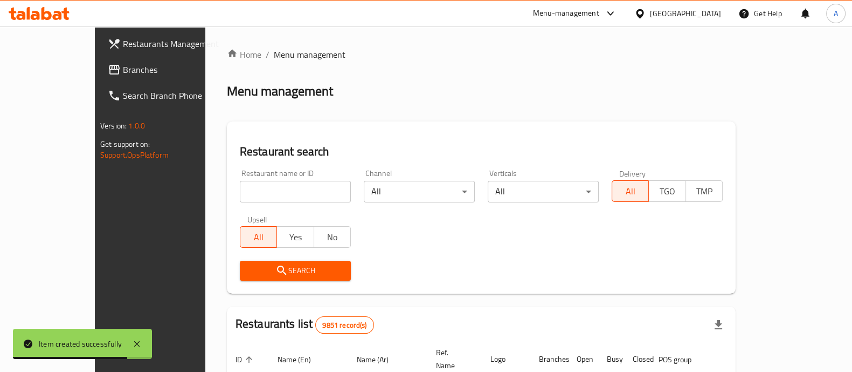
click at [284, 190] on input "search" at bounding box center [295, 192] width 111 height 22
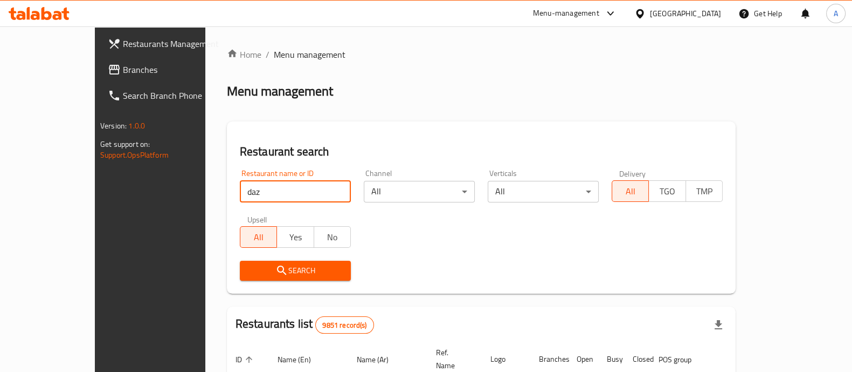
type input "daze"
click at [264, 269] on span "Search" at bounding box center [296, 270] width 94 height 13
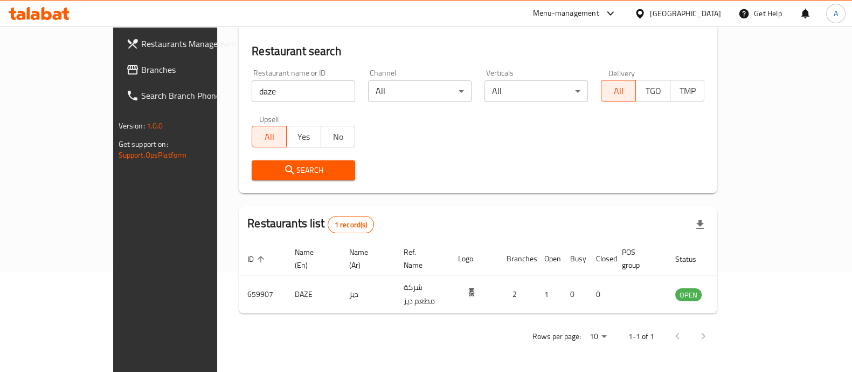
scroll to position [88, 0]
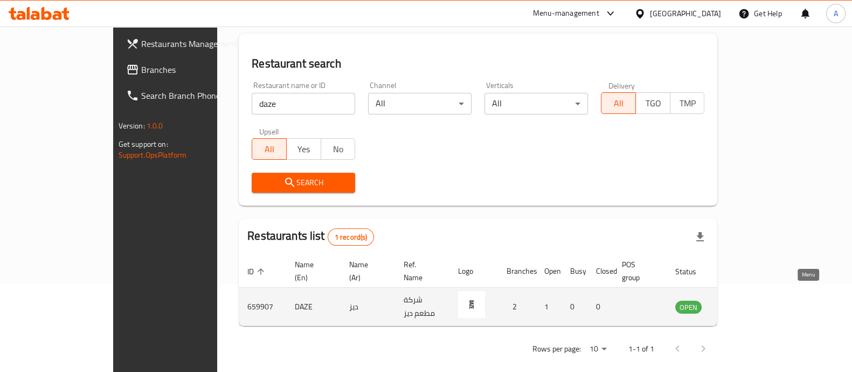
click at [752, 300] on link "enhanced table" at bounding box center [742, 306] width 20 height 13
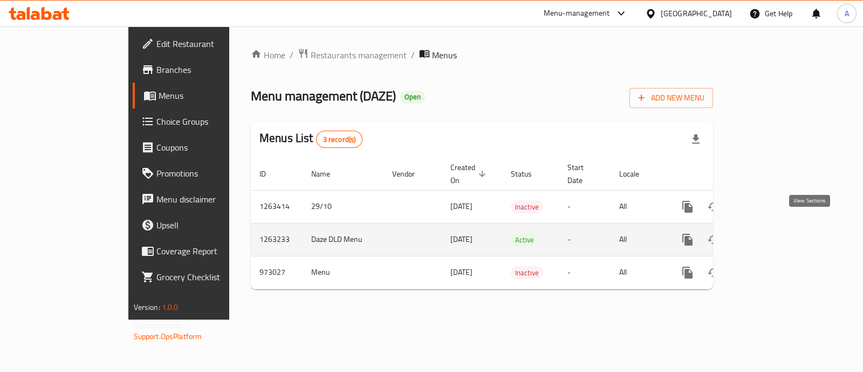
click at [772, 233] on icon "enhanced table" at bounding box center [765, 239] width 13 height 13
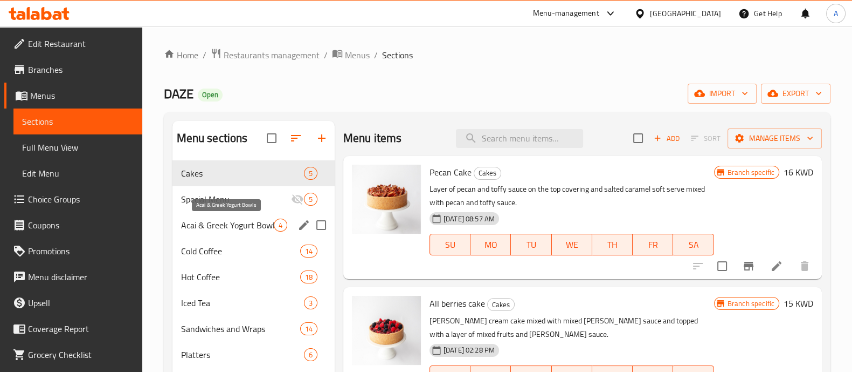
click at [228, 226] on span "Acai & Greek Yogurt Bowls" at bounding box center [227, 224] width 93 height 13
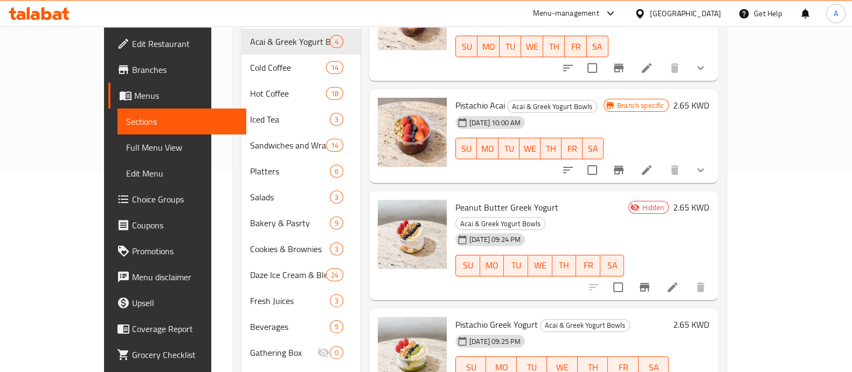
scroll to position [202, 0]
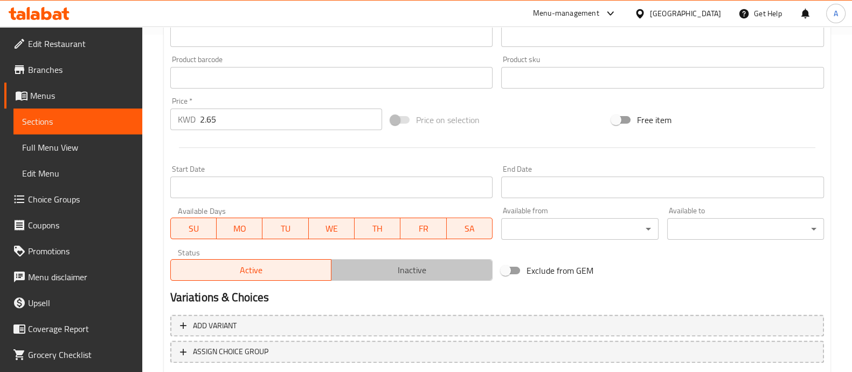
click at [349, 264] on span "Inactive" at bounding box center [412, 270] width 153 height 16
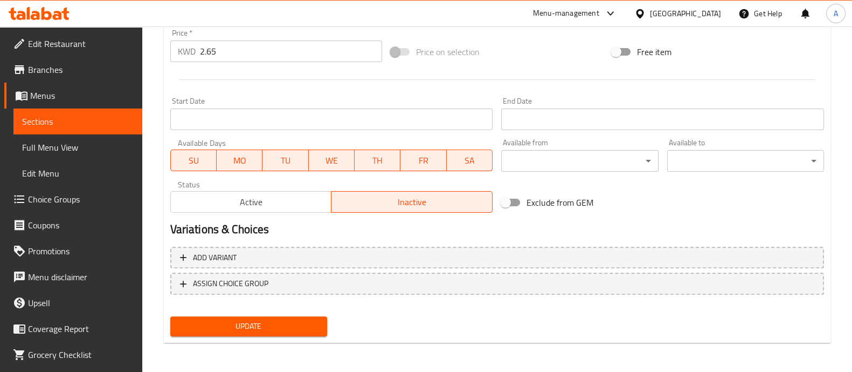
click at [289, 322] on span "Update" at bounding box center [249, 325] width 140 height 13
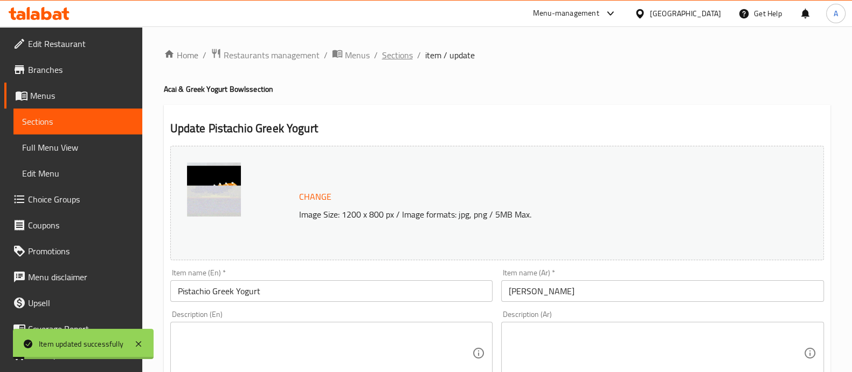
click at [397, 54] on span "Sections" at bounding box center [397, 55] width 31 height 13
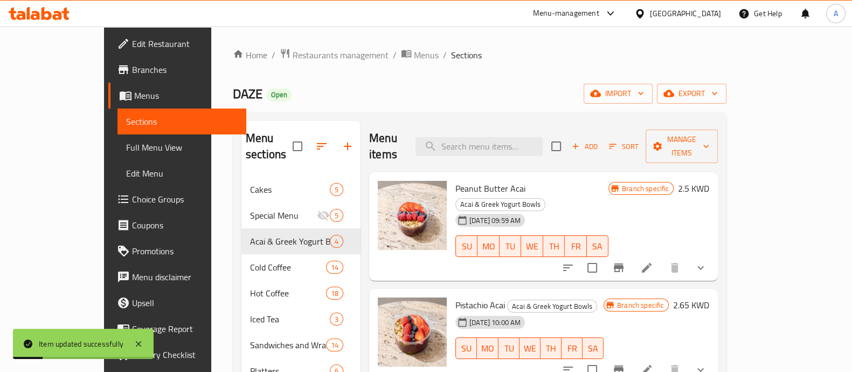
click at [710, 297] on h6 "2.65 KWD" at bounding box center [691, 304] width 36 height 15
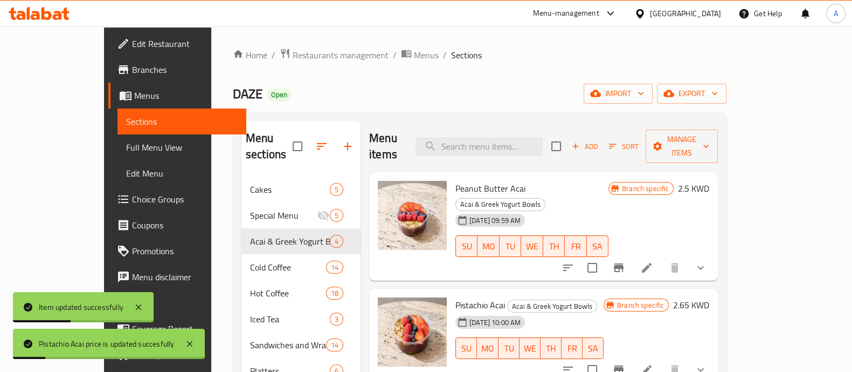
click at [710, 297] on h6 "2.65 KWD" at bounding box center [691, 304] width 36 height 15
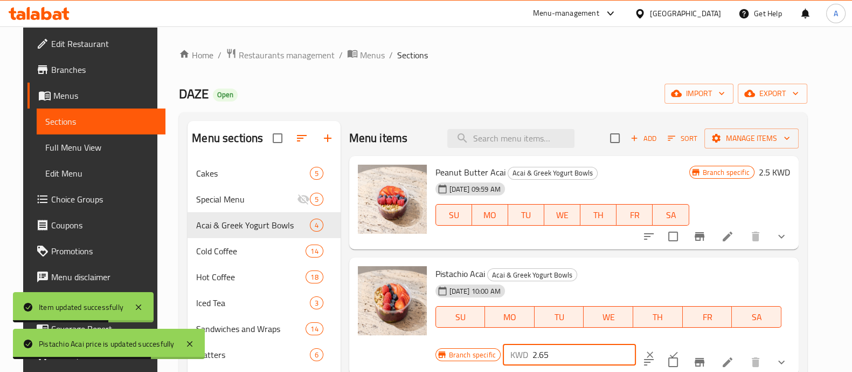
drag, startPoint x: 679, startPoint y: 281, endPoint x: 670, endPoint y: 283, distance: 9.3
click at [636, 343] on input "2.65" at bounding box center [585, 354] width 104 height 22
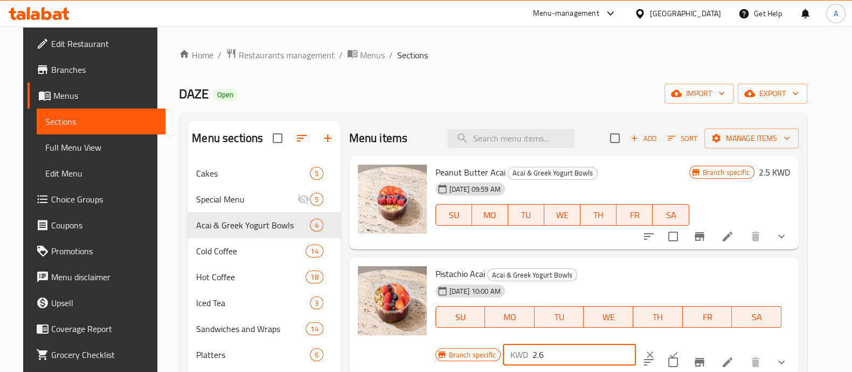
type input "2.65"
click at [679, 349] on icon "ok" at bounding box center [674, 354] width 11 height 11
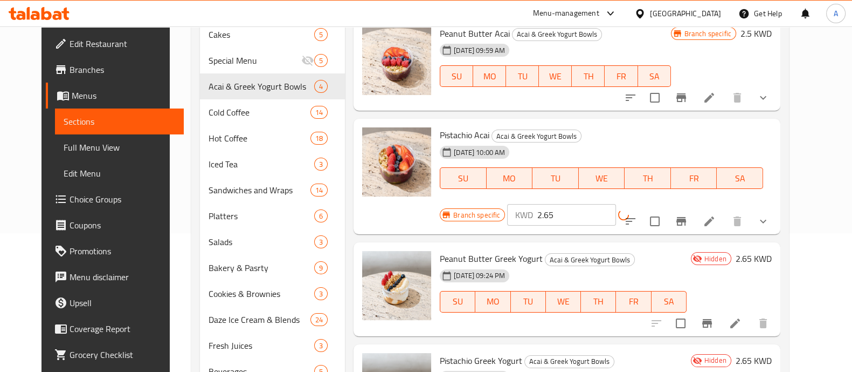
scroll to position [202, 0]
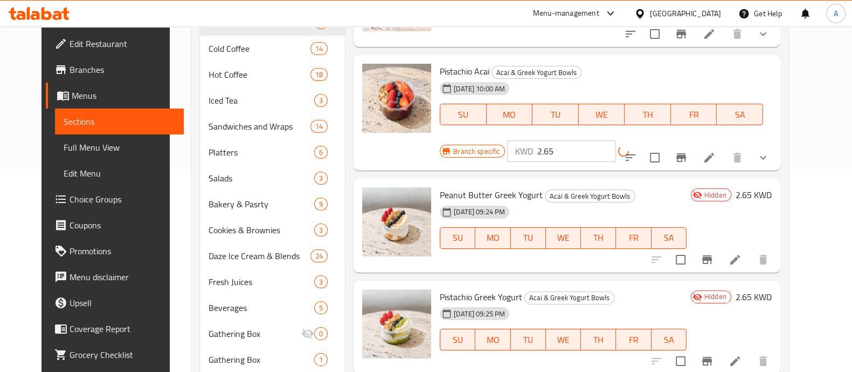
click at [772, 187] on h6 "2.65 KWD" at bounding box center [754, 194] width 36 height 15
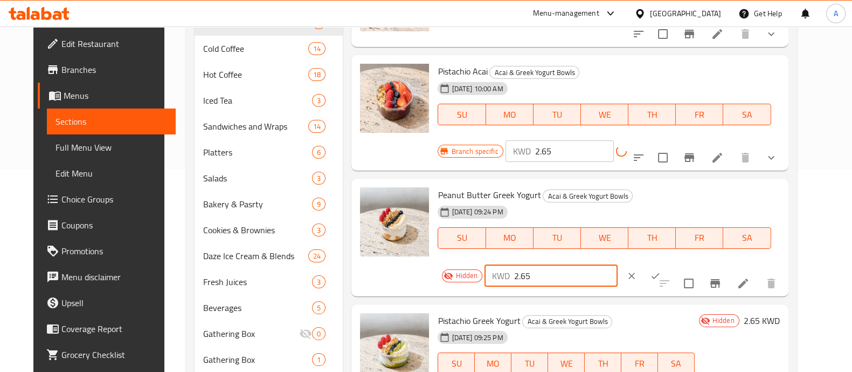
drag, startPoint x: 685, startPoint y: 181, endPoint x: 671, endPoint y: 180, distance: 13.5
click at [618, 265] on input "2.65" at bounding box center [566, 276] width 104 height 22
type input "2.5"
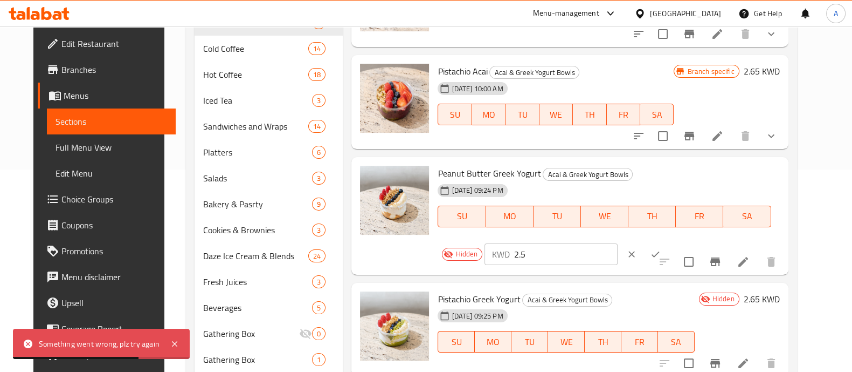
scroll to position [269, 0]
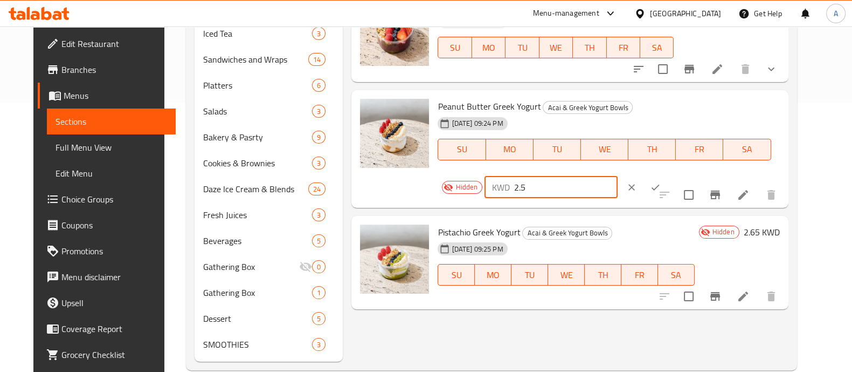
click at [660, 184] on icon "ok" at bounding box center [656, 187] width 8 height 6
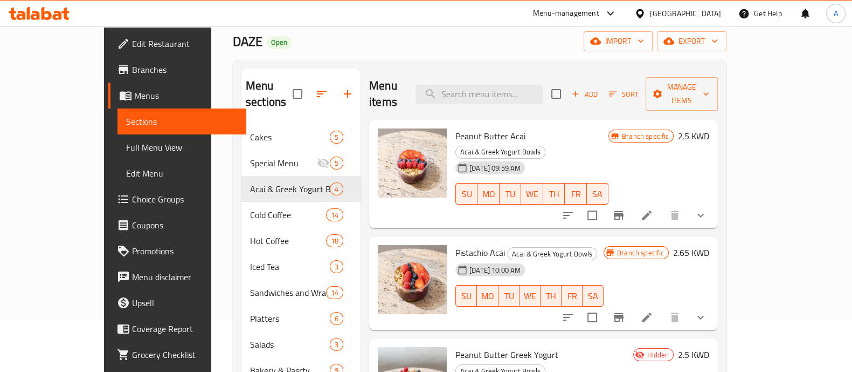
scroll to position [0, 0]
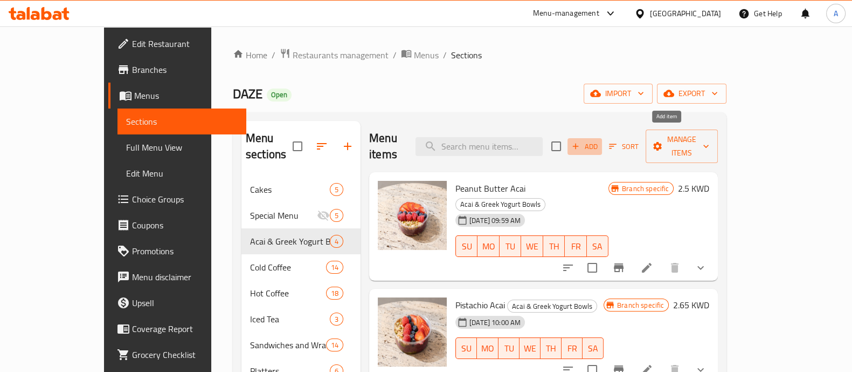
click at [600, 140] on span "Add" at bounding box center [584, 146] width 29 height 12
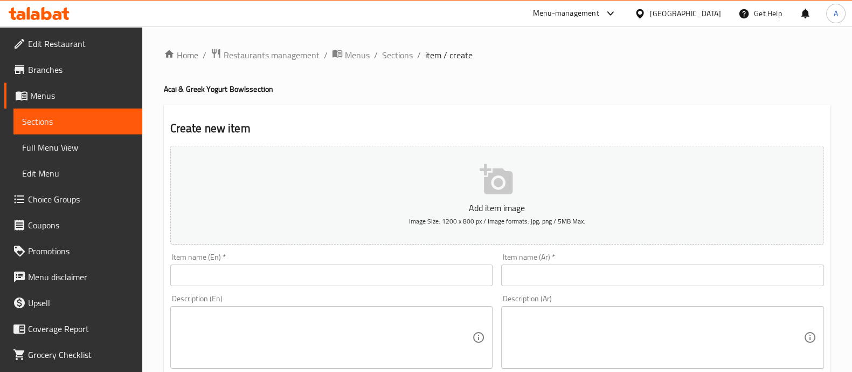
click at [403, 201] on p "Add item image" at bounding box center [497, 207] width 621 height 13
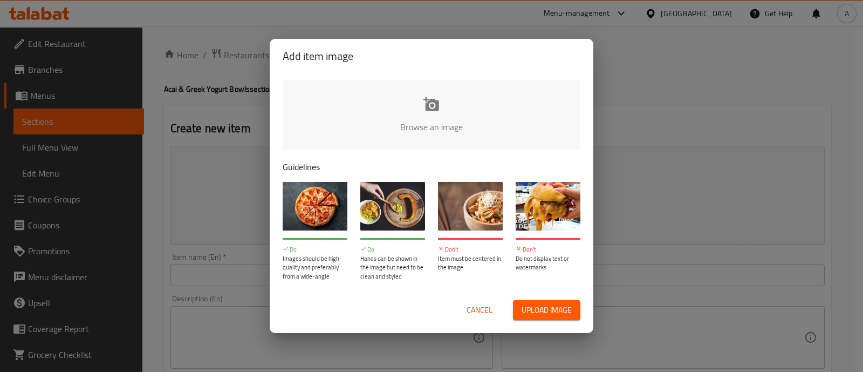
click at [350, 120] on input "file" at bounding box center [796, 130] width 1027 height 101
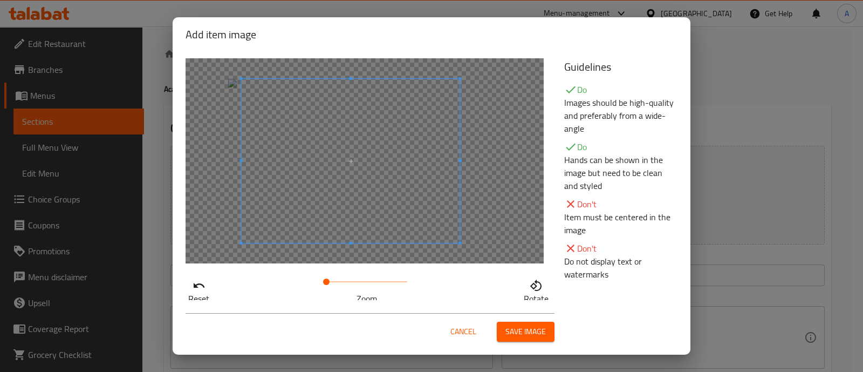
click at [377, 201] on span at bounding box center [351, 161] width 218 height 164
click at [412, 200] on span at bounding box center [344, 161] width 218 height 164
click at [515, 328] on span "Save image" at bounding box center [525, 331] width 40 height 13
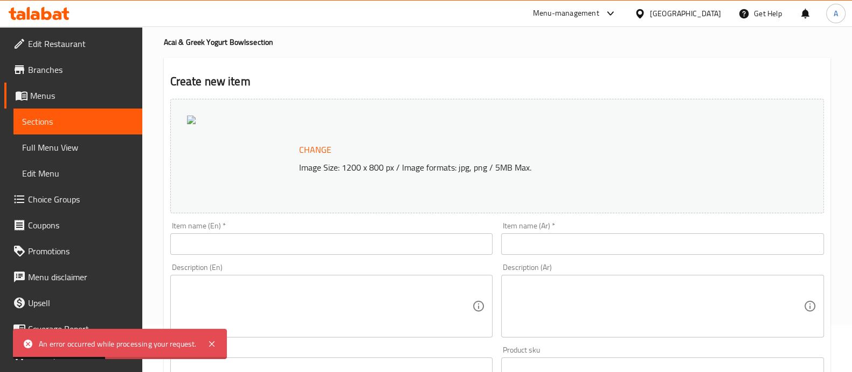
scroll to position [67, 0]
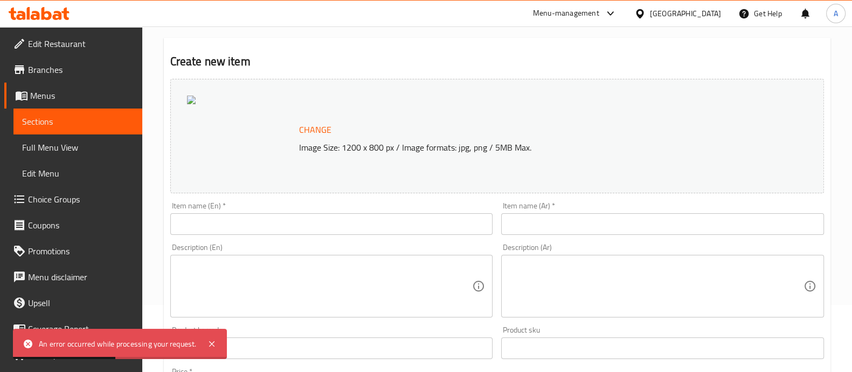
click at [236, 214] on input "text" at bounding box center [331, 224] width 323 height 22
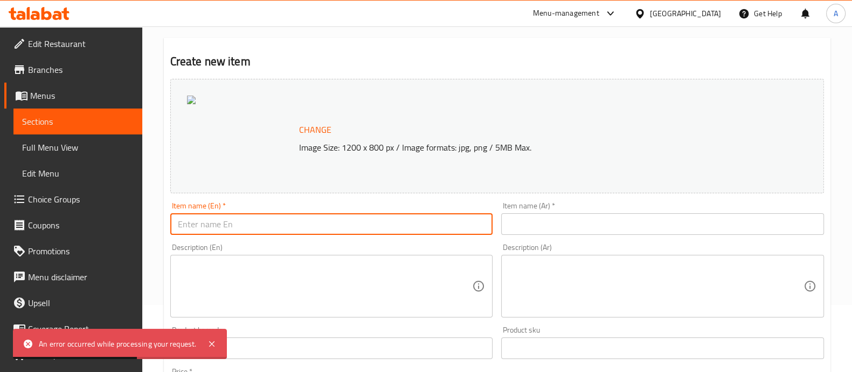
paste input "AcaiGreek with Peanut Butter"
type input "AcaiGreek with Peanut Butter"
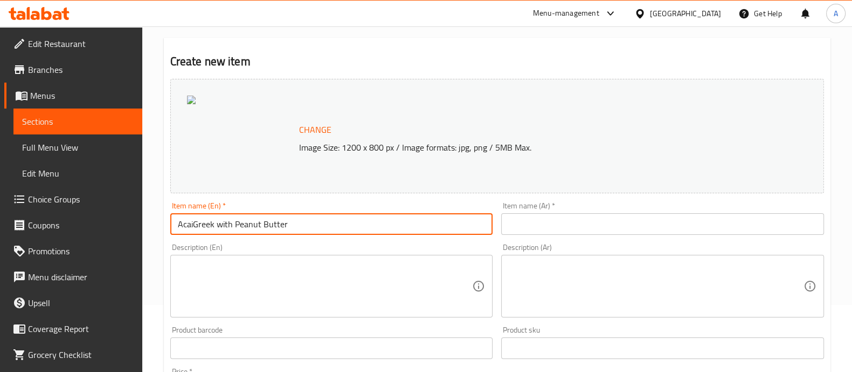
click at [519, 223] on input "text" at bounding box center [662, 224] width 323 height 22
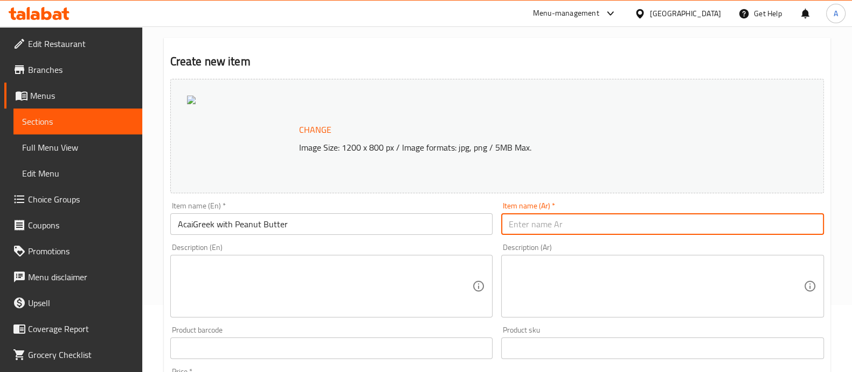
paste input "[PERSON_NAME] مع بينت بتر"
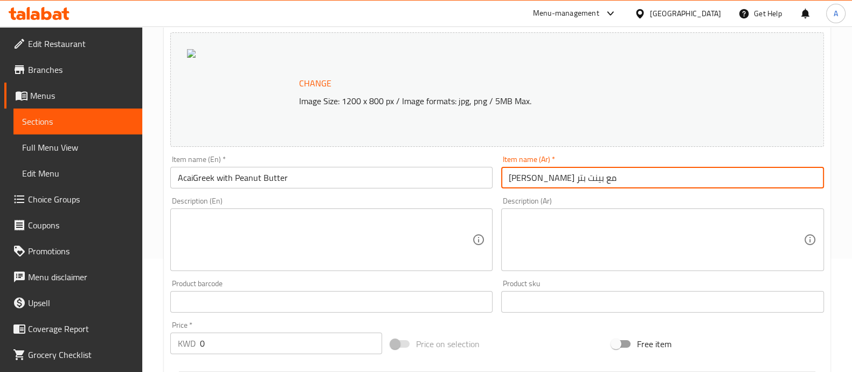
scroll to position [134, 0]
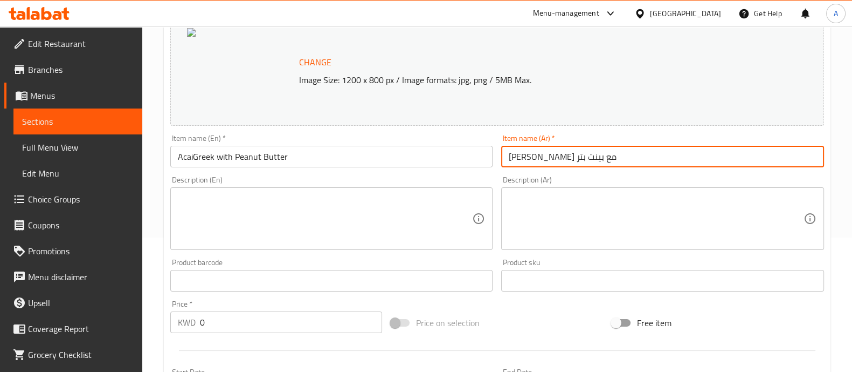
type input "[PERSON_NAME] مع بينت بتر"
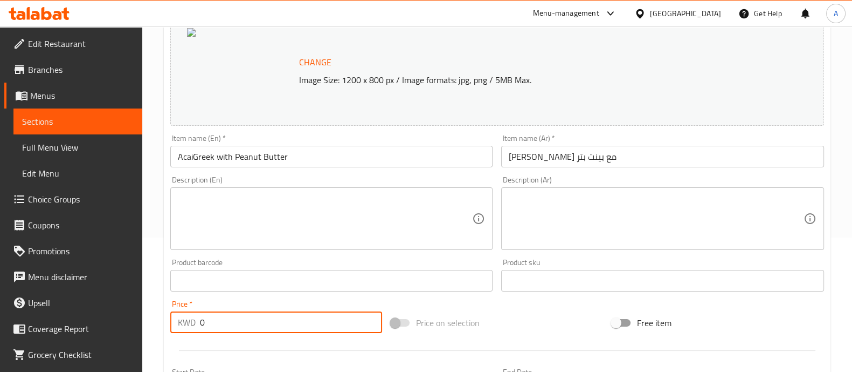
click at [194, 325] on div "KWD 0 Price *" at bounding box center [276, 322] width 212 height 22
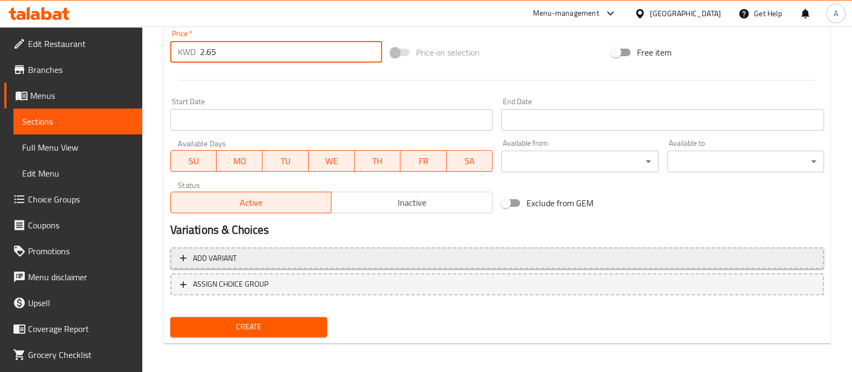
scroll to position [405, 0]
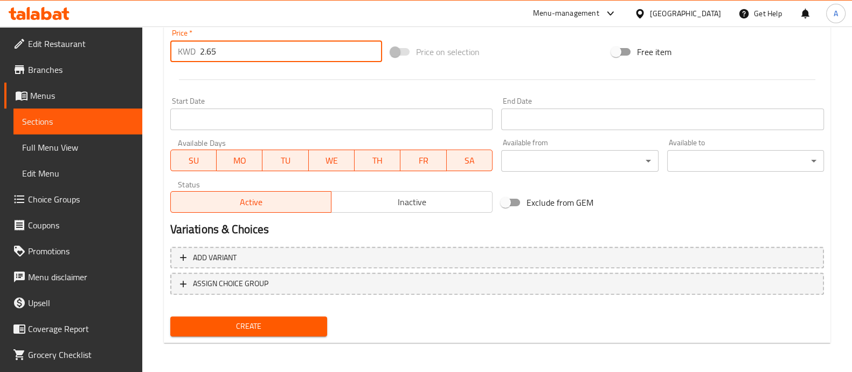
type input "2.65"
click at [364, 203] on span "Inactive" at bounding box center [412, 202] width 153 height 16
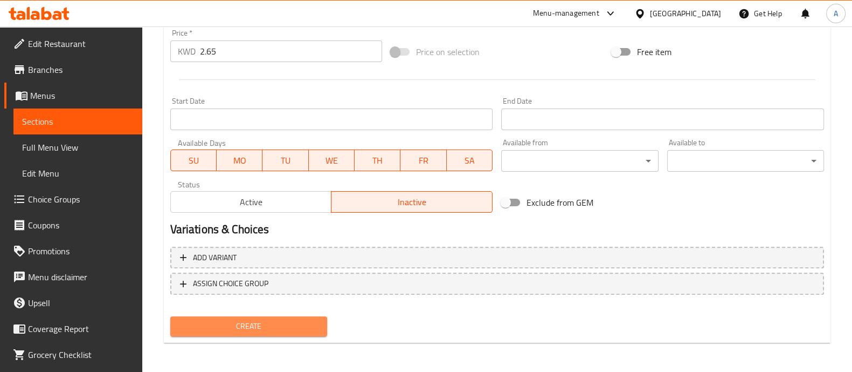
click at [298, 322] on span "Create" at bounding box center [249, 325] width 140 height 13
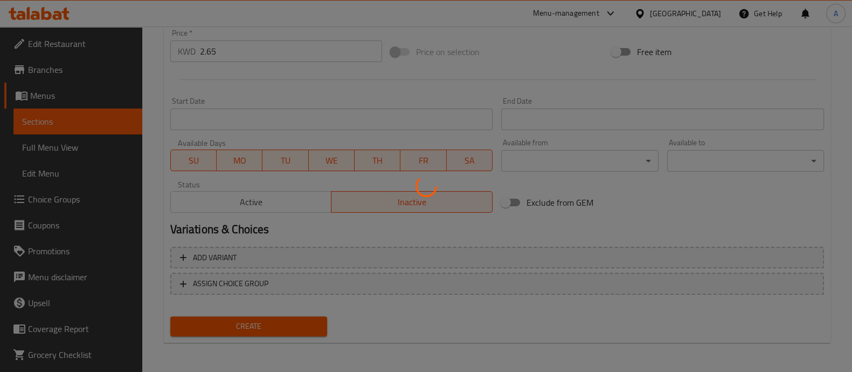
type input "0"
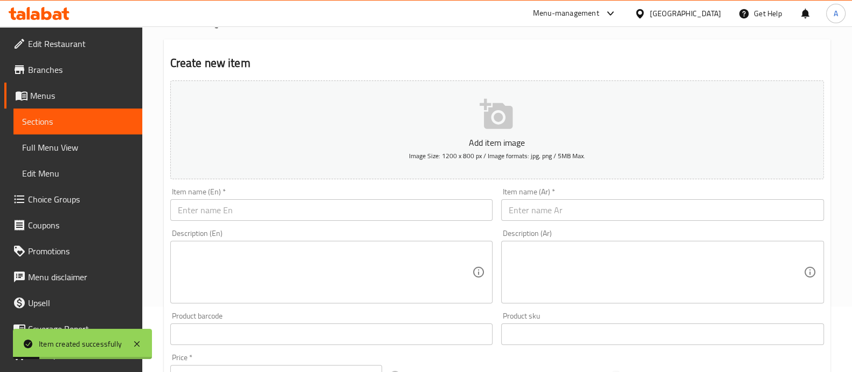
scroll to position [52, 0]
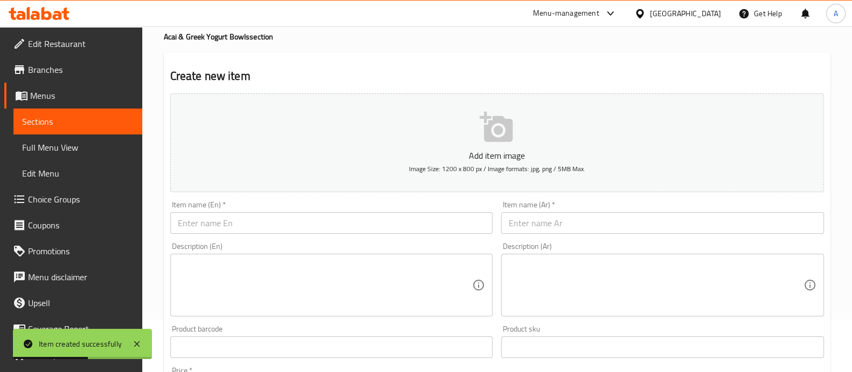
click at [264, 221] on input "text" at bounding box center [331, 223] width 323 height 22
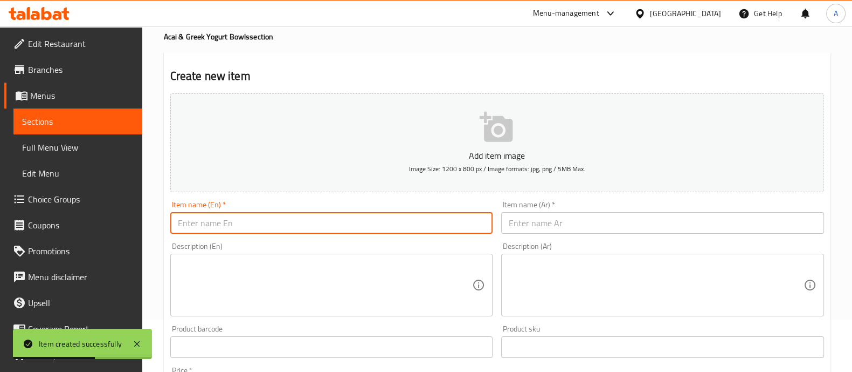
paste input "AcaiGreek with Pistachio"
type input "AcaiGreek with Pistachio"
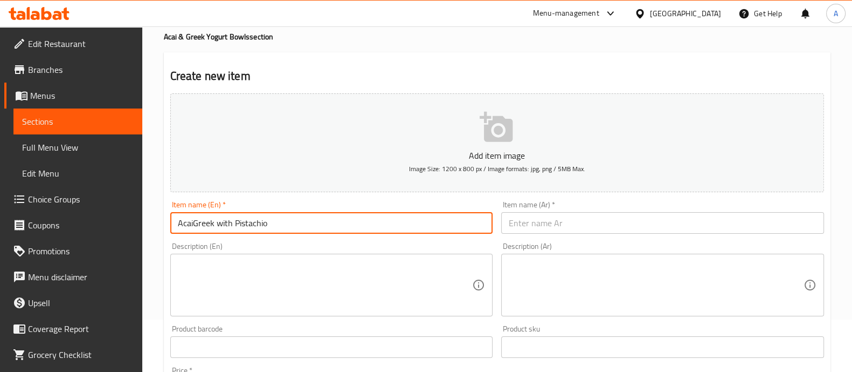
click at [538, 217] on input "text" at bounding box center [662, 223] width 323 height 22
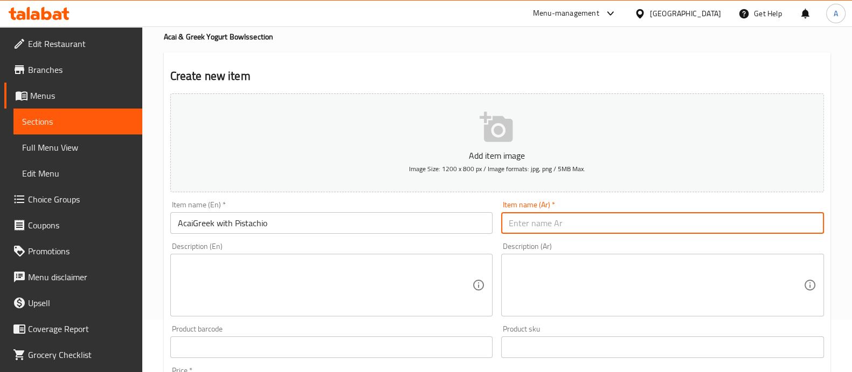
paste input "[PERSON_NAME] مع بيستاشيو"
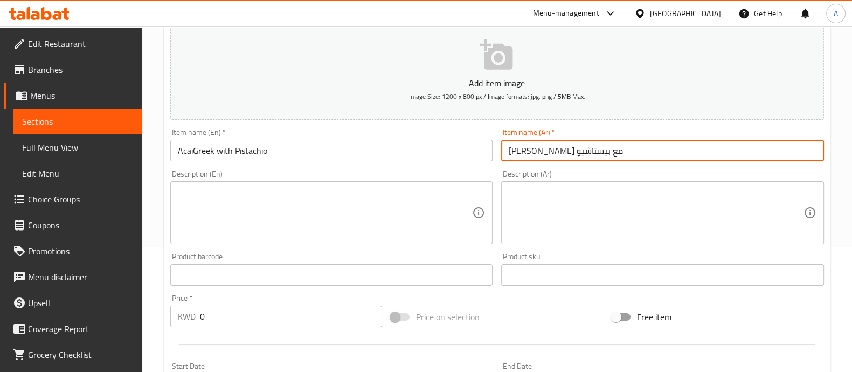
scroll to position [187, 0]
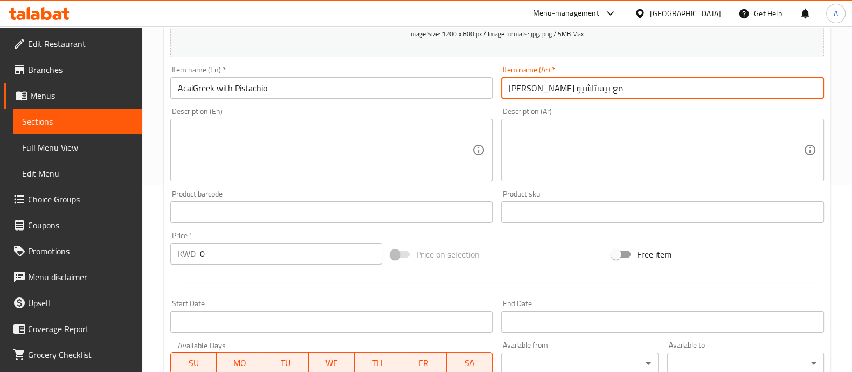
type input "[PERSON_NAME] مع بيستاشيو"
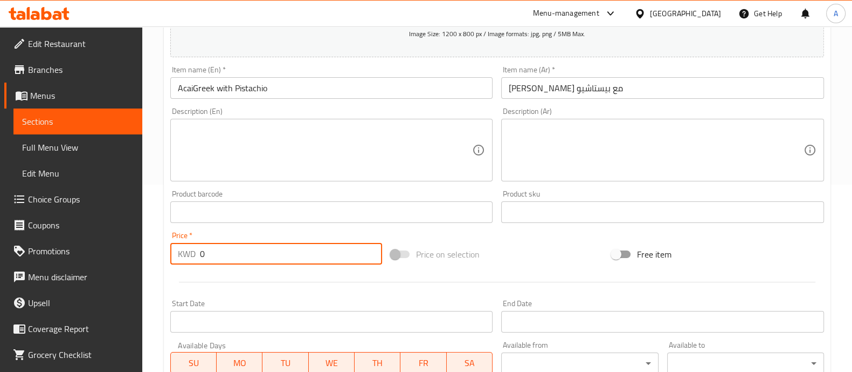
drag, startPoint x: 204, startPoint y: 253, endPoint x: 189, endPoint y: 252, distance: 15.7
click at [189, 252] on div "KWD 0 Price *" at bounding box center [276, 254] width 212 height 22
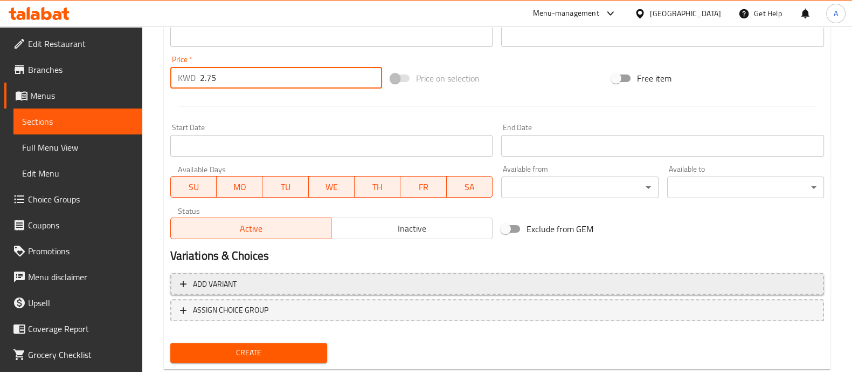
scroll to position [389, 0]
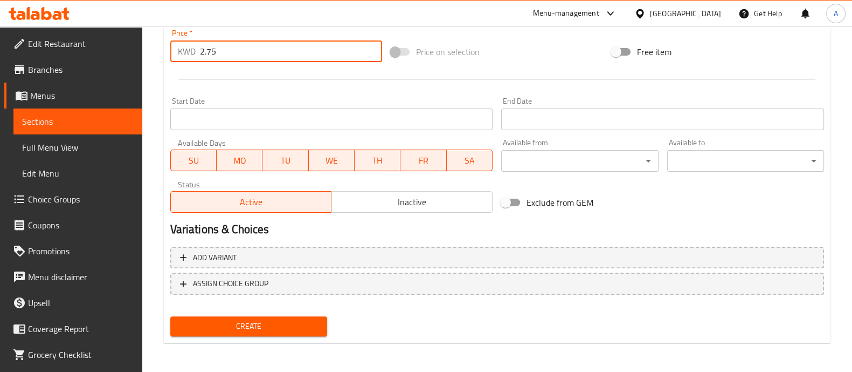
type input "2.75"
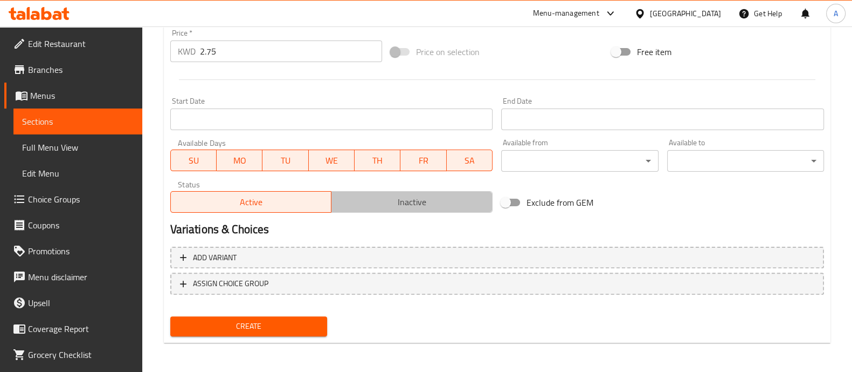
click at [404, 191] on button "Inactive" at bounding box center [412, 202] width 162 height 22
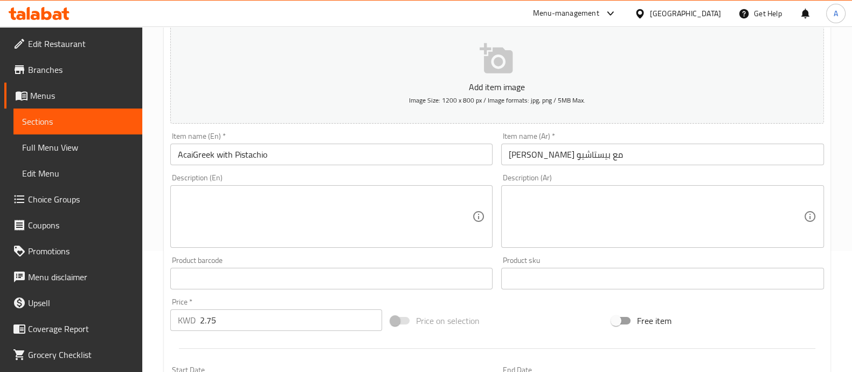
scroll to position [120, 0]
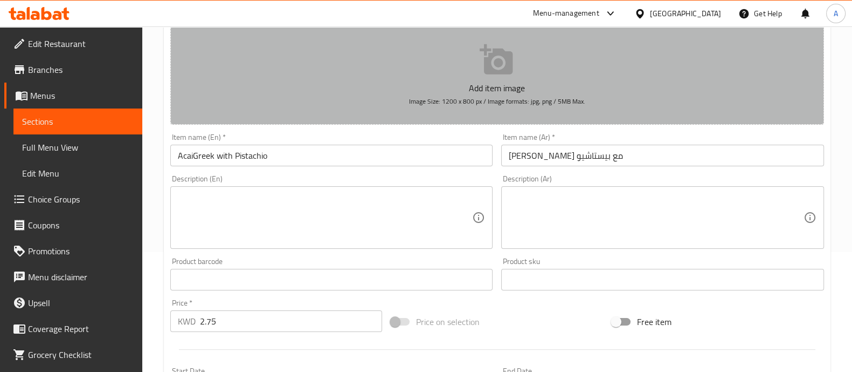
click at [412, 78] on button "Add item image Image Size: 1200 x 800 px / Image formats: jpg, png / 5MB Max." at bounding box center [497, 75] width 654 height 99
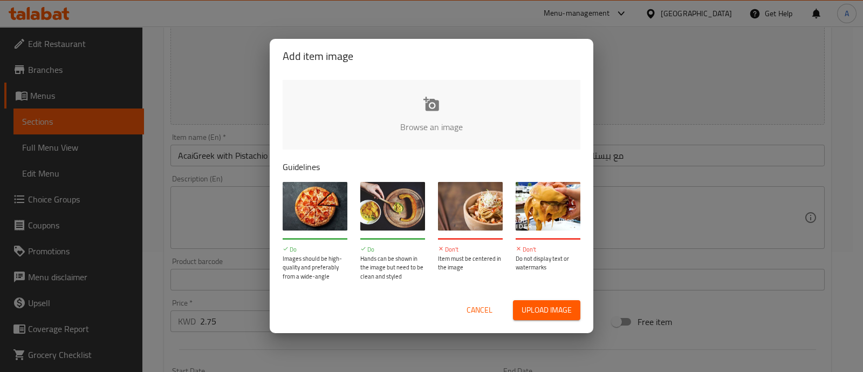
click at [401, 104] on input "file" at bounding box center [796, 130] width 1027 height 101
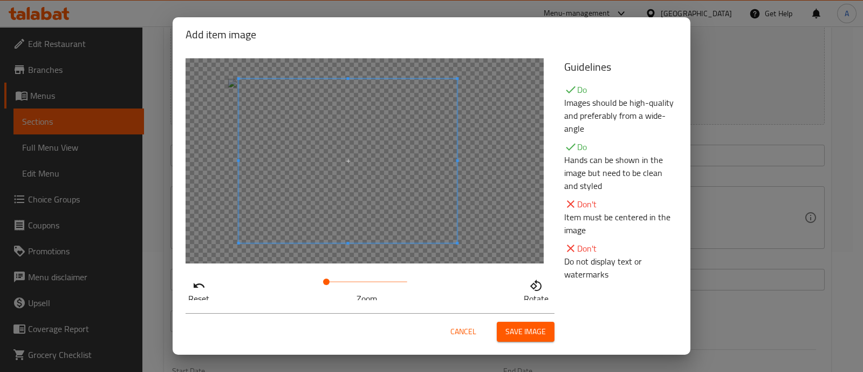
click at [376, 163] on span at bounding box center [348, 161] width 218 height 164
click at [514, 331] on span "Save image" at bounding box center [525, 331] width 40 height 13
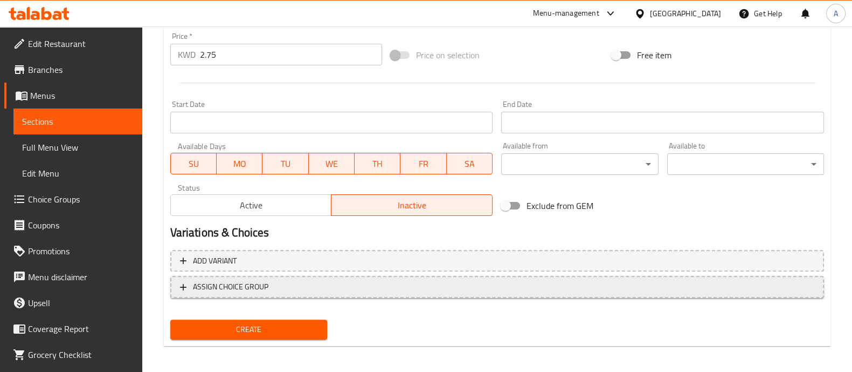
scroll to position [405, 0]
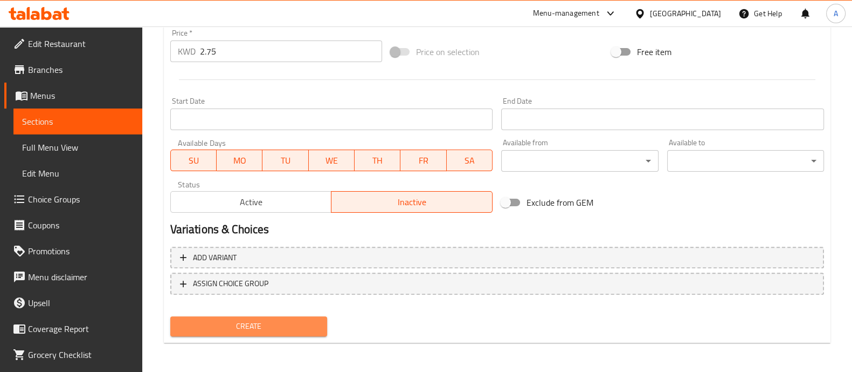
click at [279, 325] on span "Create" at bounding box center [249, 325] width 140 height 13
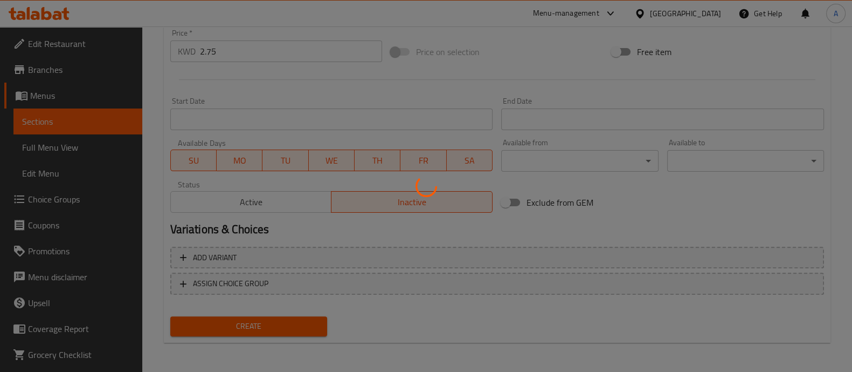
type input "0"
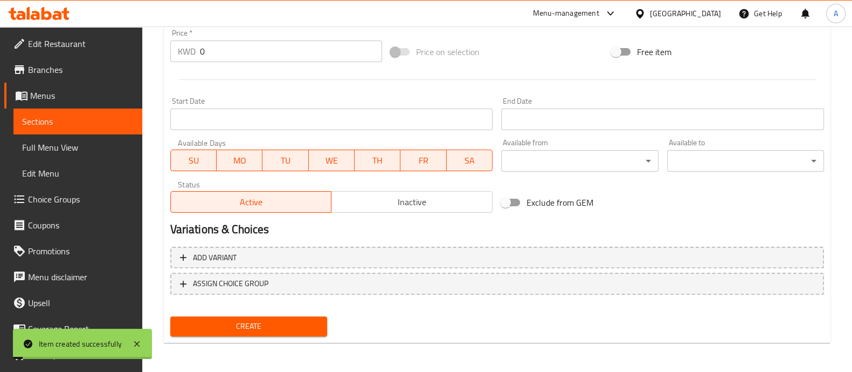
scroll to position [0, 0]
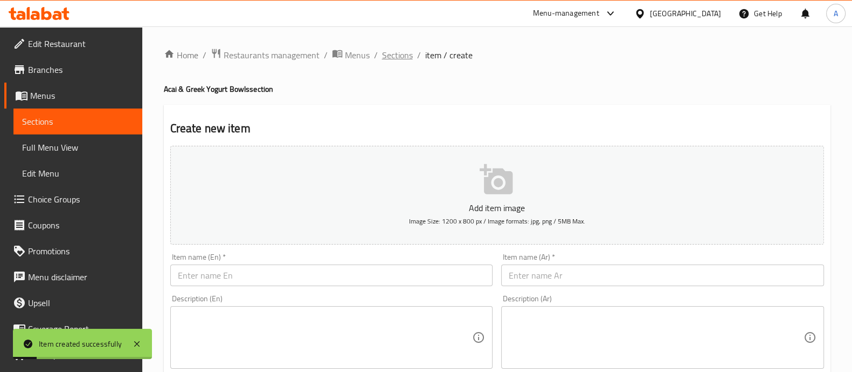
click at [408, 51] on span "Sections" at bounding box center [397, 55] width 31 height 13
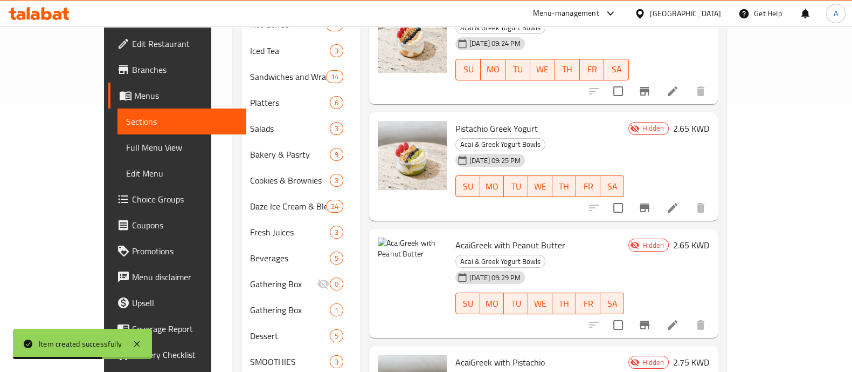
scroll to position [269, 0]
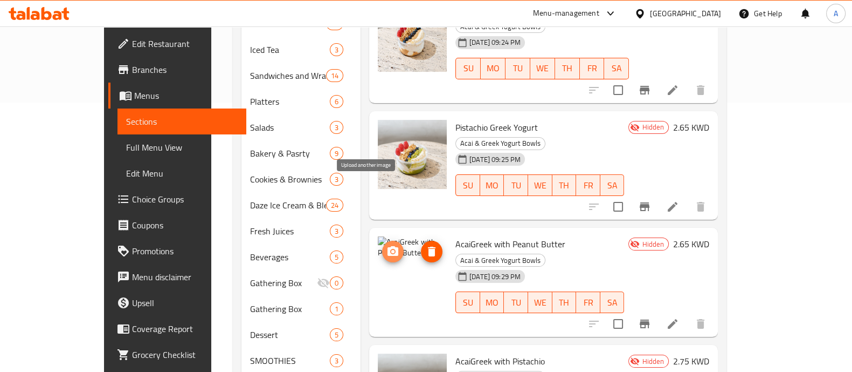
click at [387, 245] on icon "upload picture" at bounding box center [393, 251] width 13 height 13
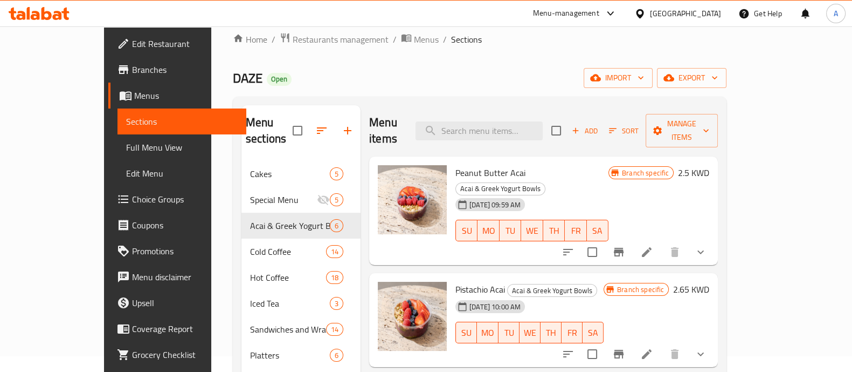
scroll to position [0, 0]
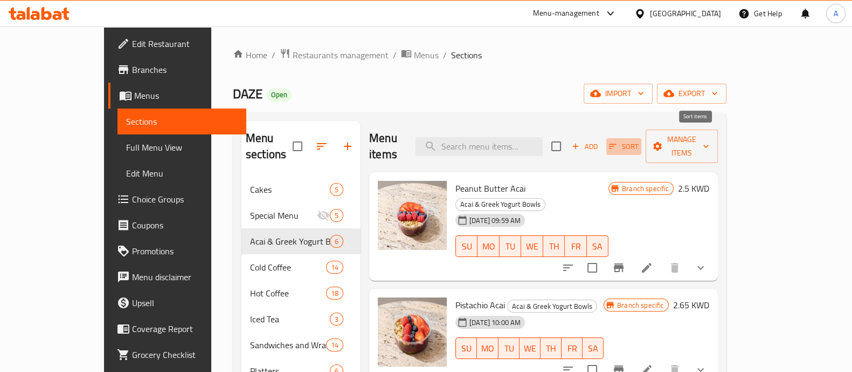
click at [618, 141] on icon "button" at bounding box center [613, 146] width 10 height 10
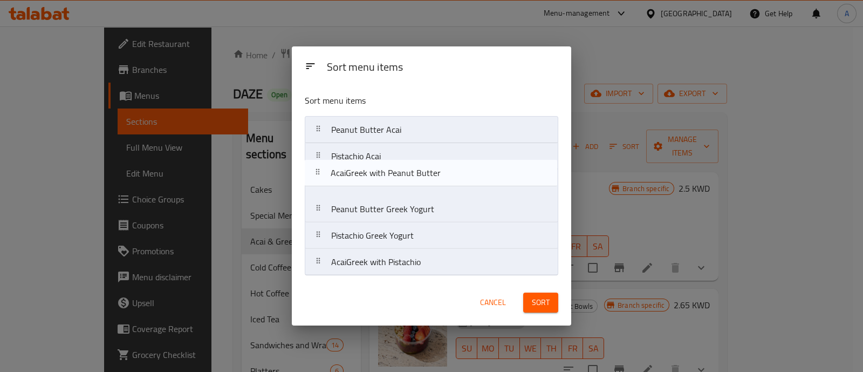
drag, startPoint x: 357, startPoint y: 236, endPoint x: 356, endPoint y: 171, distance: 65.3
click at [356, 171] on nav "Peanut Butter Acai Pistachio Acai Peanut Butter Greek Yogurt Pistachio Greek Yo…" at bounding box center [431, 196] width 253 height 160
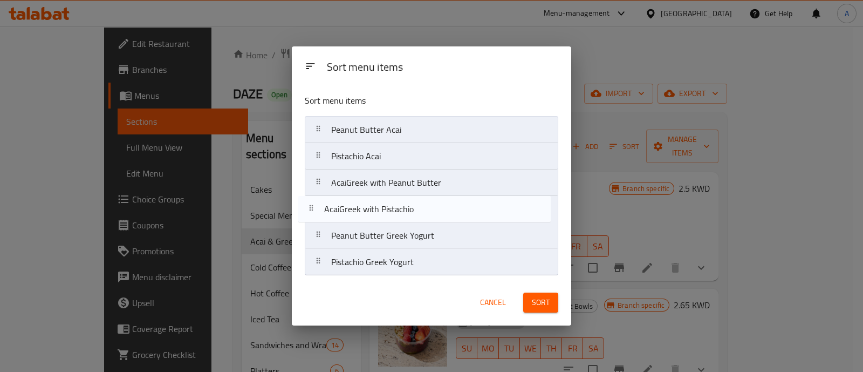
drag, startPoint x: 369, startPoint y: 267, endPoint x: 360, endPoint y: 211, distance: 56.2
click at [360, 211] on nav "Peanut Butter Acai Pistachio Acai AcaiGreek with Peanut Butter Peanut Butter Gr…" at bounding box center [431, 196] width 253 height 160
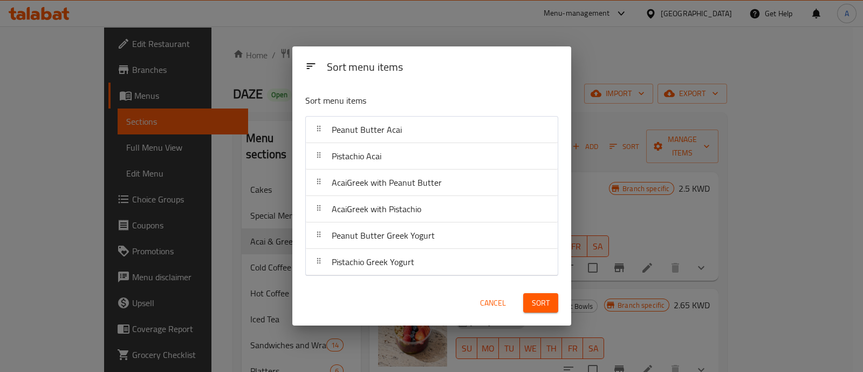
click at [544, 302] on span "Sort" at bounding box center [541, 302] width 18 height 13
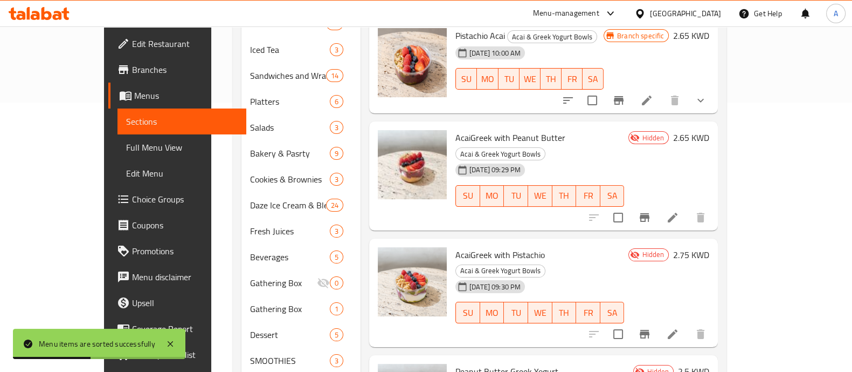
click at [669, 133] on span "Hidden" at bounding box center [653, 138] width 31 height 10
click at [650, 213] on icon "Branch-specific-item" at bounding box center [645, 217] width 10 height 9
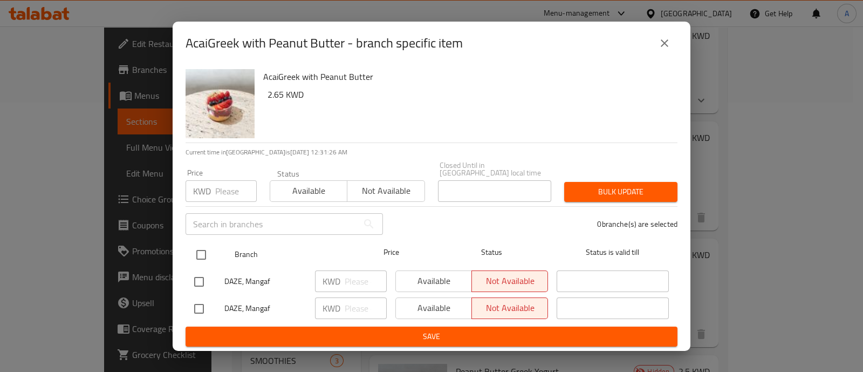
click at [197, 250] on input "checkbox" at bounding box center [201, 254] width 23 height 23
checkbox input "true"
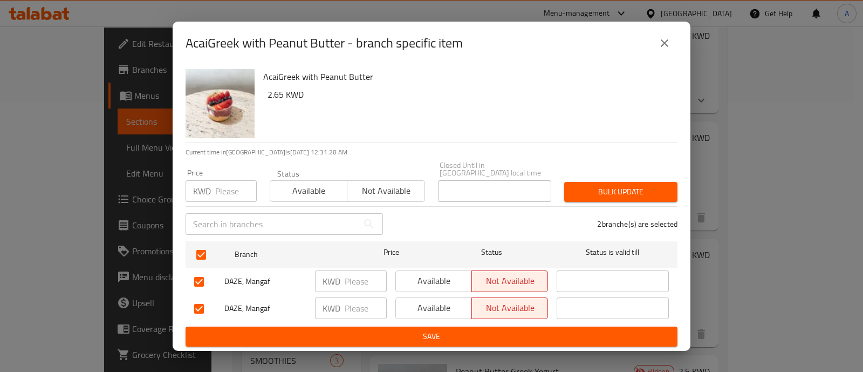
click at [321, 190] on span "Available" at bounding box center [308, 191] width 68 height 16
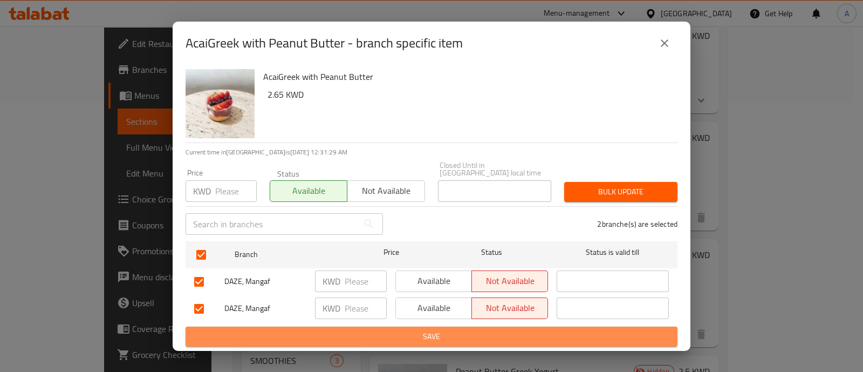
click at [435, 330] on span "Save" at bounding box center [431, 335] width 475 height 13
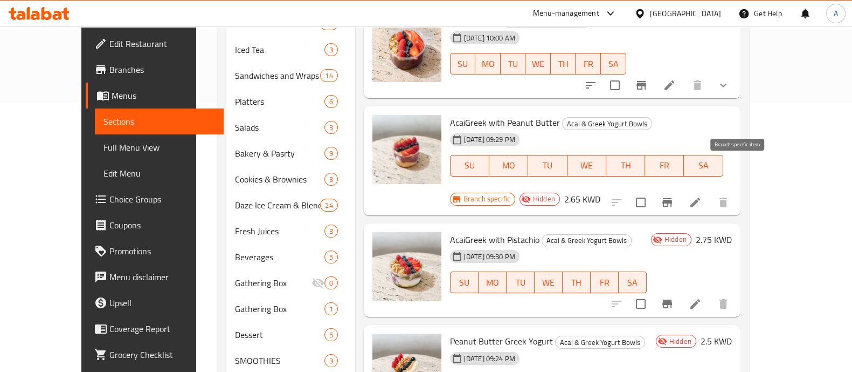
click at [672, 198] on icon "Branch-specific-item" at bounding box center [668, 202] width 10 height 9
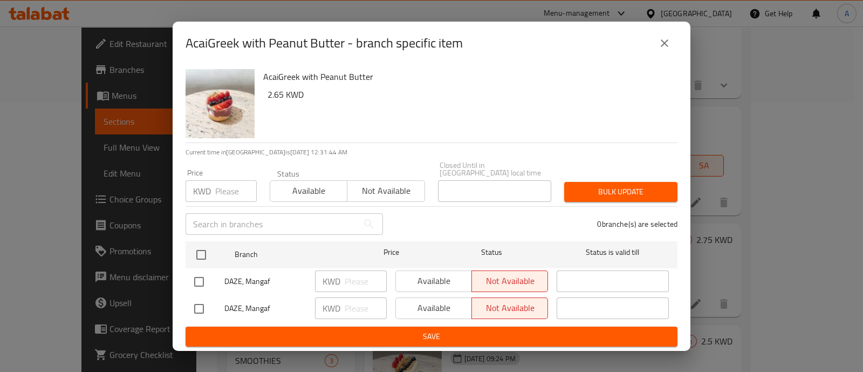
click at [668, 38] on button "close" at bounding box center [664, 43] width 26 height 26
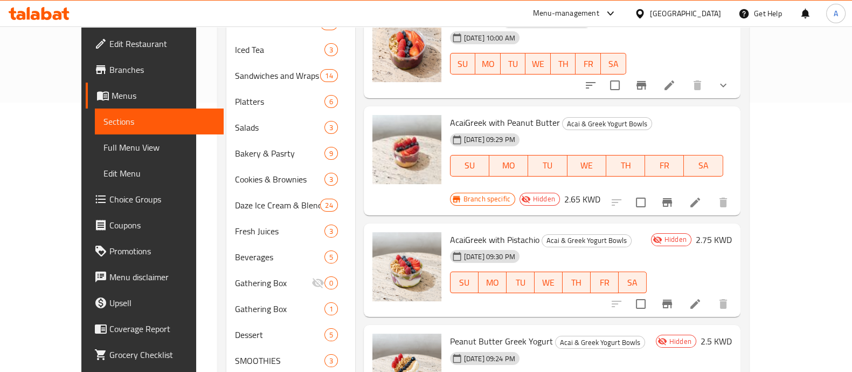
click at [711, 192] on li at bounding box center [695, 201] width 30 height 19
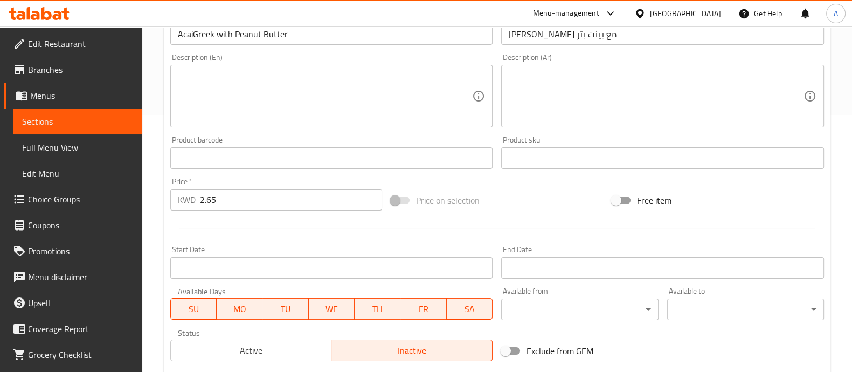
scroll to position [337, 0]
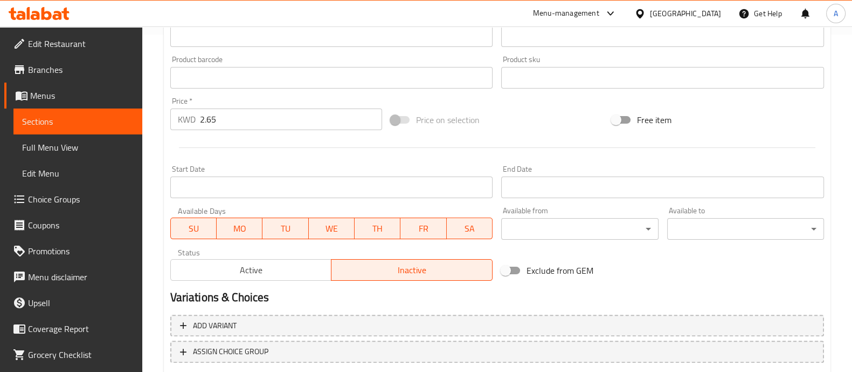
drag, startPoint x: 301, startPoint y: 279, endPoint x: 296, endPoint y: 274, distance: 7.3
click at [298, 277] on button "Active" at bounding box center [251, 270] width 162 height 22
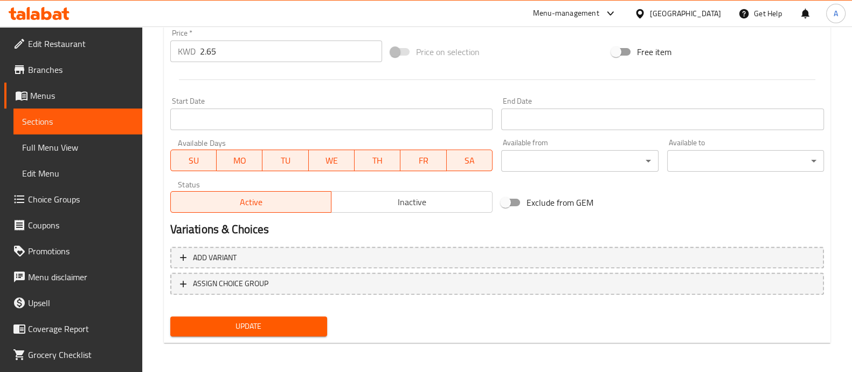
click at [277, 321] on span "Update" at bounding box center [249, 325] width 140 height 13
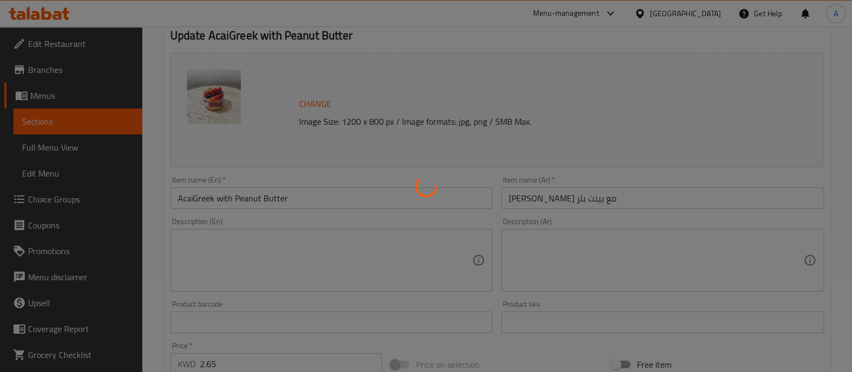
scroll to position [0, 0]
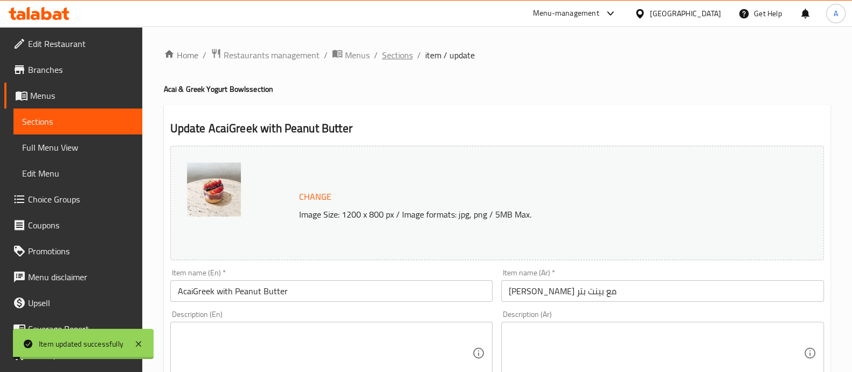
click at [390, 51] on span "Sections" at bounding box center [397, 55] width 31 height 13
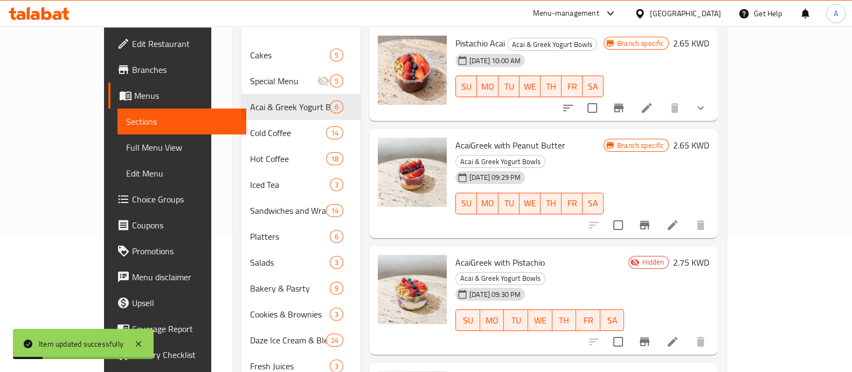
scroll to position [202, 0]
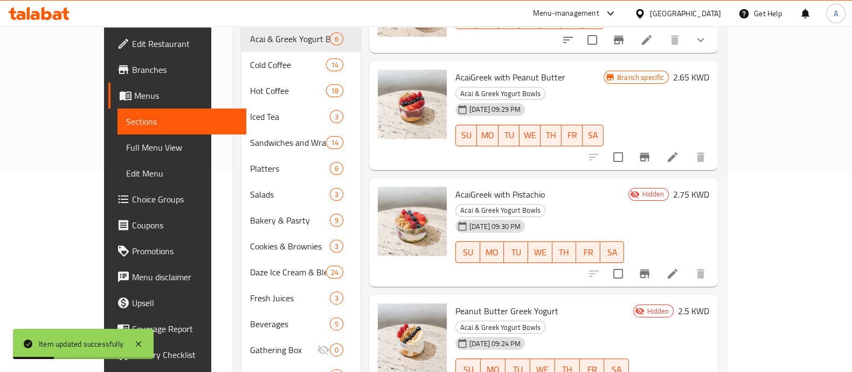
click at [688, 264] on li at bounding box center [673, 273] width 30 height 19
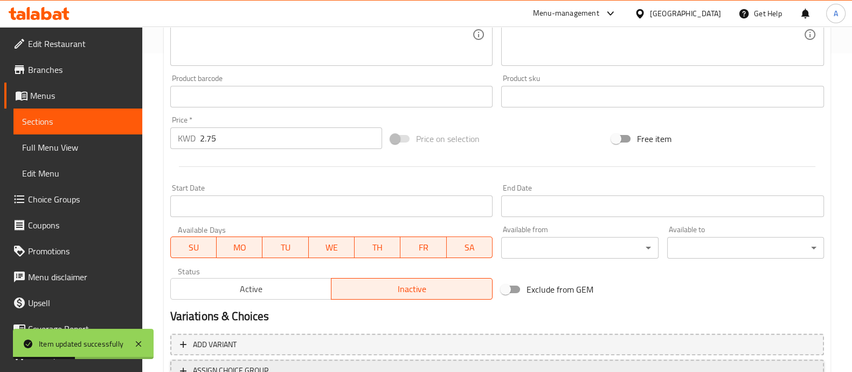
scroll to position [404, 0]
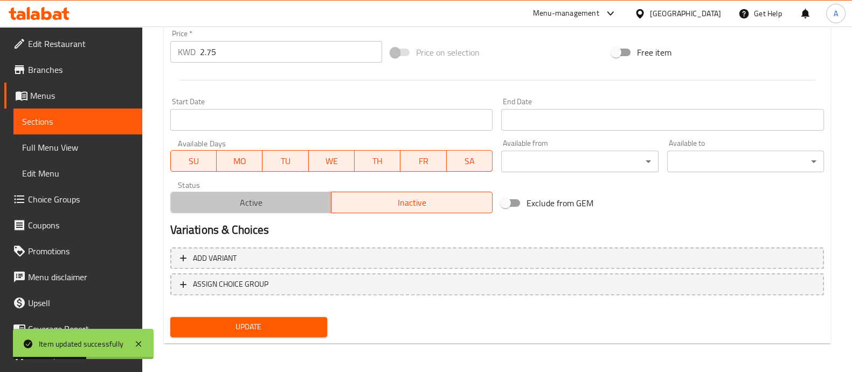
click at [274, 195] on span "Active" at bounding box center [251, 203] width 153 height 16
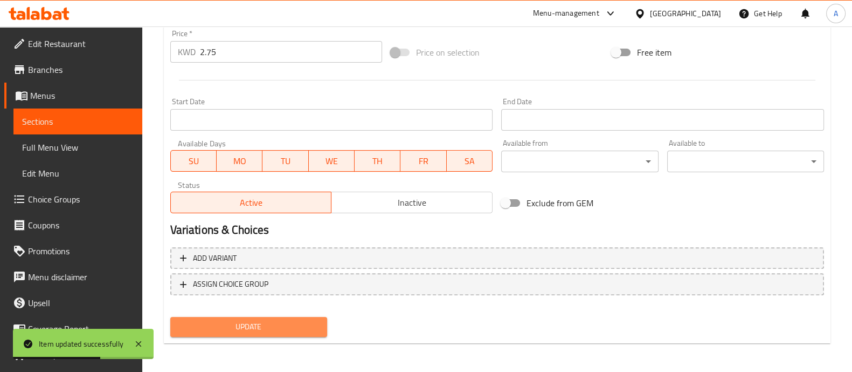
click at [282, 317] on button "Update" at bounding box center [248, 327] width 157 height 20
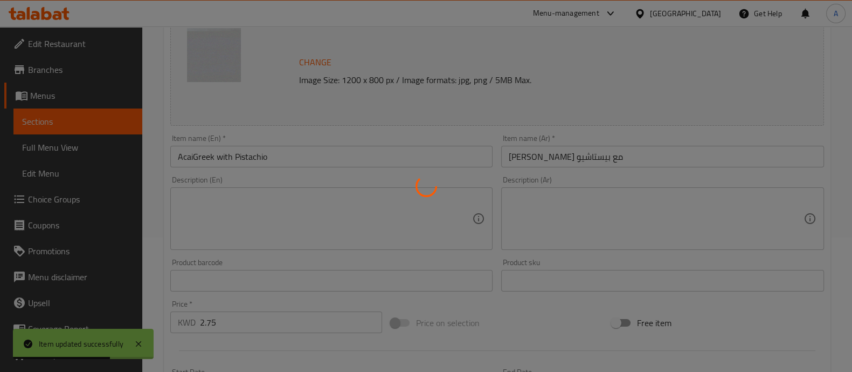
scroll to position [0, 0]
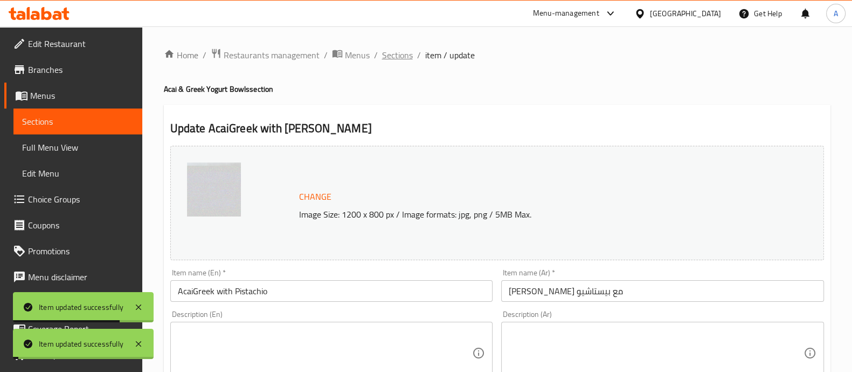
click at [388, 56] on span "Sections" at bounding box center [397, 55] width 31 height 13
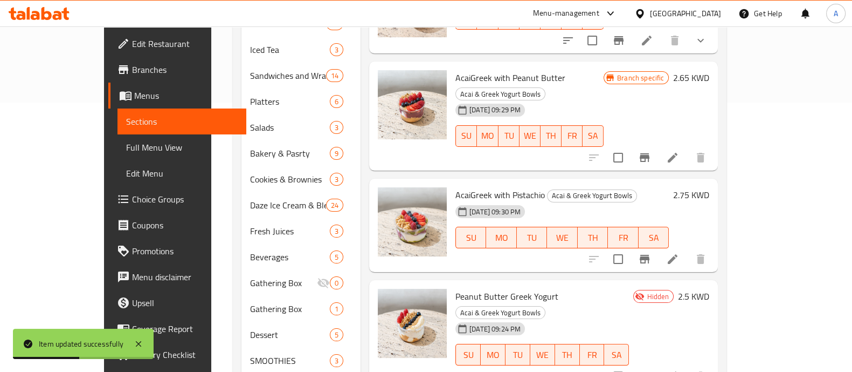
scroll to position [127, 0]
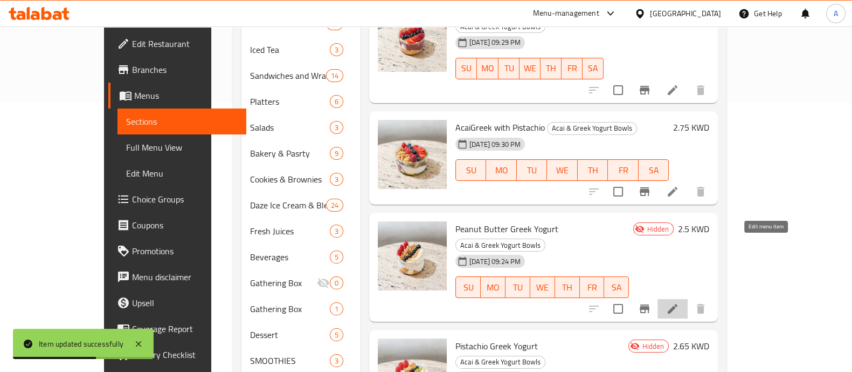
click at [678, 304] on icon at bounding box center [673, 309] width 10 height 10
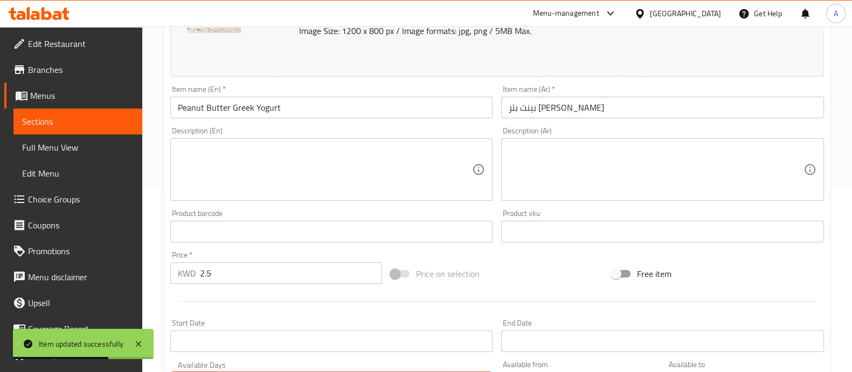
scroll to position [269, 0]
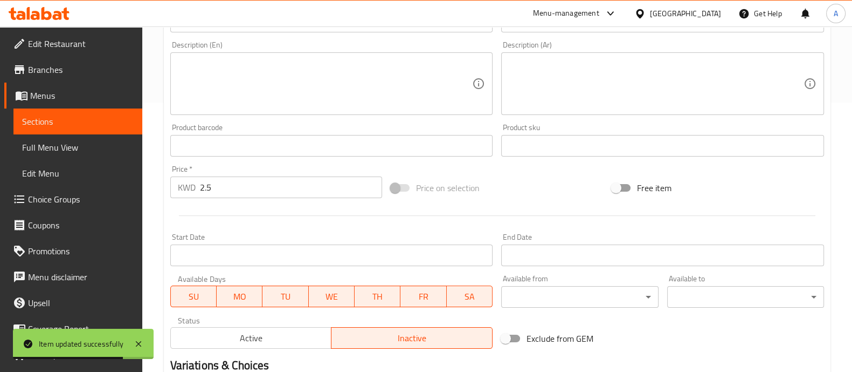
click at [281, 327] on button "Active" at bounding box center [251, 338] width 162 height 22
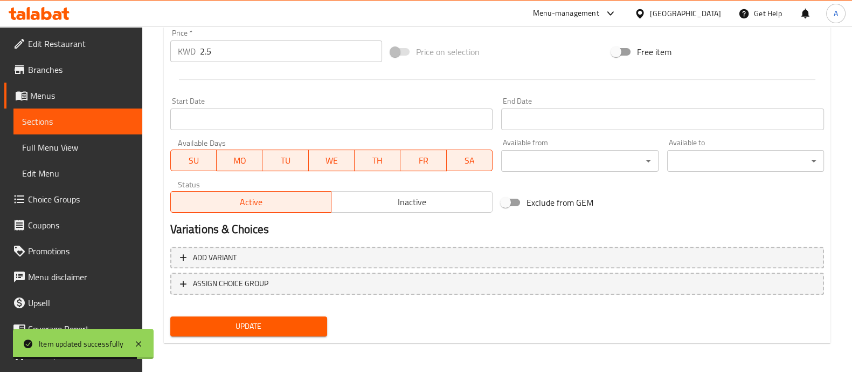
click at [280, 320] on span "Update" at bounding box center [249, 325] width 140 height 13
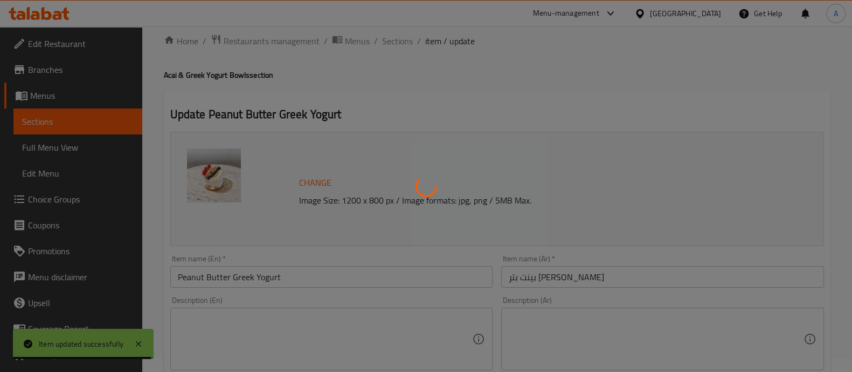
scroll to position [0, 0]
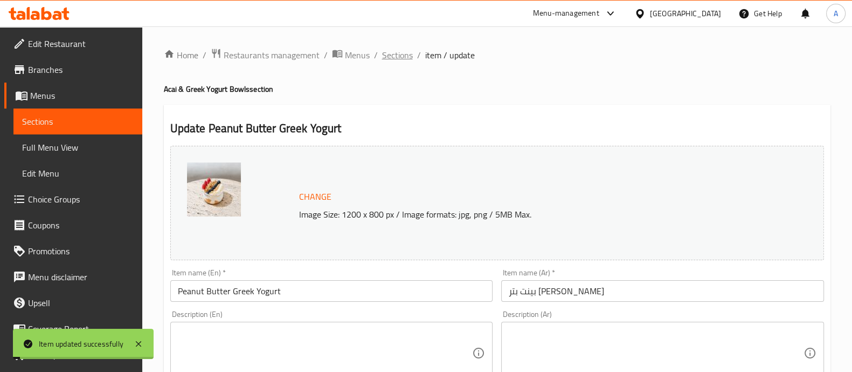
click at [396, 56] on span "Sections" at bounding box center [397, 55] width 31 height 13
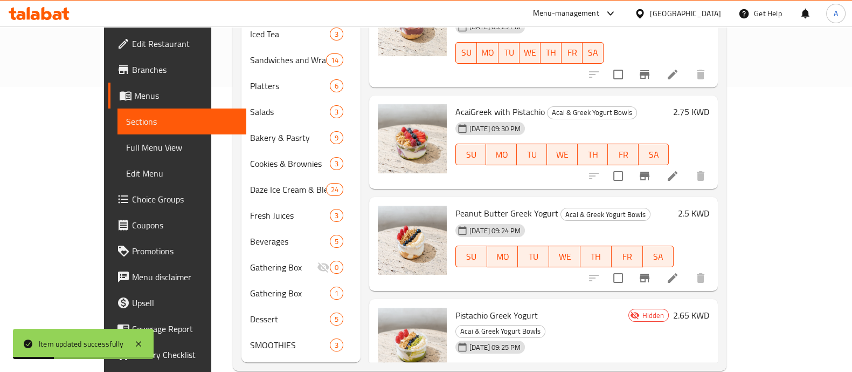
scroll to position [288, 0]
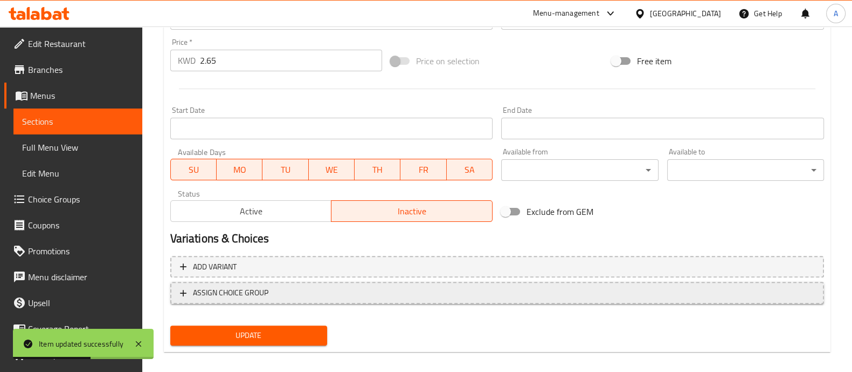
scroll to position [405, 0]
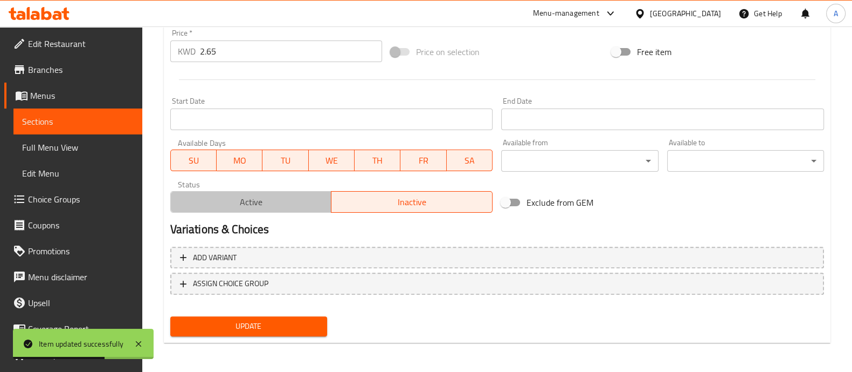
click at [242, 202] on span "Active" at bounding box center [251, 202] width 153 height 16
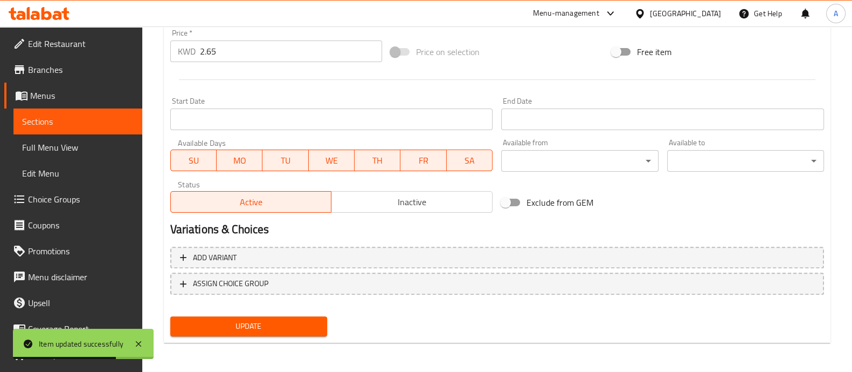
click at [273, 328] on span "Update" at bounding box center [249, 325] width 140 height 13
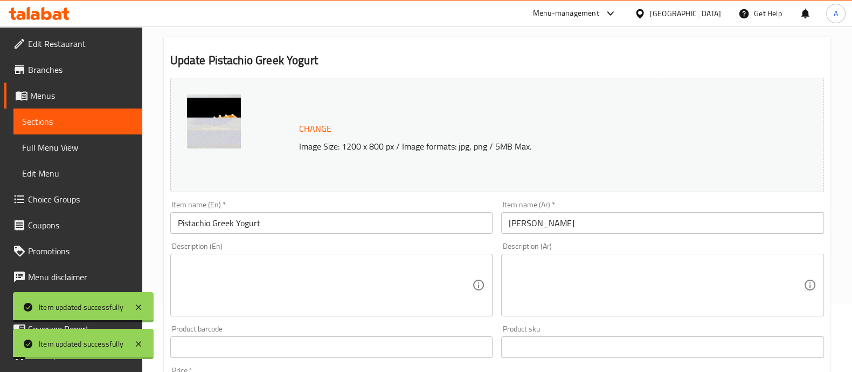
scroll to position [0, 0]
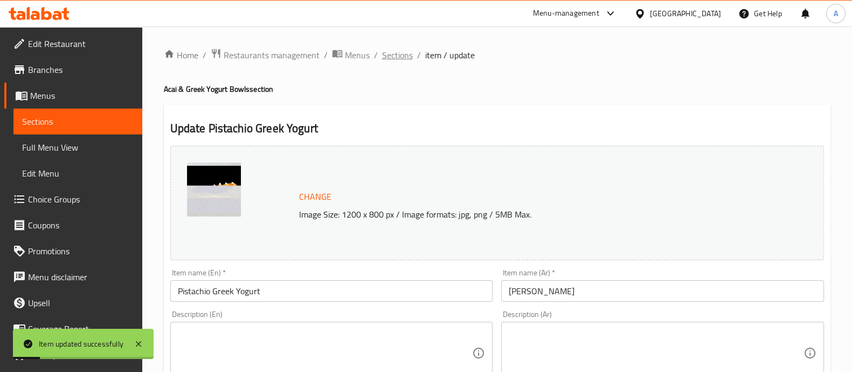
click at [402, 55] on span "Sections" at bounding box center [397, 55] width 31 height 13
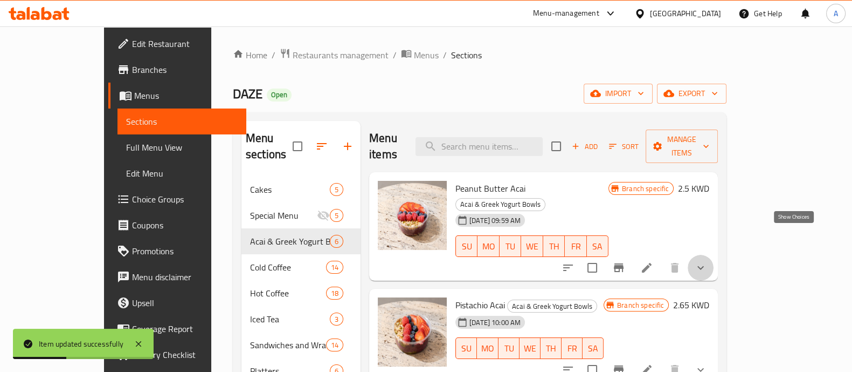
click at [704, 266] on icon "show more" at bounding box center [701, 268] width 6 height 4
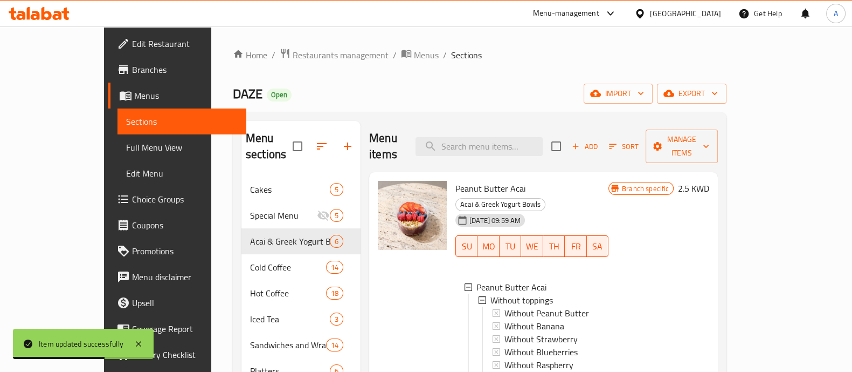
scroll to position [67, 0]
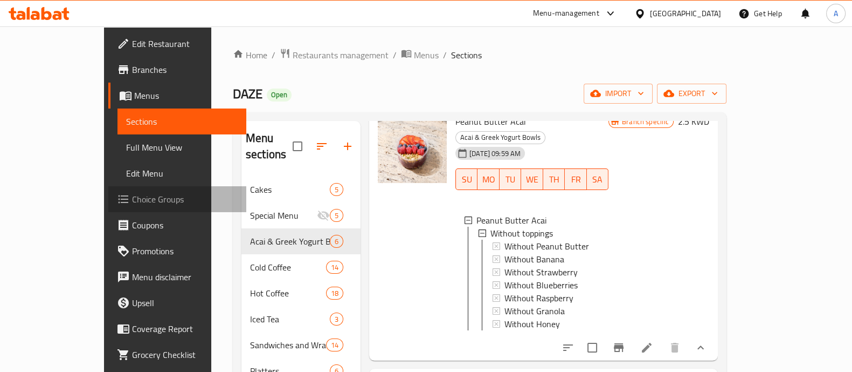
click at [132, 195] on span "Choice Groups" at bounding box center [185, 198] width 106 height 13
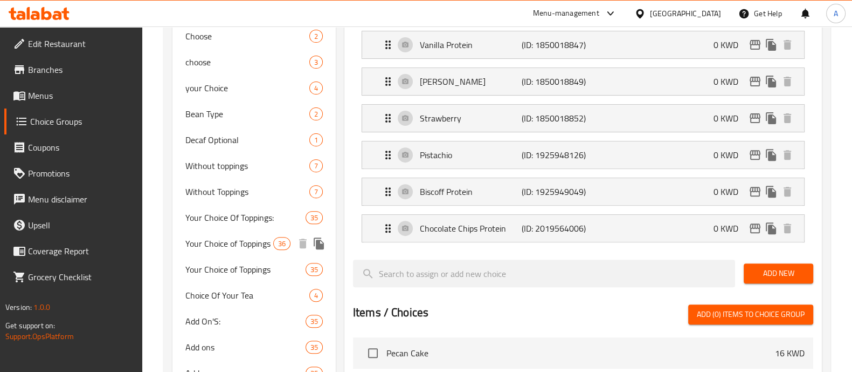
scroll to position [471, 0]
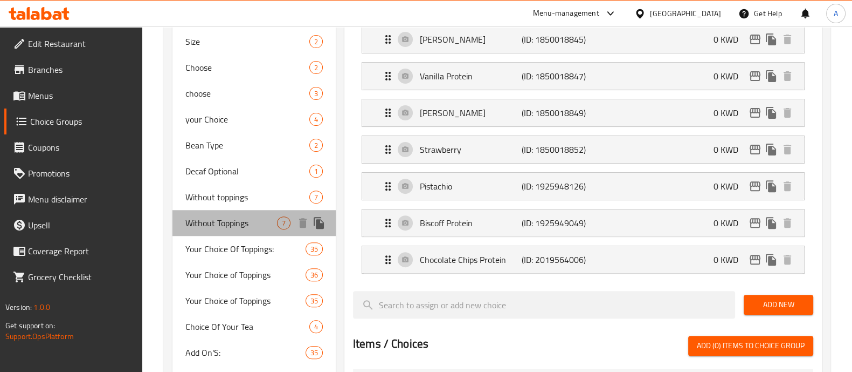
click at [231, 216] on span "Without Toppings" at bounding box center [231, 222] width 92 height 13
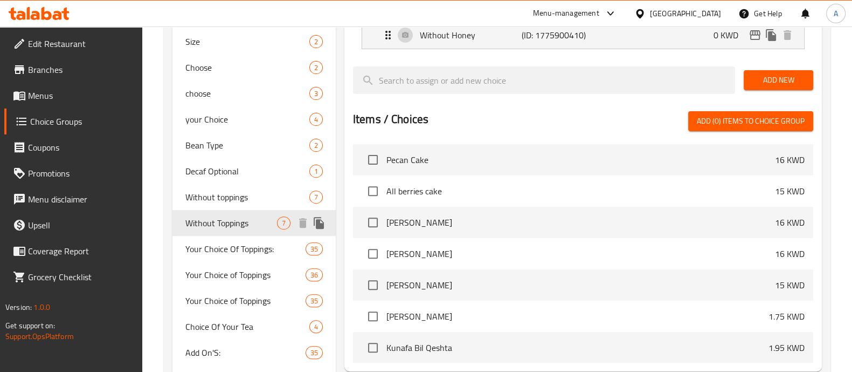
type input "Without Toppings"
type input "من دون اضافات"
type input "0"
type input "7"
click at [231, 200] on span "Without toppings" at bounding box center [231, 196] width 92 height 13
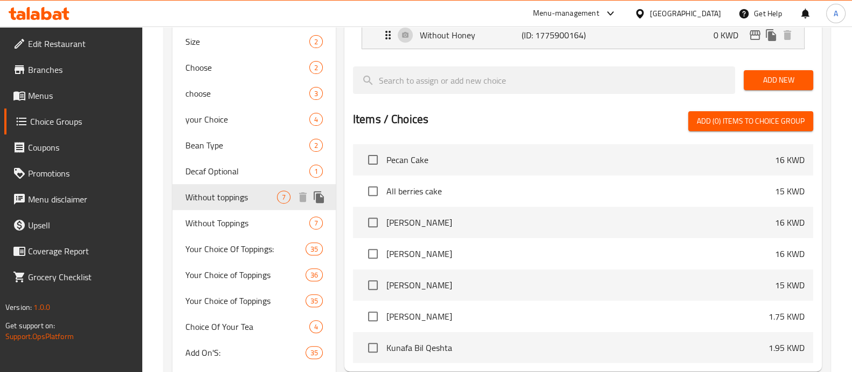
type input "Without toppings"
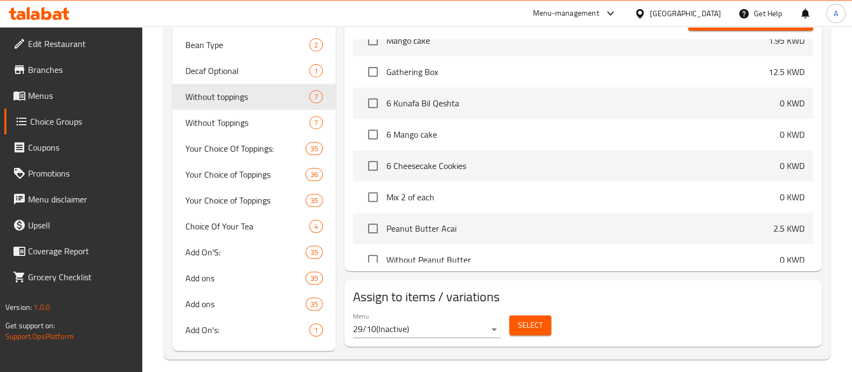
scroll to position [580, 0]
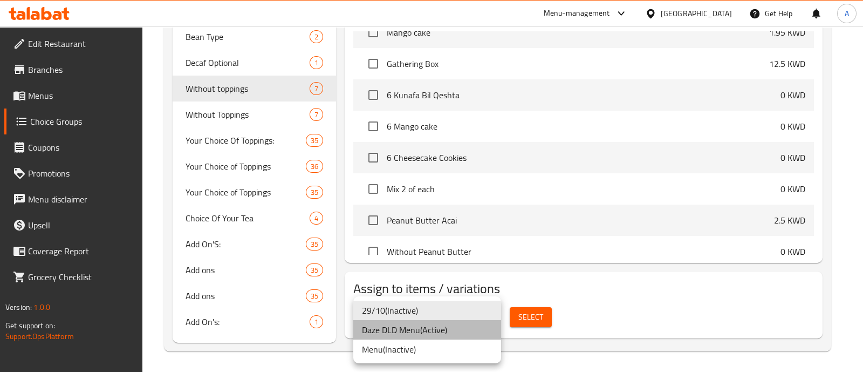
click at [454, 327] on li "Daze DLD Menu ( Active )" at bounding box center [427, 329] width 148 height 19
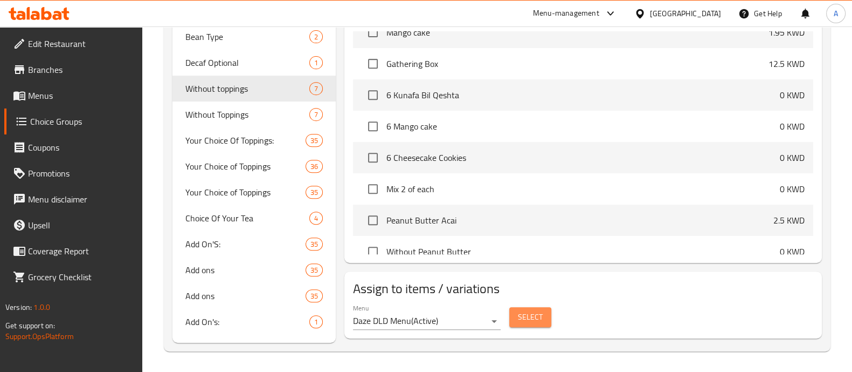
click at [543, 318] on button "Select" at bounding box center [531, 317] width 42 height 20
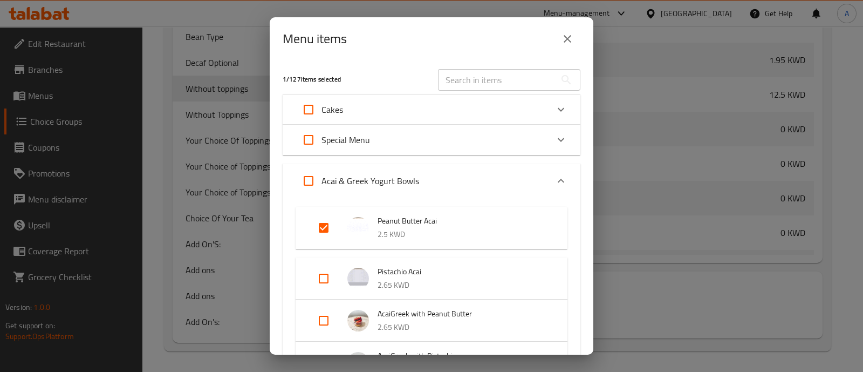
click at [306, 180] on input "Expand" at bounding box center [308, 181] width 26 height 26
checkbox input "true"
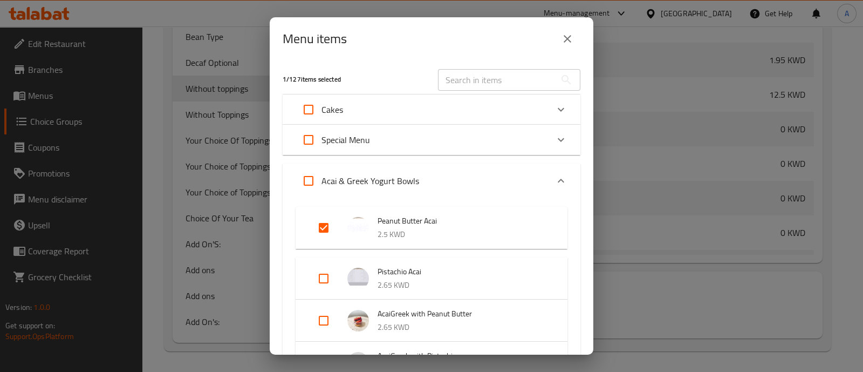
checkbox input "true"
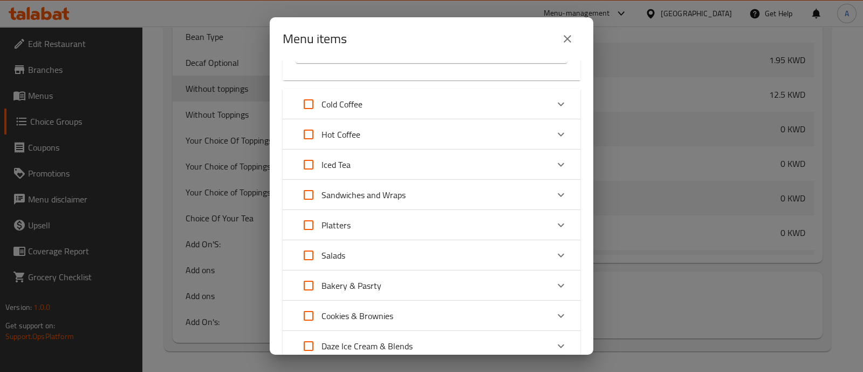
scroll to position [636, 0]
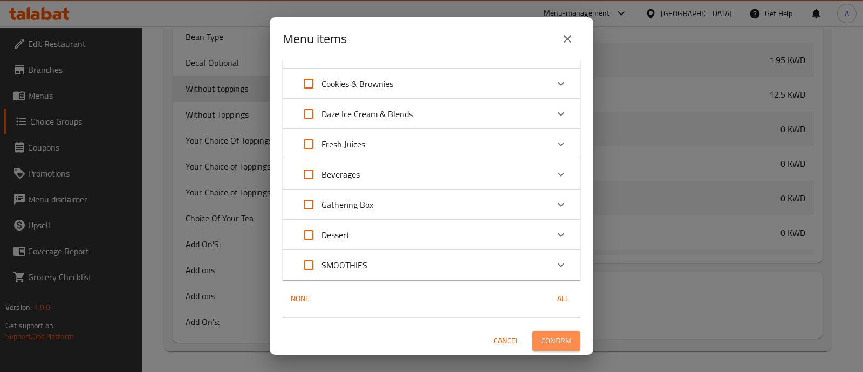
click at [559, 341] on span "Confirm" at bounding box center [556, 340] width 31 height 13
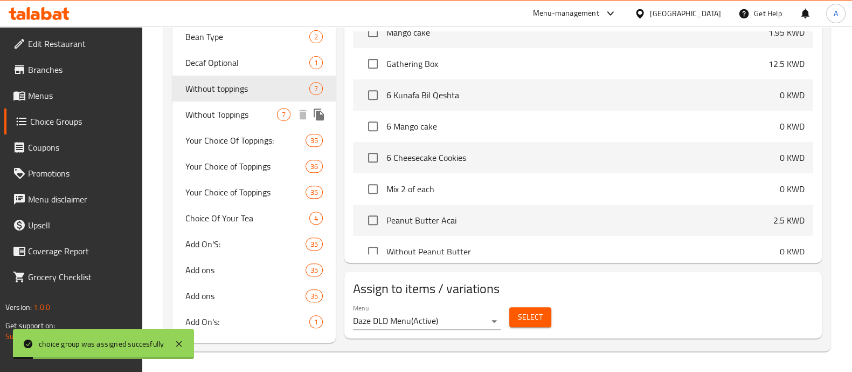
click at [240, 112] on span "Without Toppings" at bounding box center [231, 114] width 92 height 13
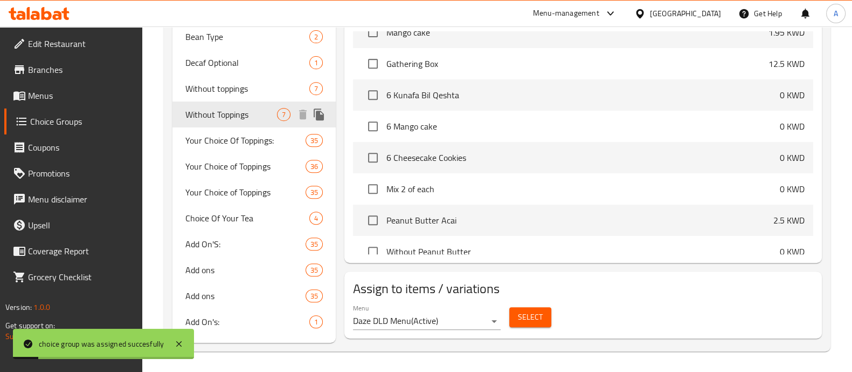
type input "Without Toppings"
click at [526, 319] on span "Select" at bounding box center [530, 316] width 25 height 13
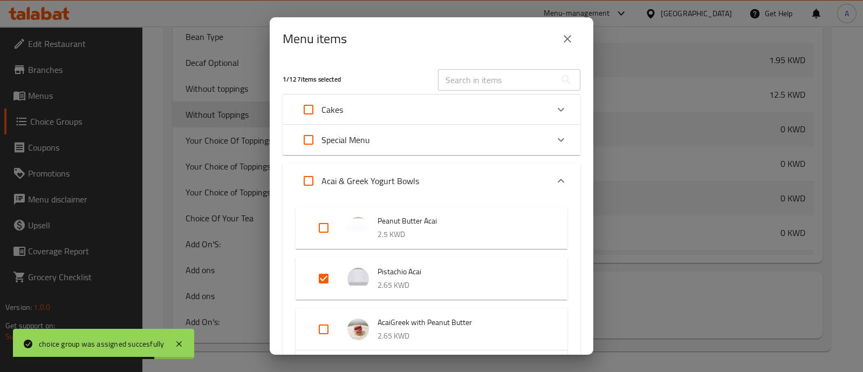
click at [306, 183] on input "Expand" at bounding box center [308, 181] width 26 height 26
checkbox input "true"
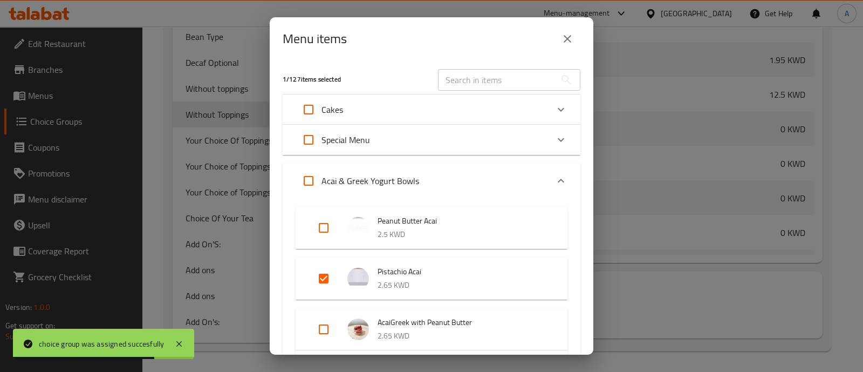
checkbox input "true"
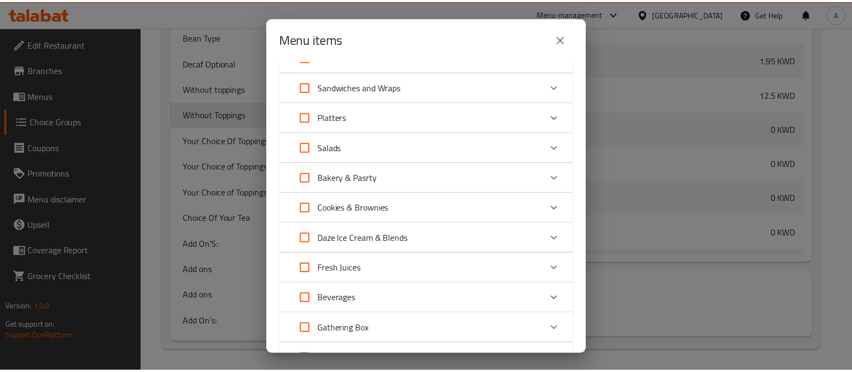
scroll to position [644, 0]
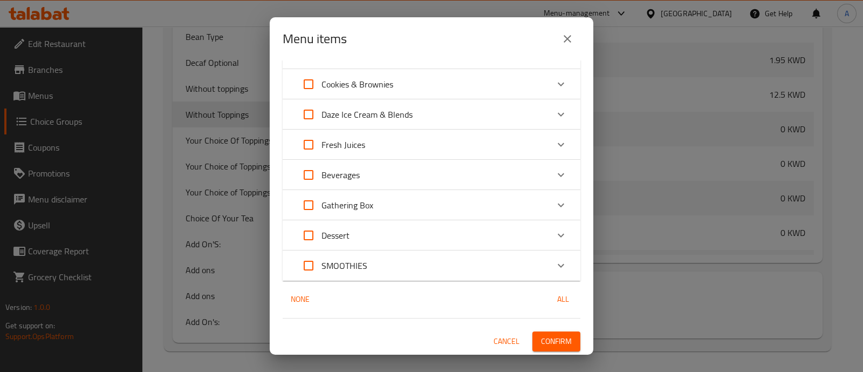
click at [553, 343] on span "Confirm" at bounding box center [556, 340] width 31 height 13
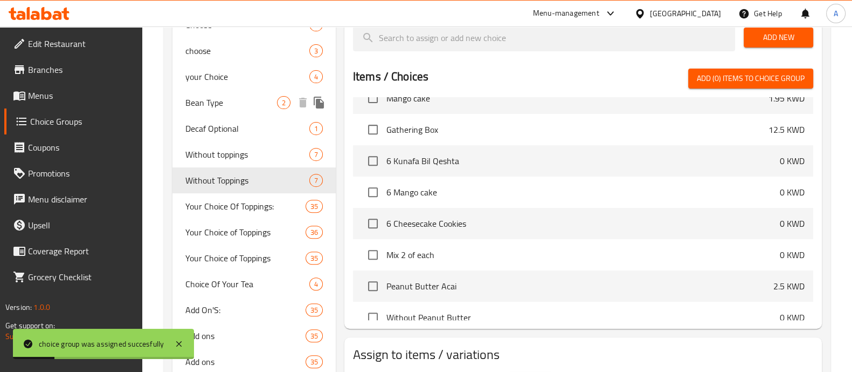
scroll to position [444, 0]
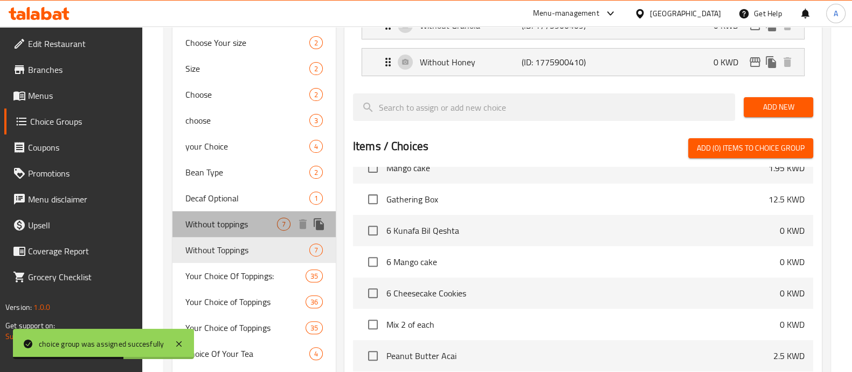
click at [245, 217] on span "Without toppings" at bounding box center [231, 223] width 92 height 13
type input "Without toppings"
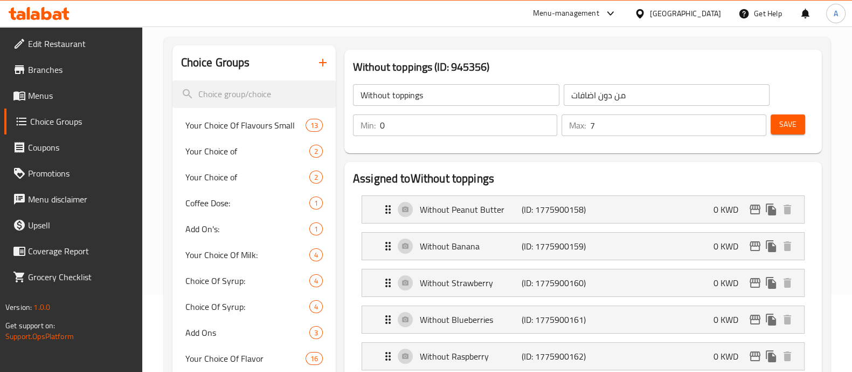
scroll to position [0, 0]
